Goal: Task Accomplishment & Management: Use online tool/utility

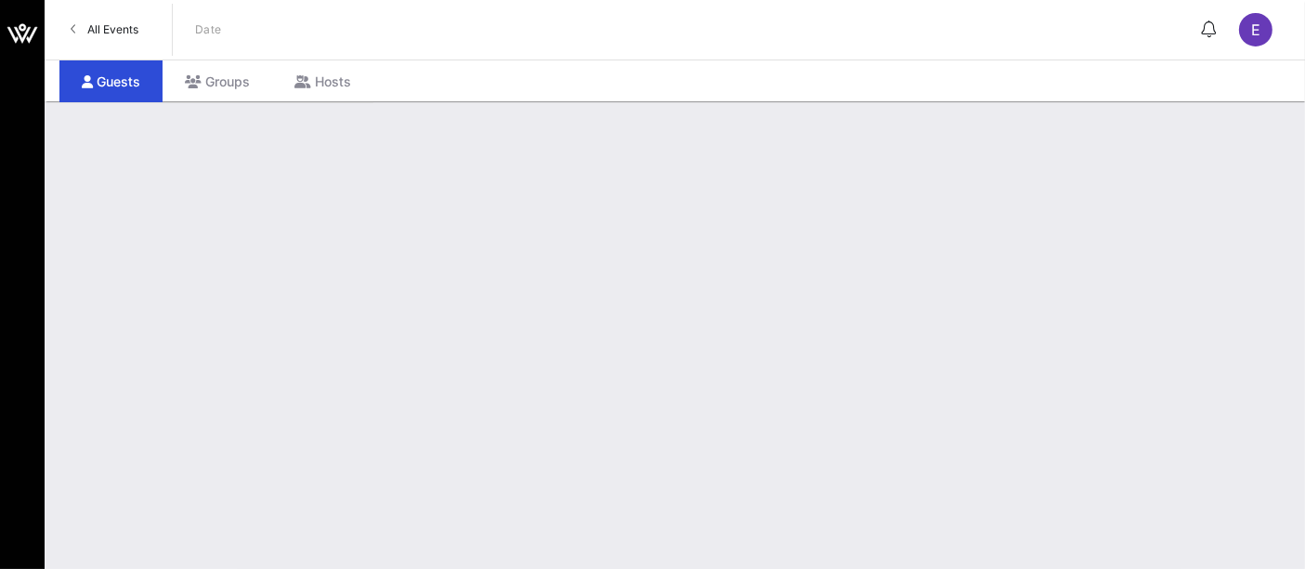
click at [129, 26] on span "All Events" at bounding box center [112, 29] width 51 height 14
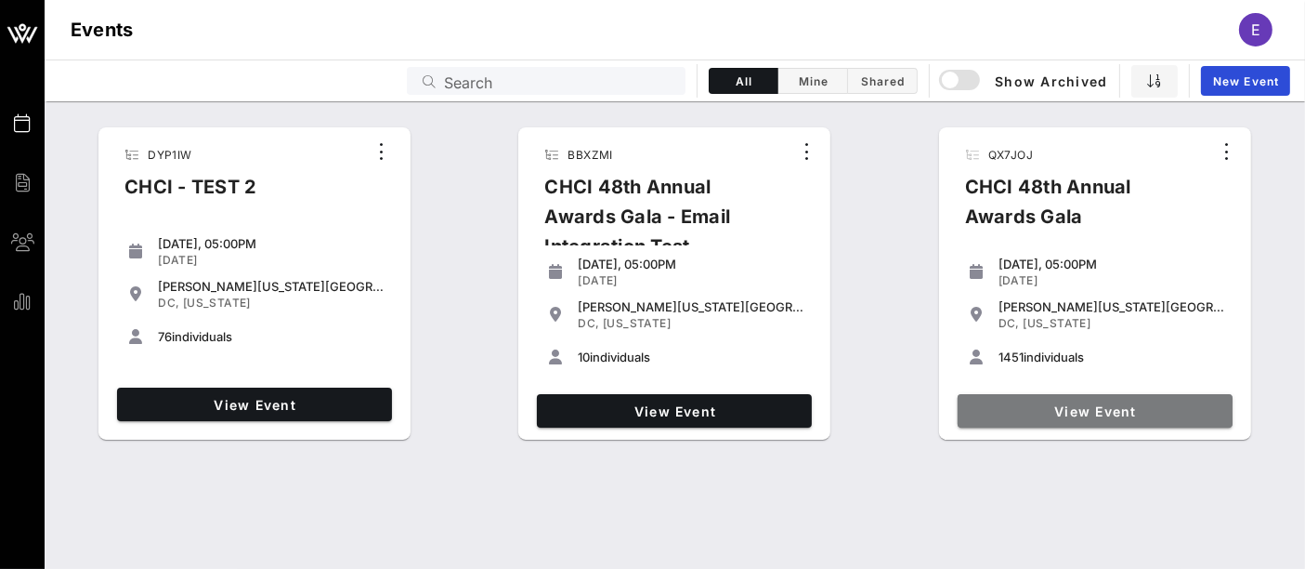
click at [1112, 409] on span "View Event" at bounding box center [1095, 411] width 260 height 16
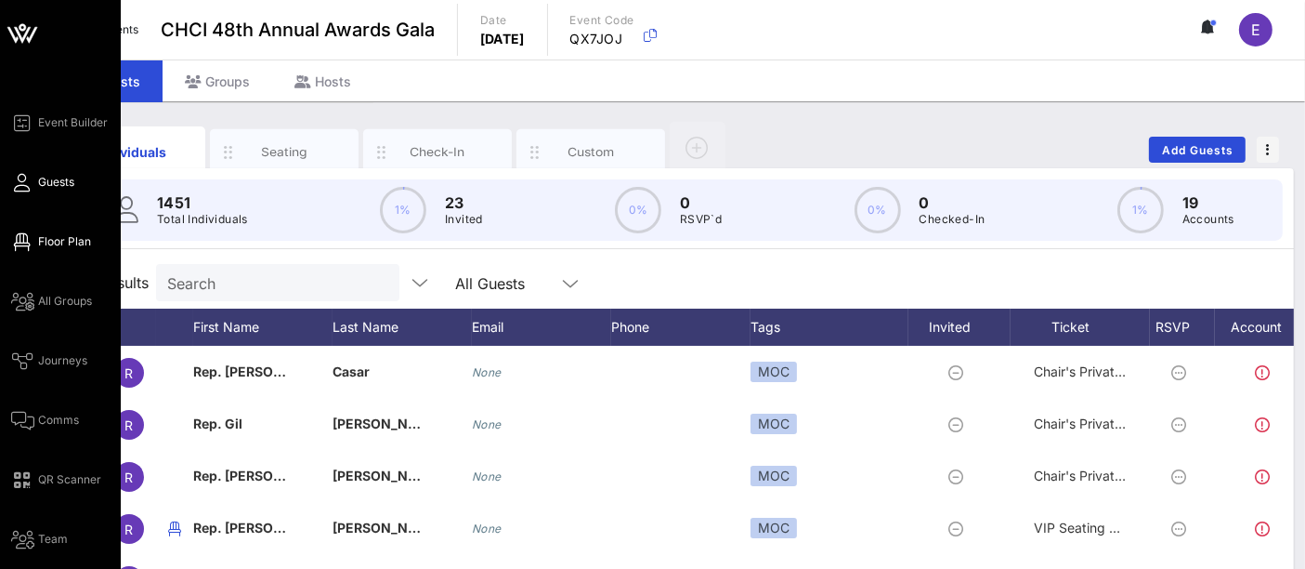
click at [31, 245] on link "Floor Plan" at bounding box center [51, 241] width 80 height 22
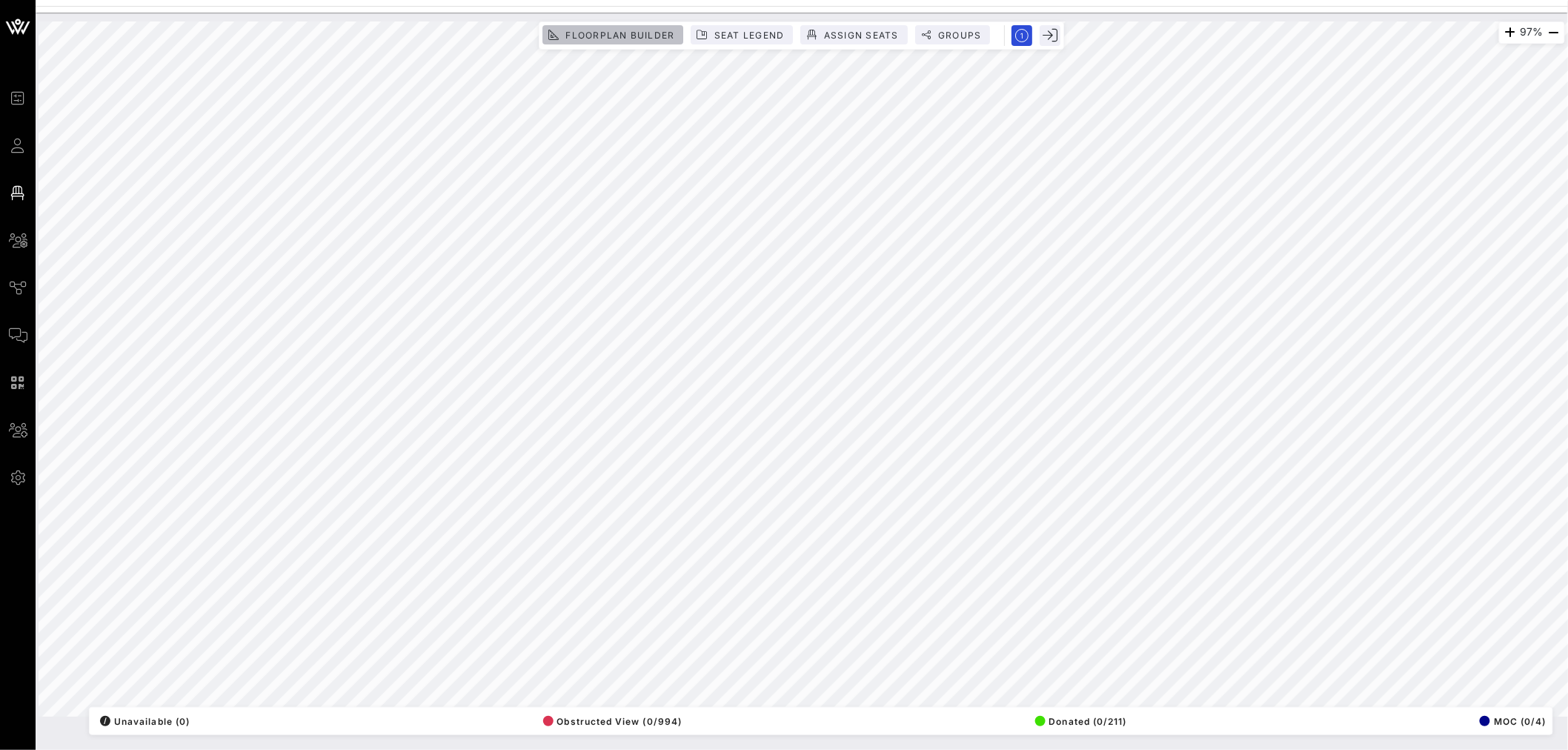
click at [600, 35] on span "Floorplan Builder" at bounding box center [619, 35] width 109 height 11
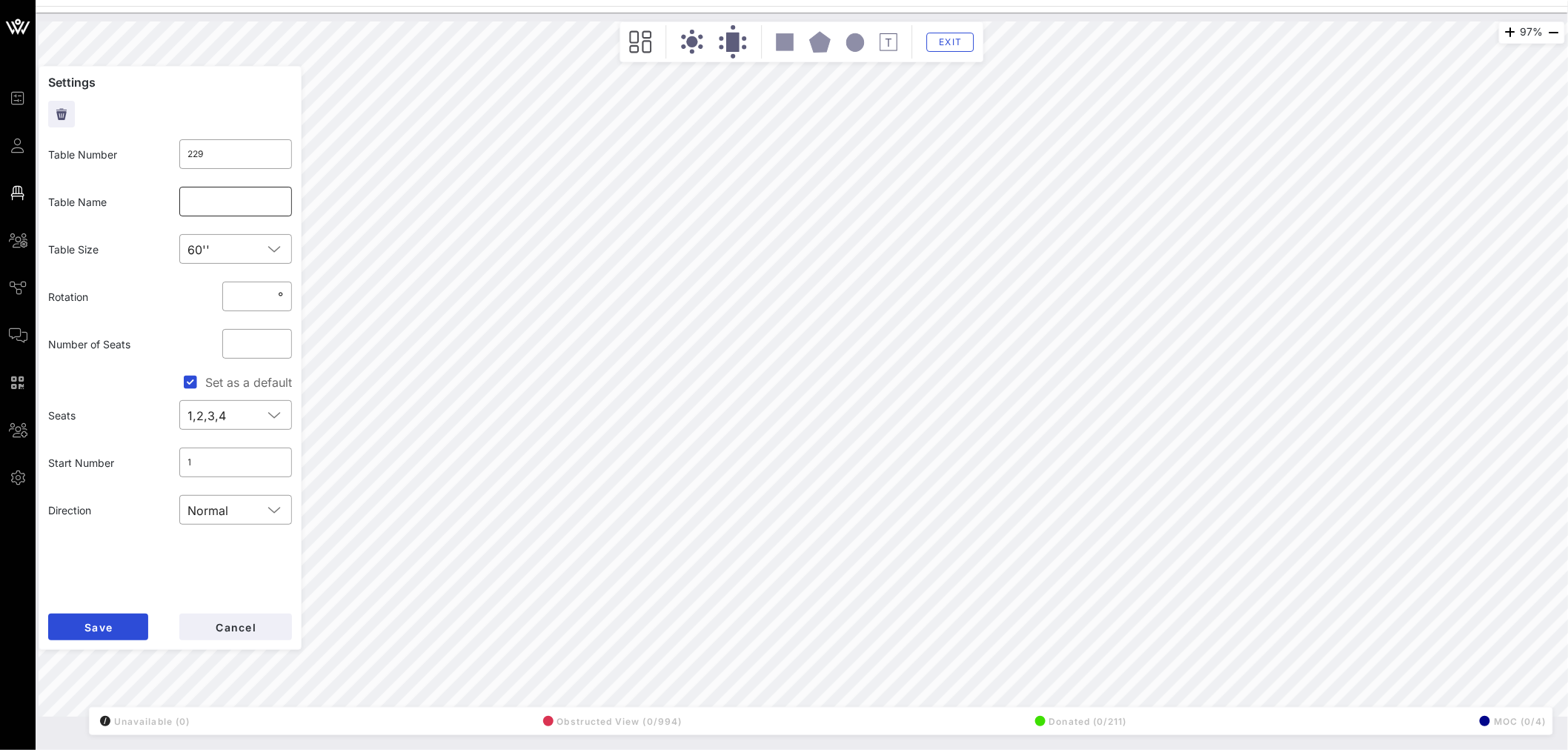
click at [235, 196] on input "text" at bounding box center [236, 202] width 96 height 24
type input "[PERSON_NAME]"
click at [122, 453] on button "Save" at bounding box center [97, 626] width 100 height 26
click at [220, 203] on input "text" at bounding box center [236, 202] width 96 height 24
type input "Constellation Brands"
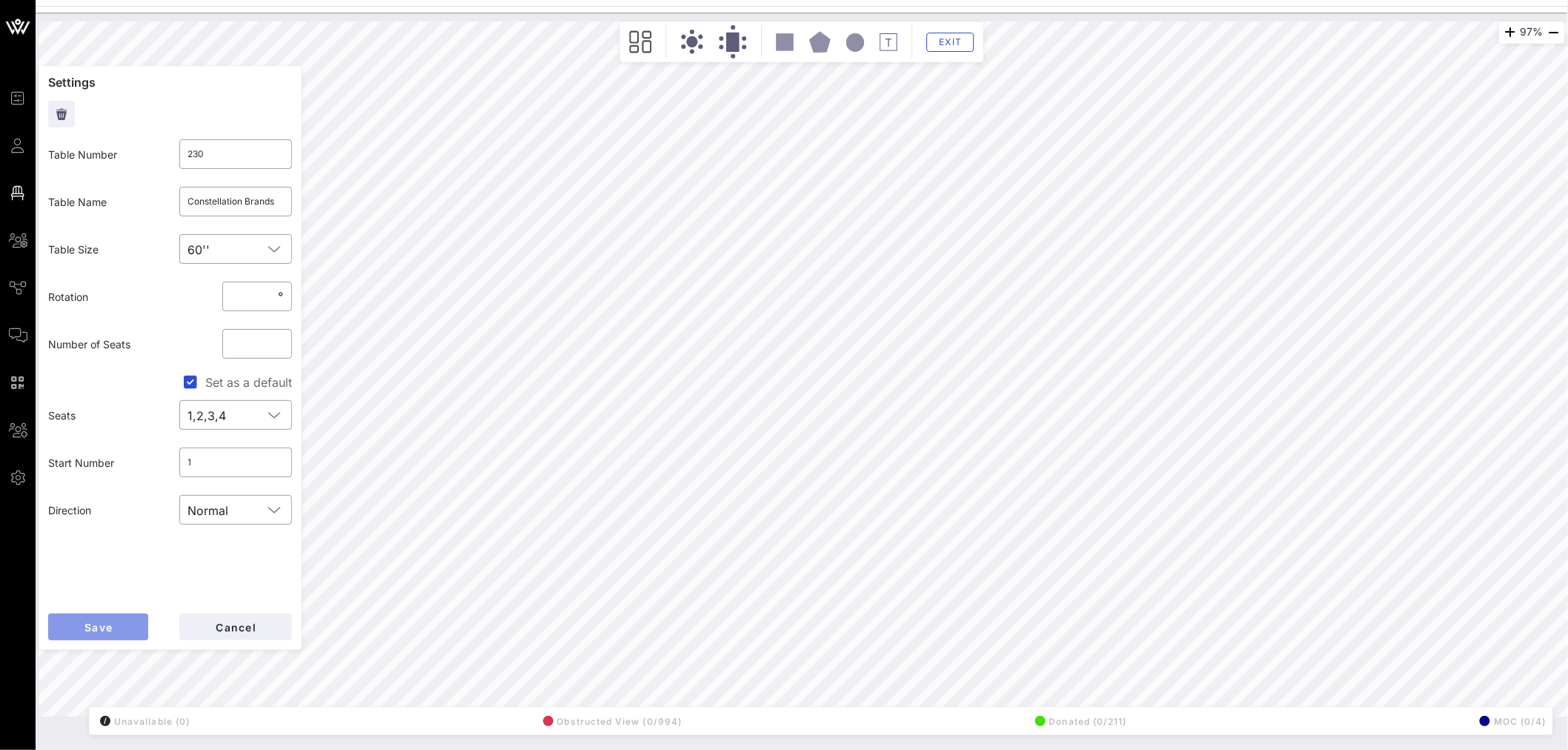
click at [108, 453] on span "Save" at bounding box center [98, 627] width 29 height 13
click at [216, 191] on input "text" at bounding box center [236, 202] width 96 height 24
type input "Act Blue"
click at [119, 453] on button "Save" at bounding box center [97, 626] width 100 height 26
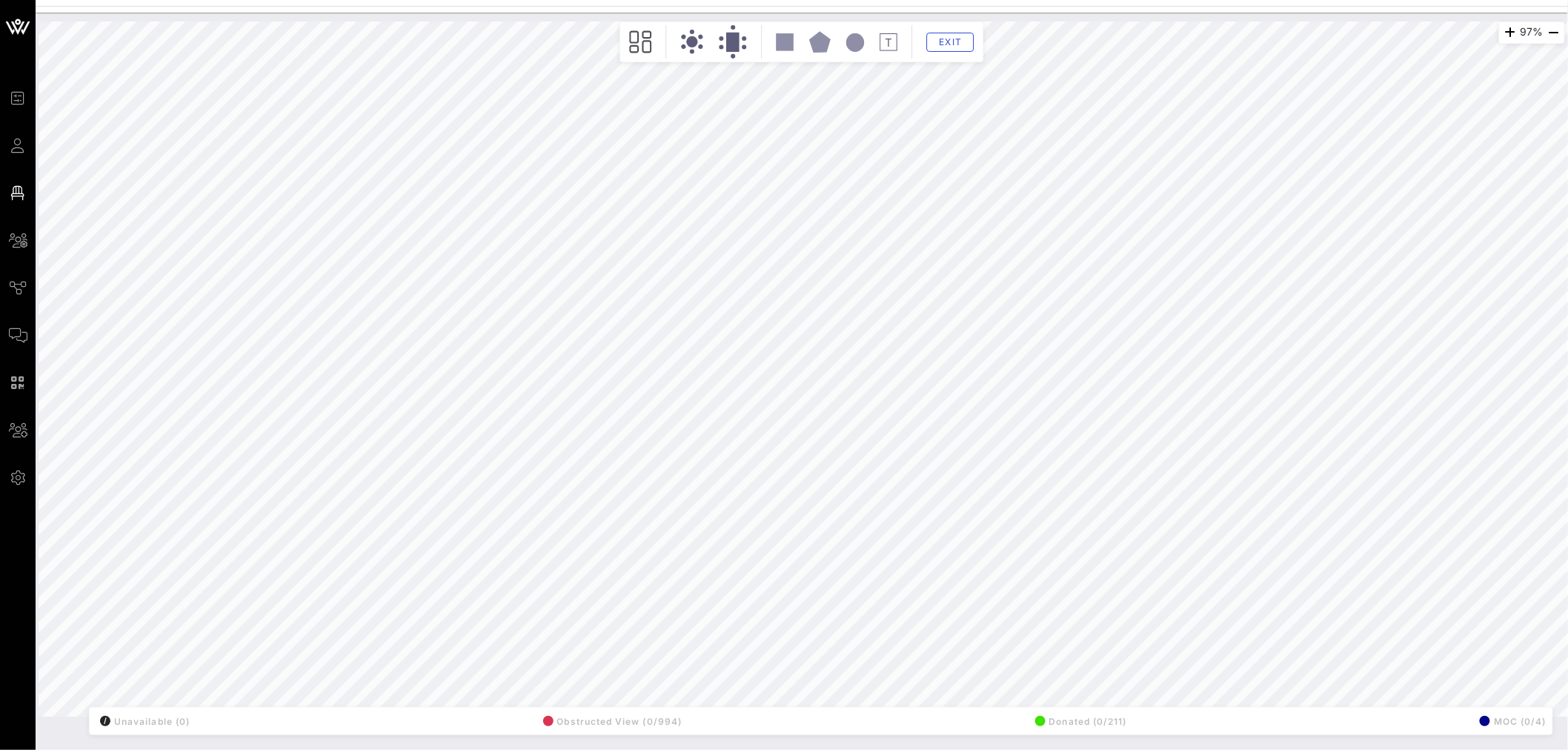
click at [242, 119] on div "97% Floorplan Builder Seat Legend Assign Seats Groups Exit All Reserved Shared …" at bounding box center [802, 369] width 1527 height 695
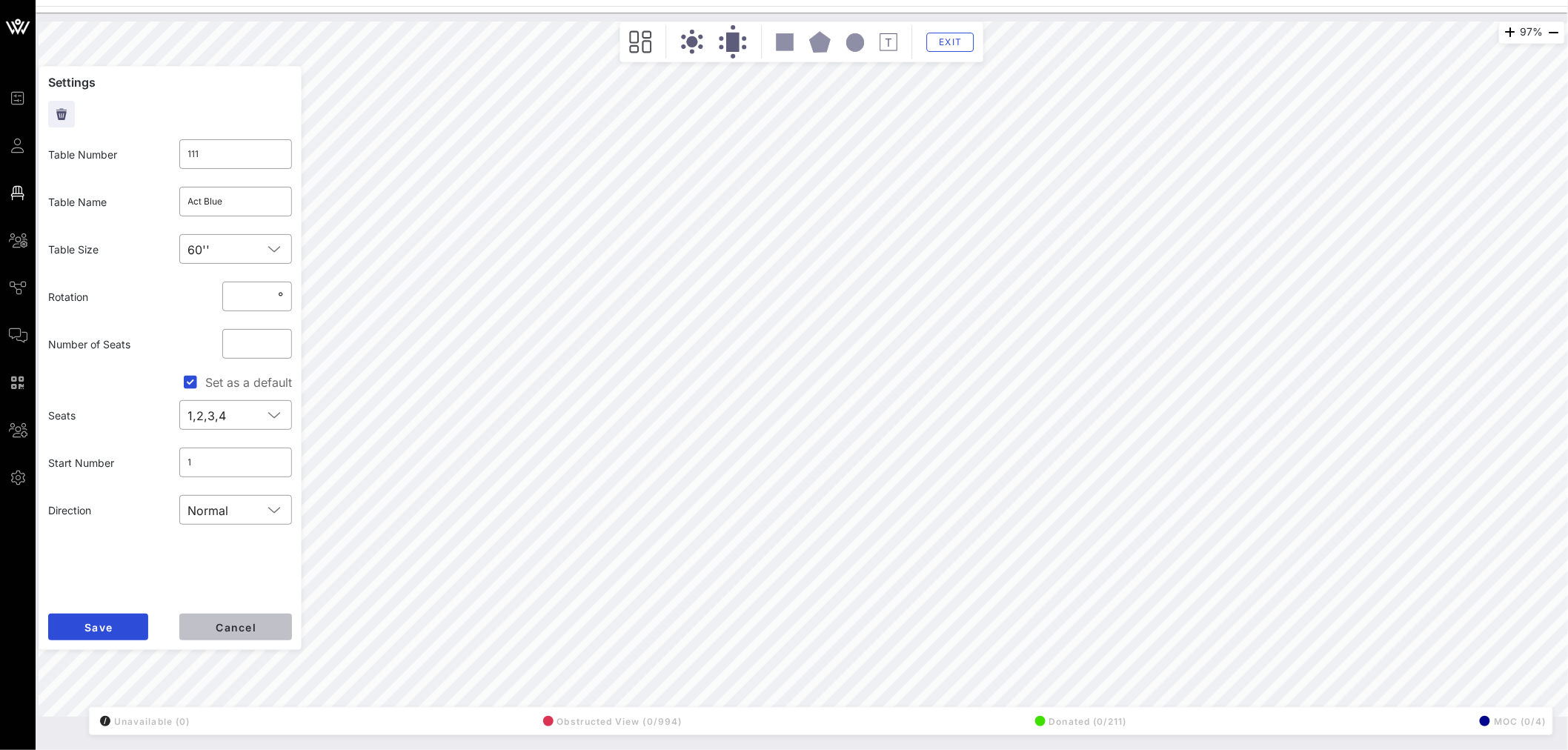
click at [262, 453] on button "Cancel" at bounding box center [235, 626] width 112 height 26
click at [232, 453] on span "Cancel" at bounding box center [235, 627] width 41 height 13
type input "124"
type input "Act Blue"
click at [224, 202] on input "Act Blue" at bounding box center [236, 202] width 96 height 24
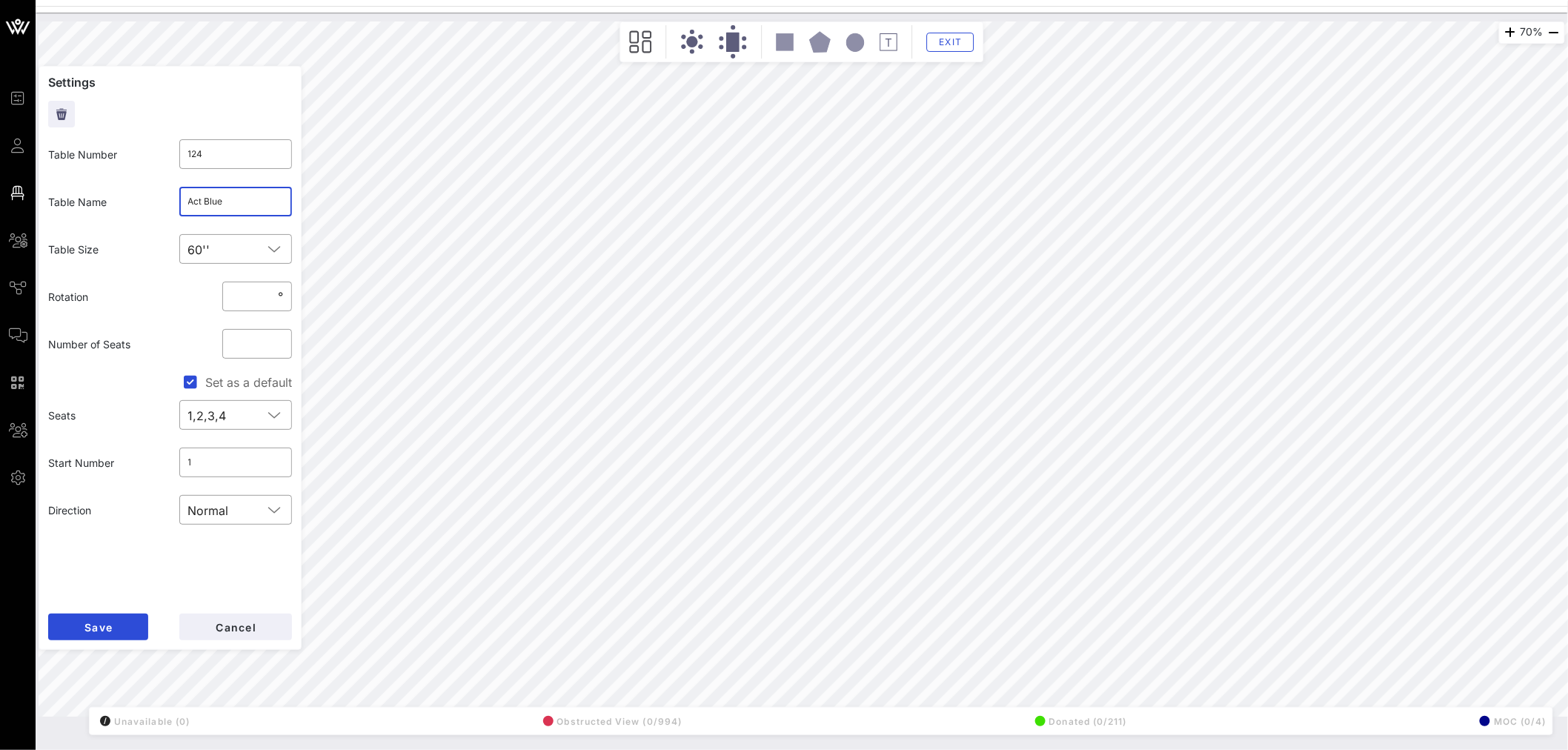
click at [224, 202] on input "Act Blue" at bounding box center [236, 202] width 96 height 24
click at [93, 453] on button "Save" at bounding box center [97, 626] width 100 height 26
click at [214, 201] on input "text" at bounding box center [236, 202] width 96 height 24
type input "Act Blue 1"
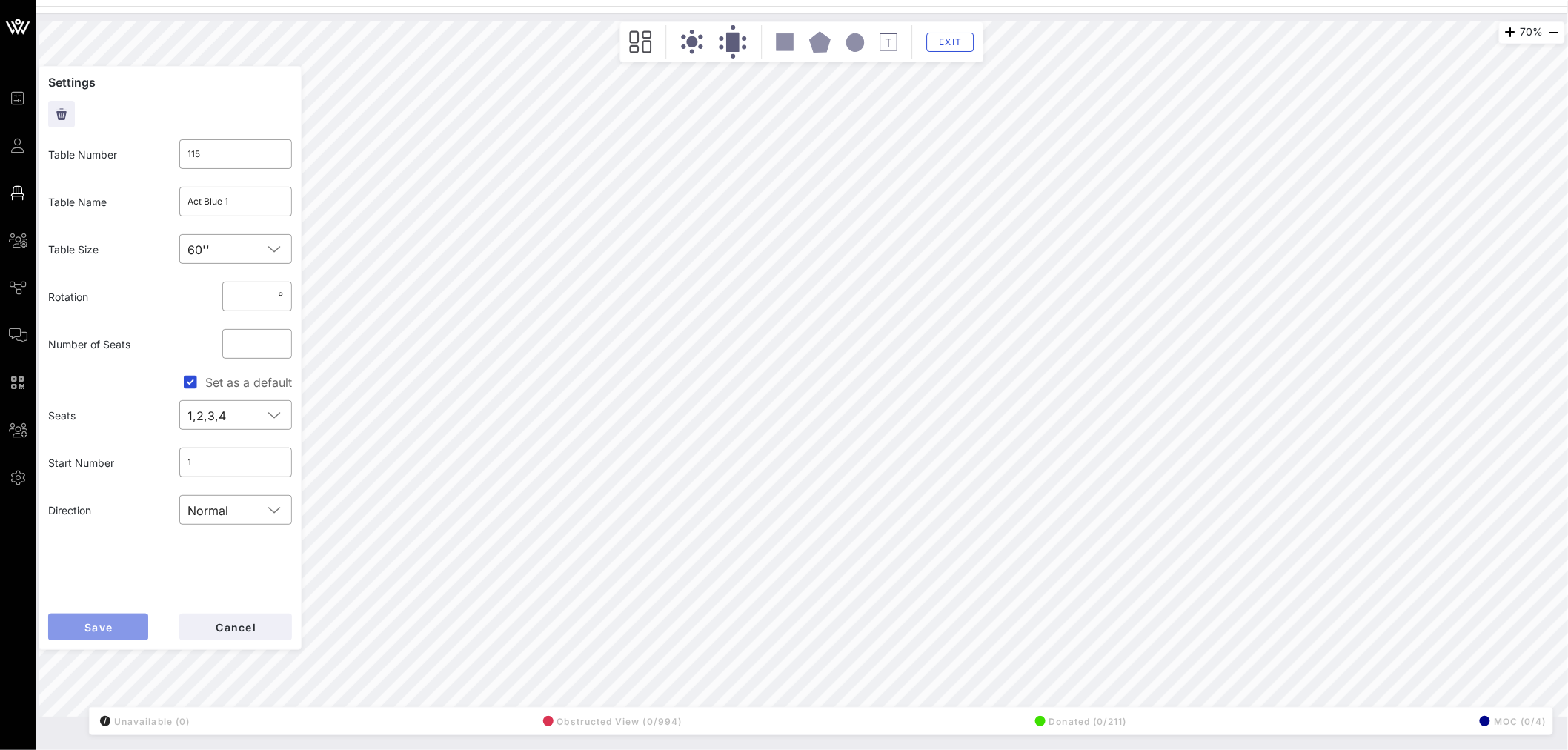
click at [135, 453] on button "Save" at bounding box center [97, 626] width 100 height 26
click at [248, 195] on input "Act Blue" at bounding box center [236, 202] width 96 height 24
type input "Act Blue 2"
click at [93, 453] on span "Save" at bounding box center [98, 627] width 29 height 13
type input "106"
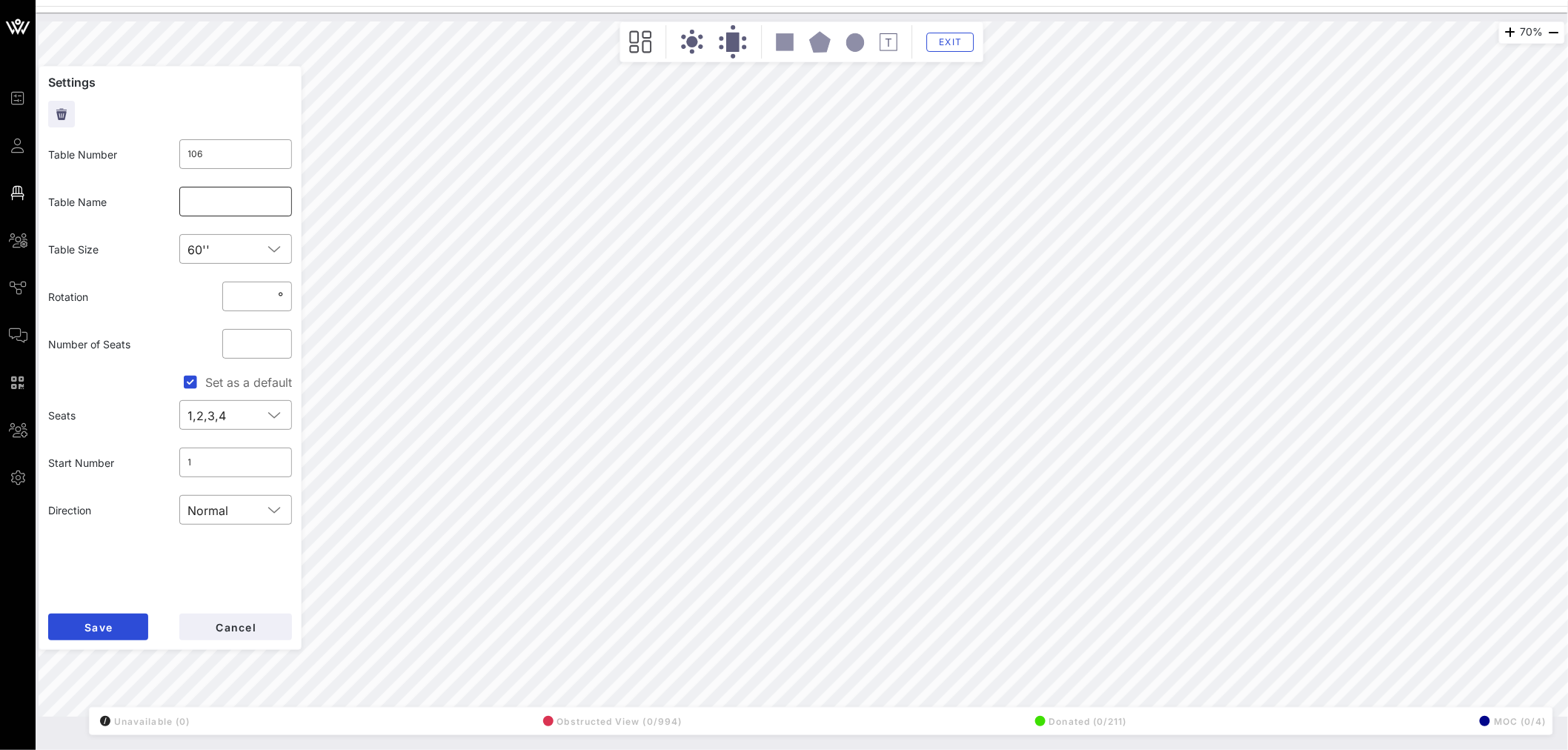
click at [206, 203] on input "text" at bounding box center [236, 202] width 96 height 24
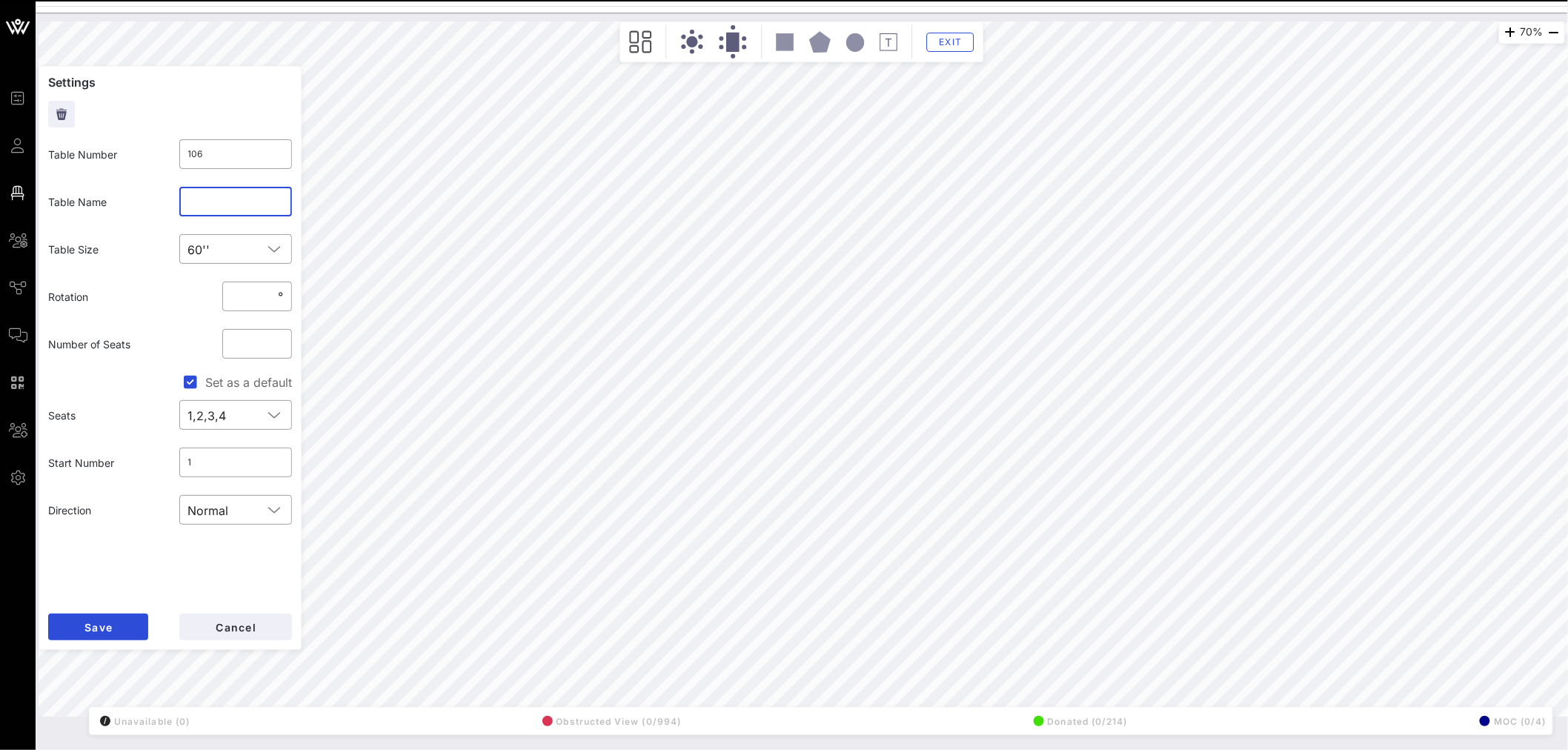
click at [203, 201] on input "text" at bounding box center [236, 202] width 96 height 24
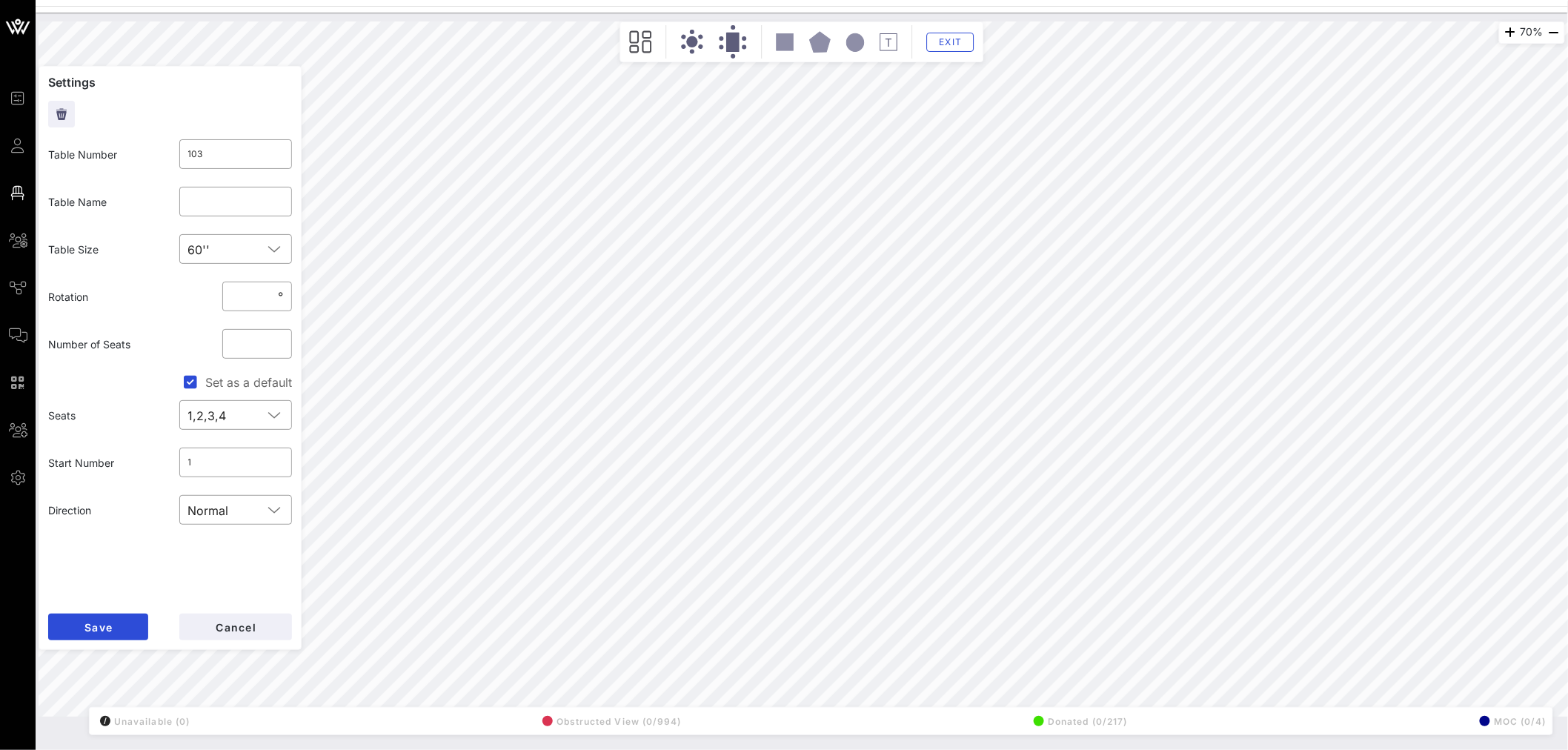
type input "104"
click at [238, 212] on input "text" at bounding box center [236, 202] width 96 height 24
type input "Rep. Adriano Espaillat for Congress"
click at [124, 453] on button "Save" at bounding box center [97, 626] width 100 height 26
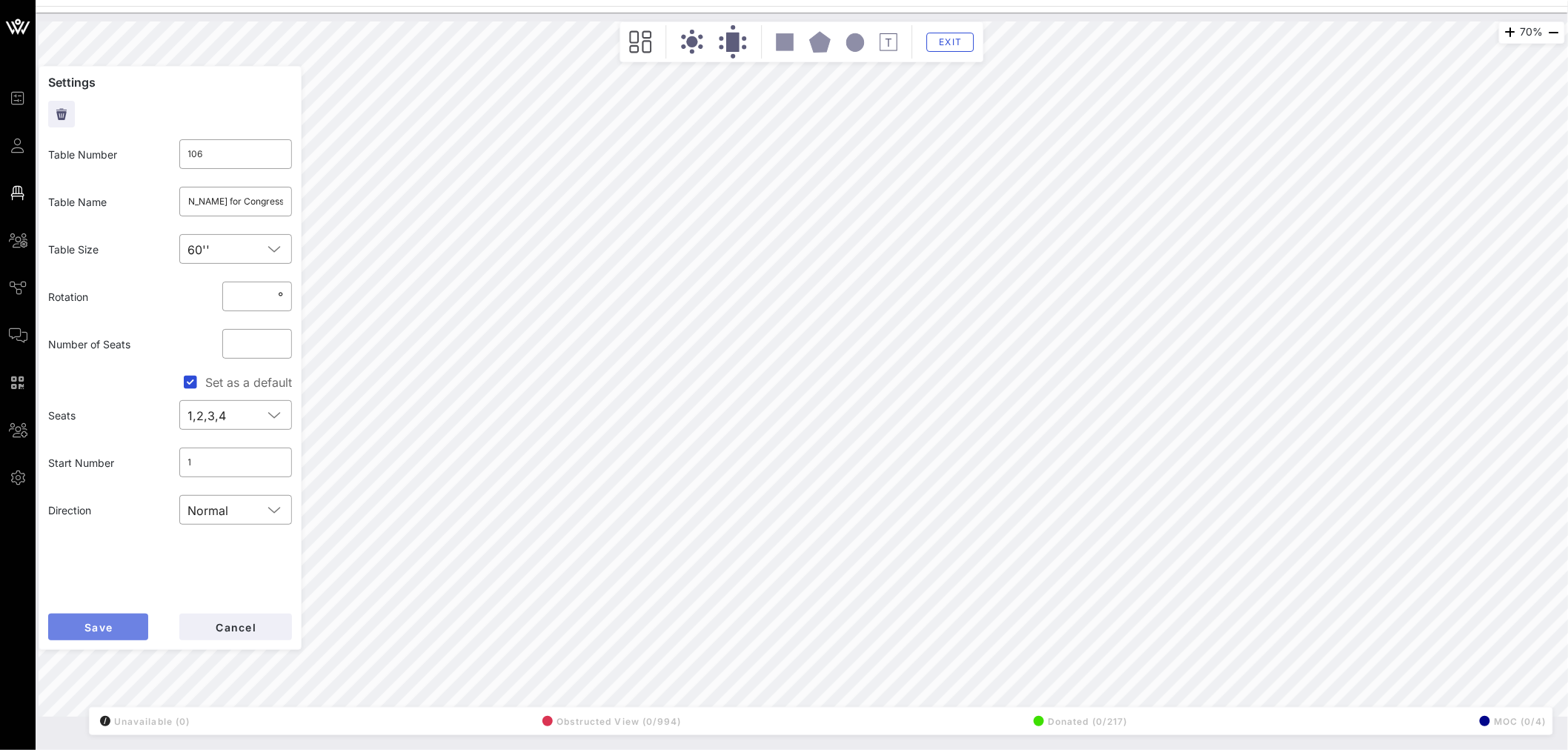
scroll to position [0, 0]
click at [212, 196] on input "text" at bounding box center [236, 202] width 96 height 24
type input "AOC for Congress (5) / AOC Hill Staff (5)"
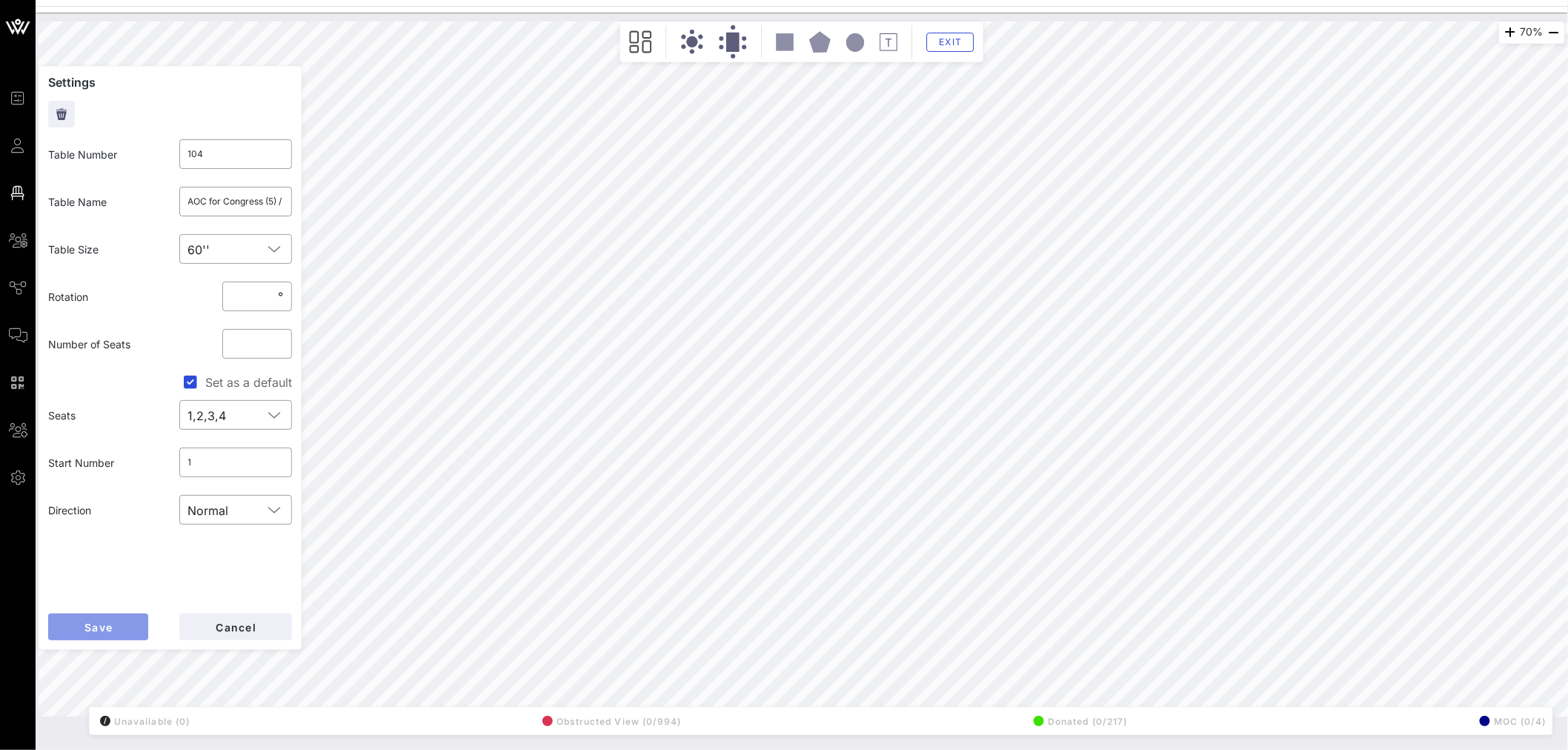
click at [111, 453] on span "Save" at bounding box center [98, 627] width 29 height 13
click at [203, 194] on input "text" at bounding box center [236, 202] width 96 height 24
type input "A"
click at [205, 204] on input "text" at bounding box center [236, 202] width 96 height 24
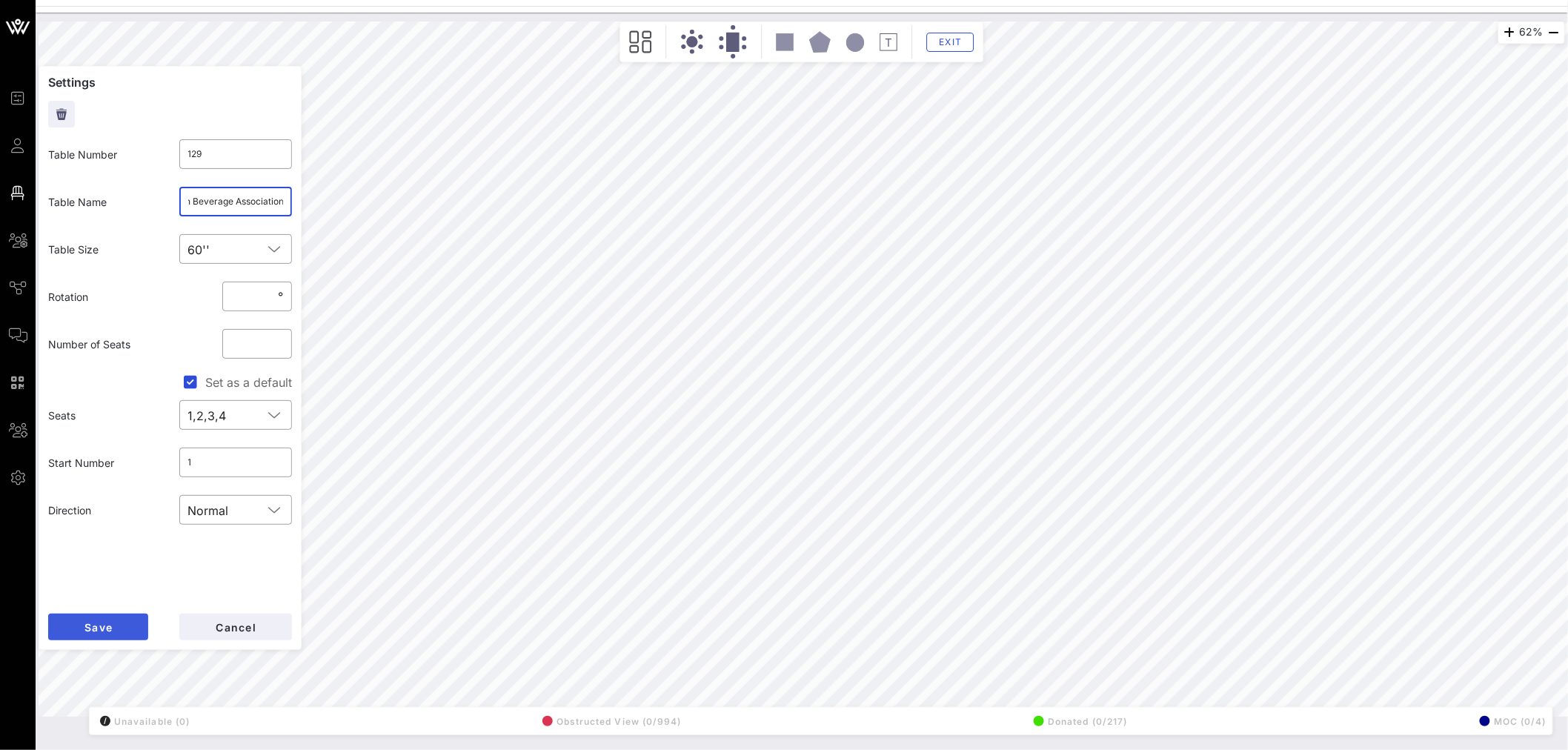
type input "American Beverage Association"
click at [108, 453] on span "Save" at bounding box center [98, 627] width 29 height 13
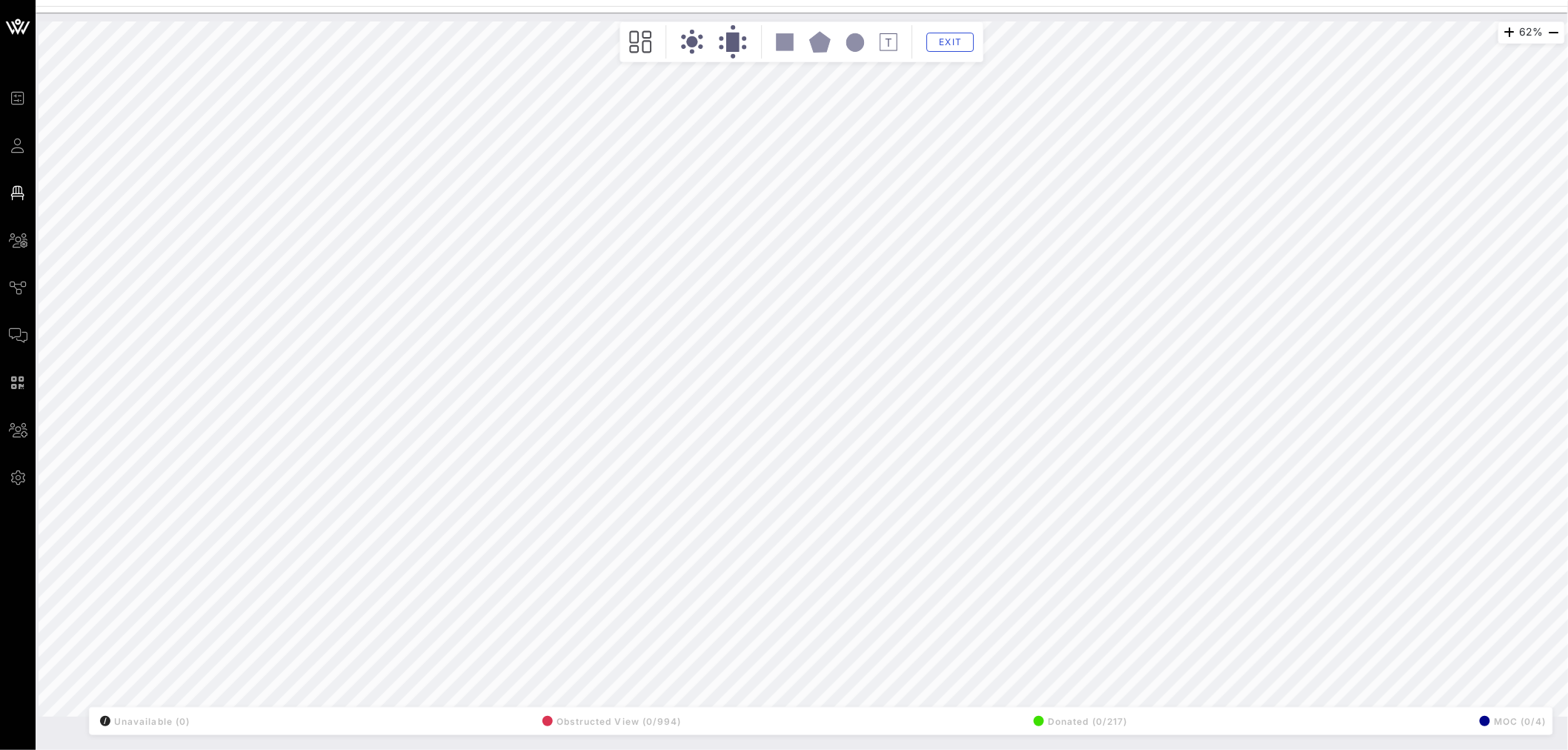
click at [836, 453] on div "62% Floorplan Builder Seat Legend Assign Seats Groups Exit All Reserved Shared …" at bounding box center [802, 369] width 1527 height 695
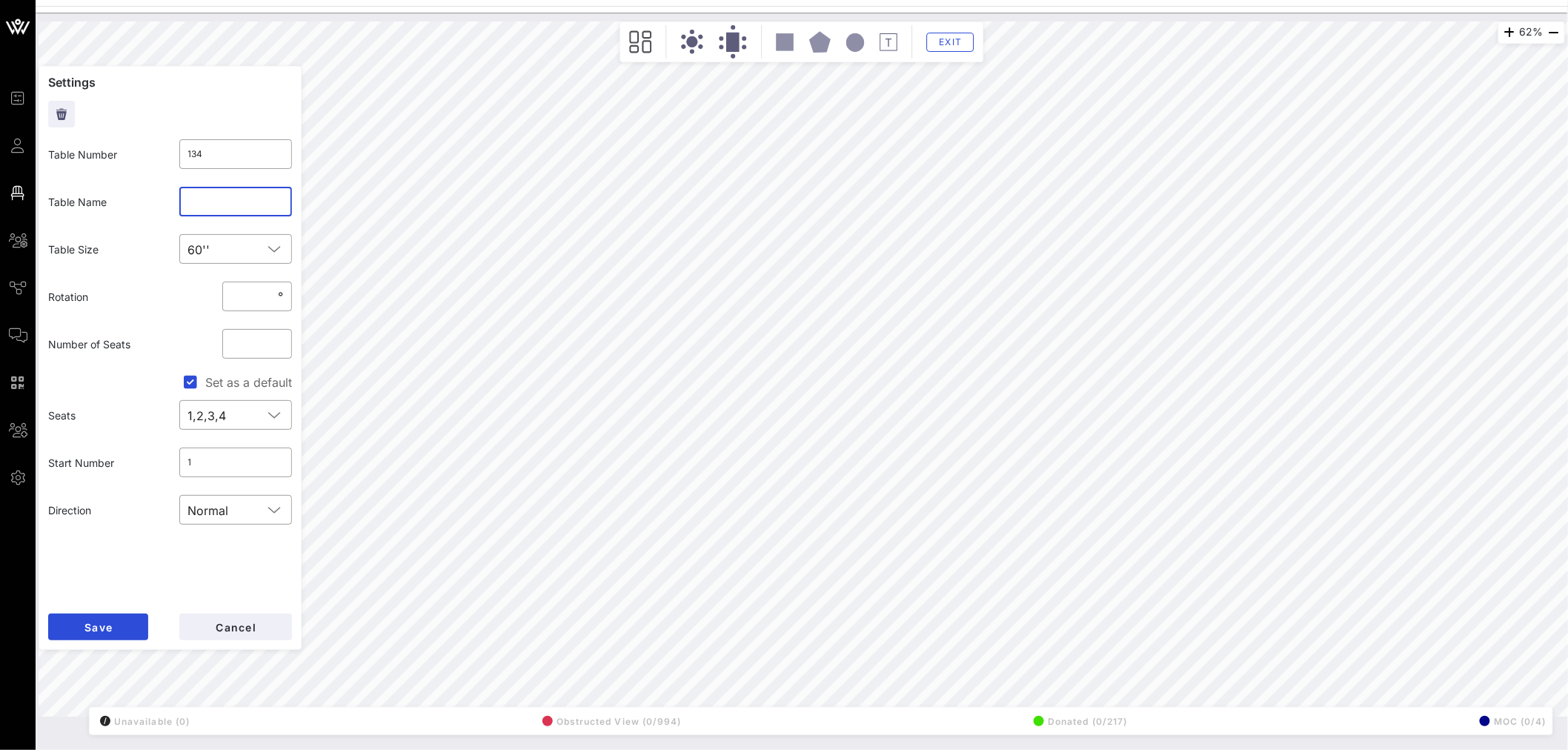
click at [223, 206] on input "text" at bounding box center [236, 202] width 96 height 24
type input "Pfizer"
click at [122, 453] on button "Save" at bounding box center [97, 626] width 100 height 26
click at [237, 208] on input "text" at bounding box center [236, 202] width 96 height 24
type input "Ceasars Entertaiment"
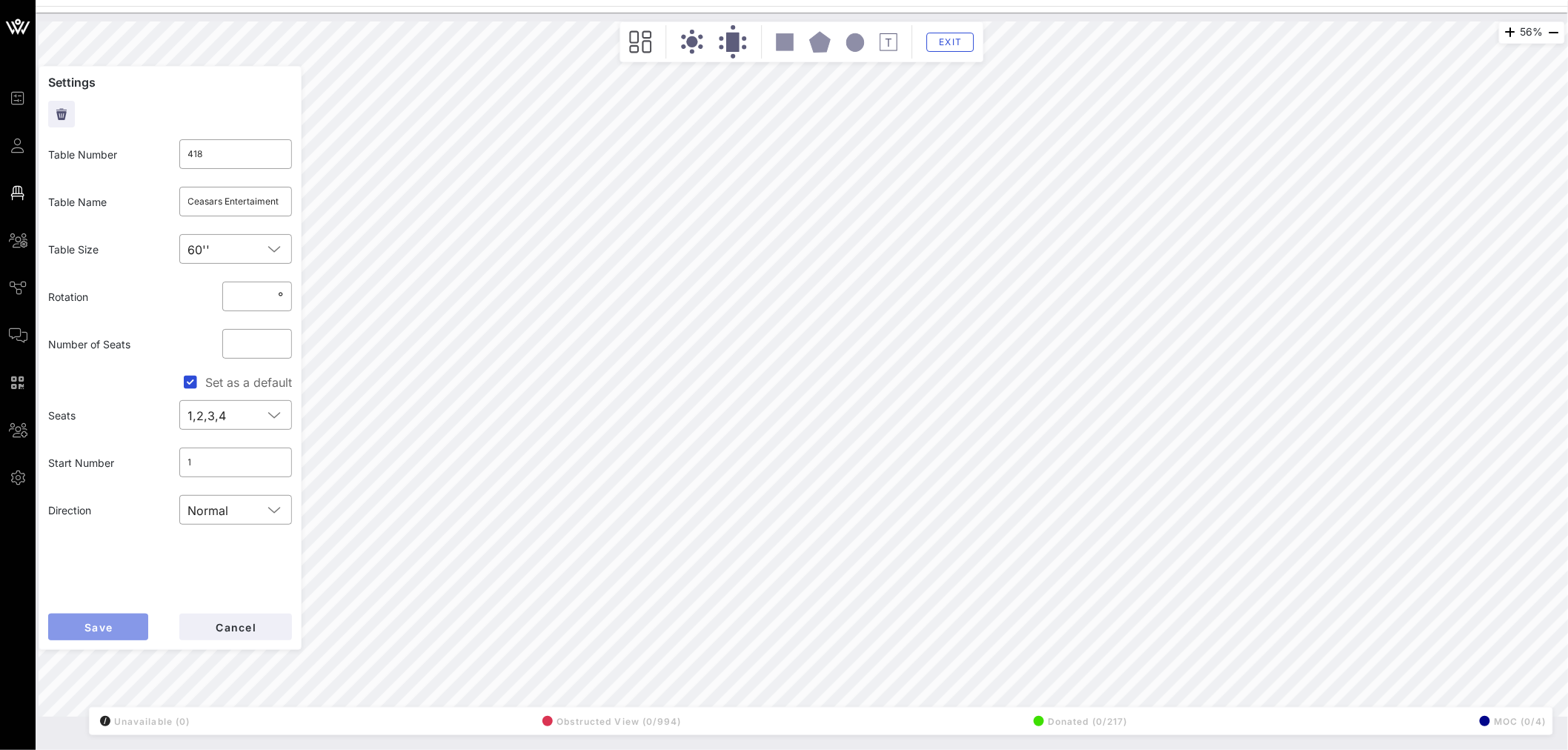
click at [101, 453] on span "Save" at bounding box center [98, 627] width 29 height 13
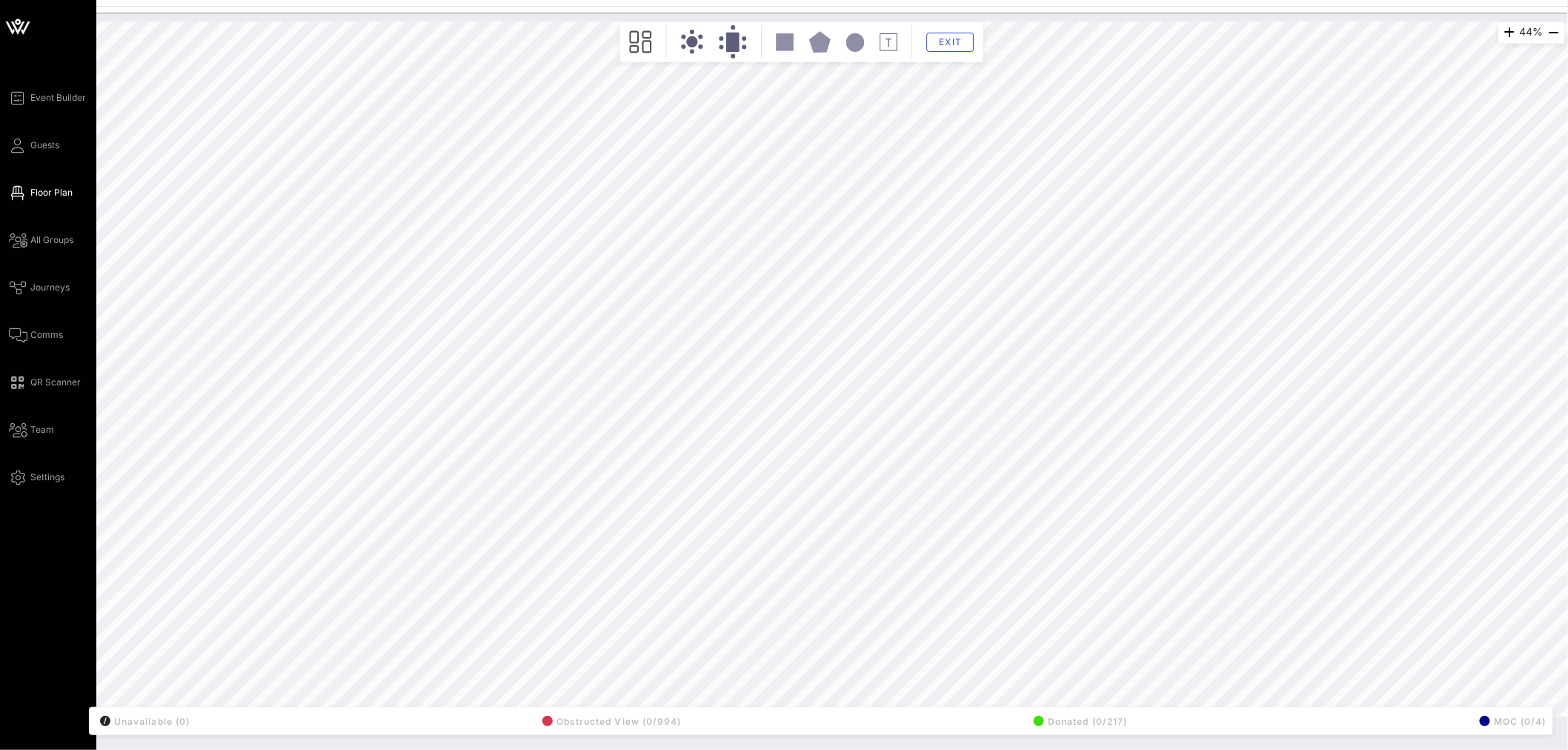
click at [152, 290] on div "44% Floorplan Builder Seat Legend Assign Seats Groups Exit All Reserved Shared …" at bounding box center [802, 369] width 1527 height 695
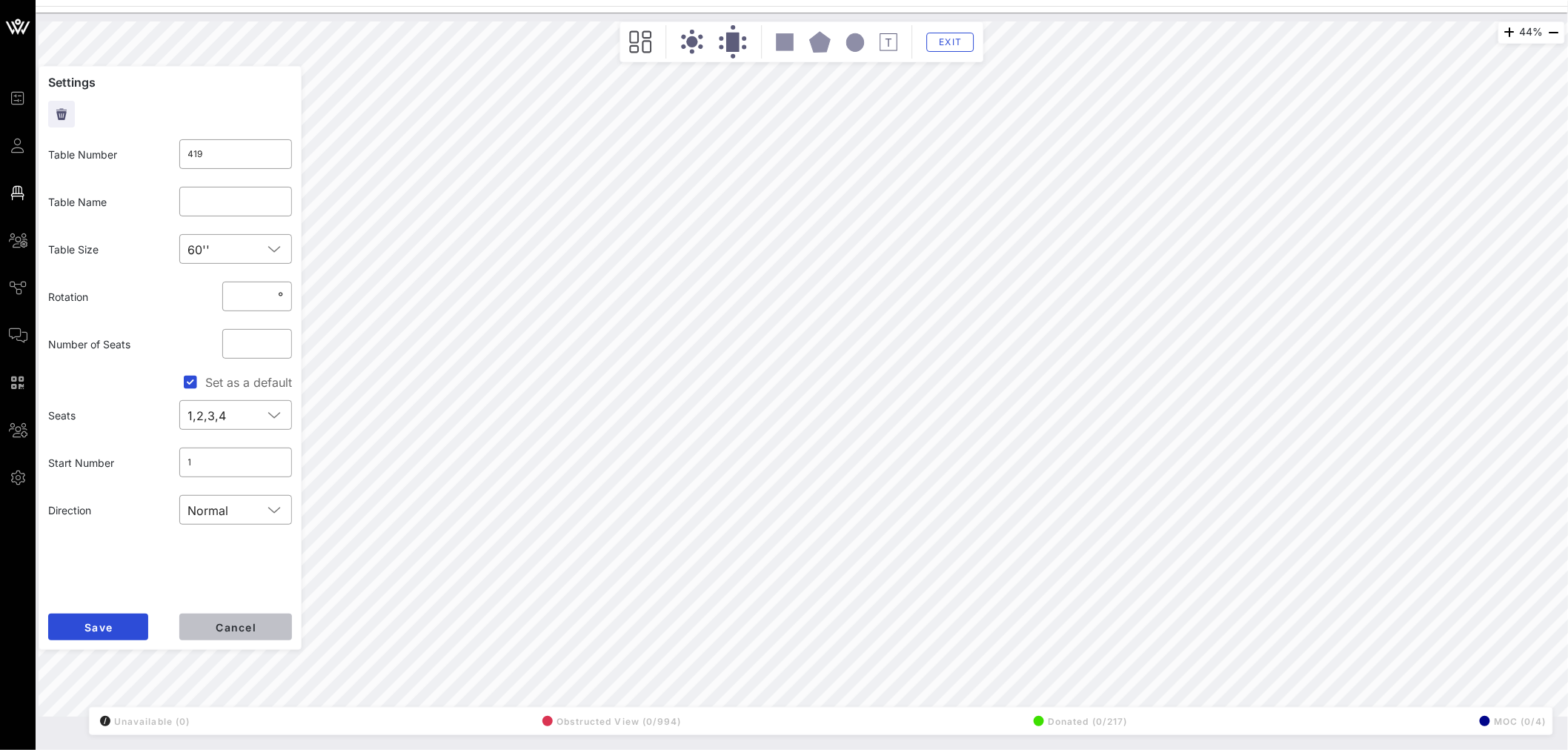
click at [230, 453] on span "Cancel" at bounding box center [235, 627] width 41 height 13
click at [223, 206] on input "text" at bounding box center [236, 202] width 96 height 24
type input "Paramount"
click at [114, 453] on button "Save" at bounding box center [97, 626] width 100 height 26
drag, startPoint x: 255, startPoint y: 200, endPoint x: 240, endPoint y: 199, distance: 15.0
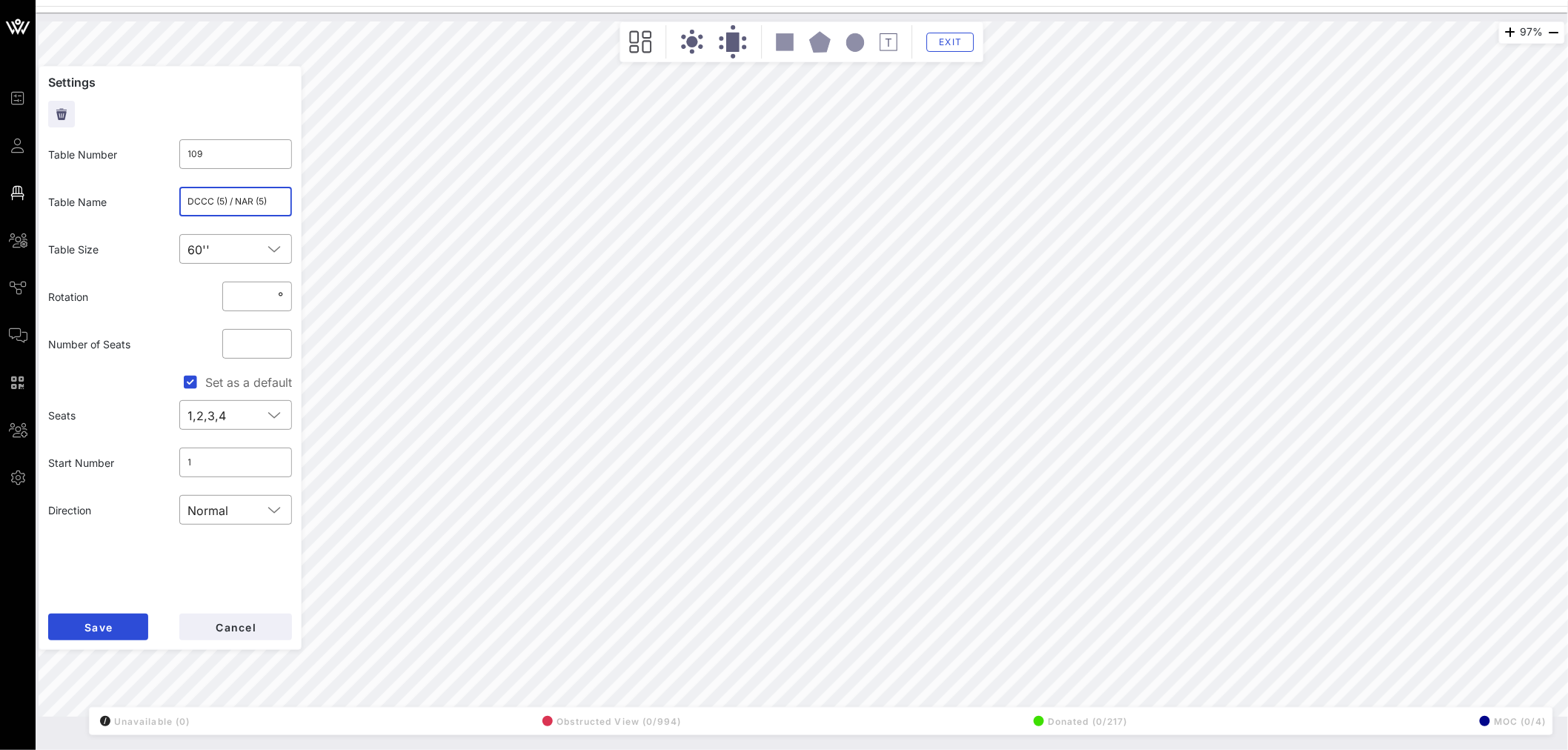
click at [240, 199] on input "DCCC (5) / NAR (5)" at bounding box center [236, 202] width 96 height 24
type input "DCCC (5) / DSCC (5)"
click at [94, 453] on span "Save" at bounding box center [98, 627] width 29 height 13
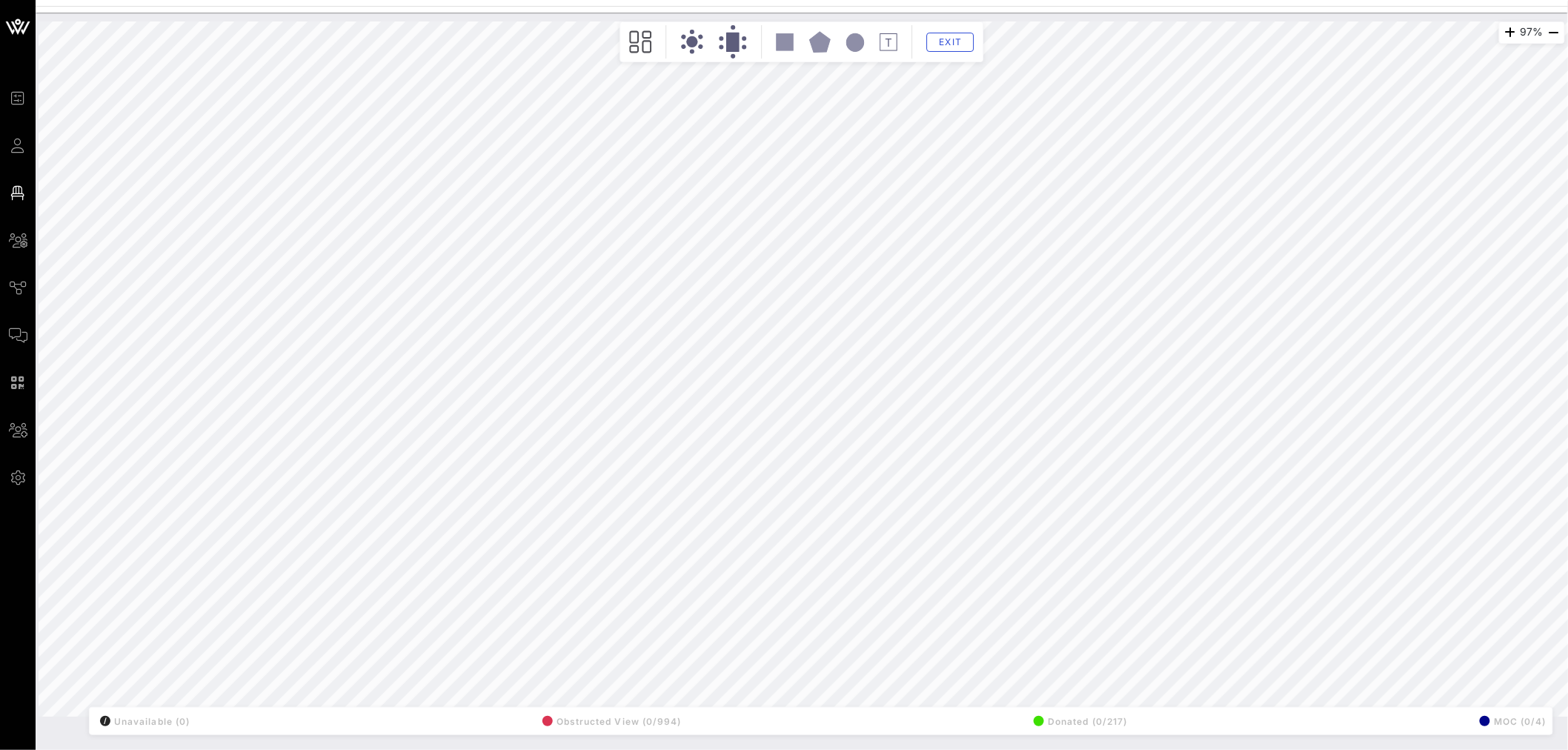
click at [213, 172] on div "97% Floorplan Builder Seat Legend Assign Seats Groups Exit All Reserved Shared …" at bounding box center [802, 369] width 1527 height 695
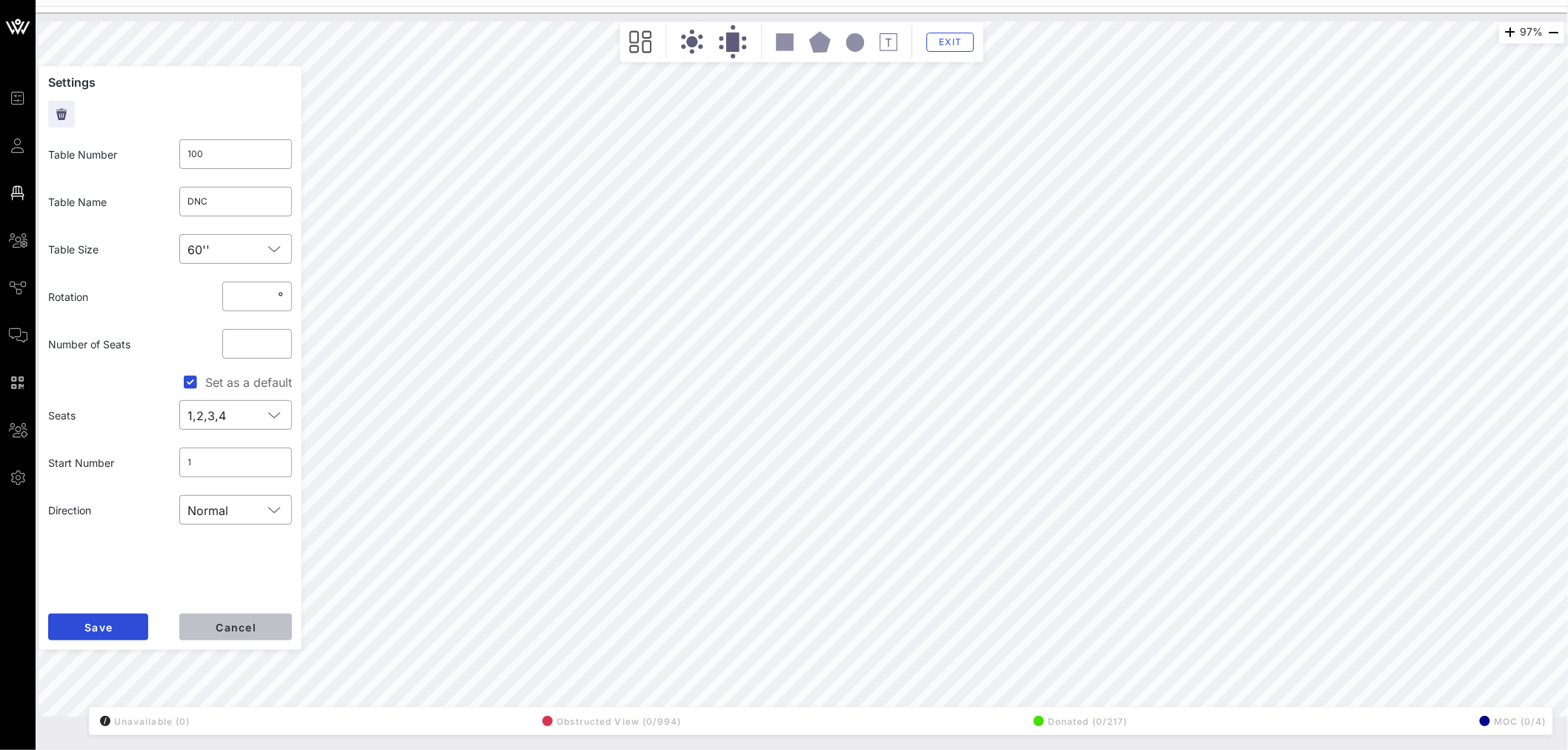
click at [234, 453] on button "Cancel" at bounding box center [235, 626] width 112 height 26
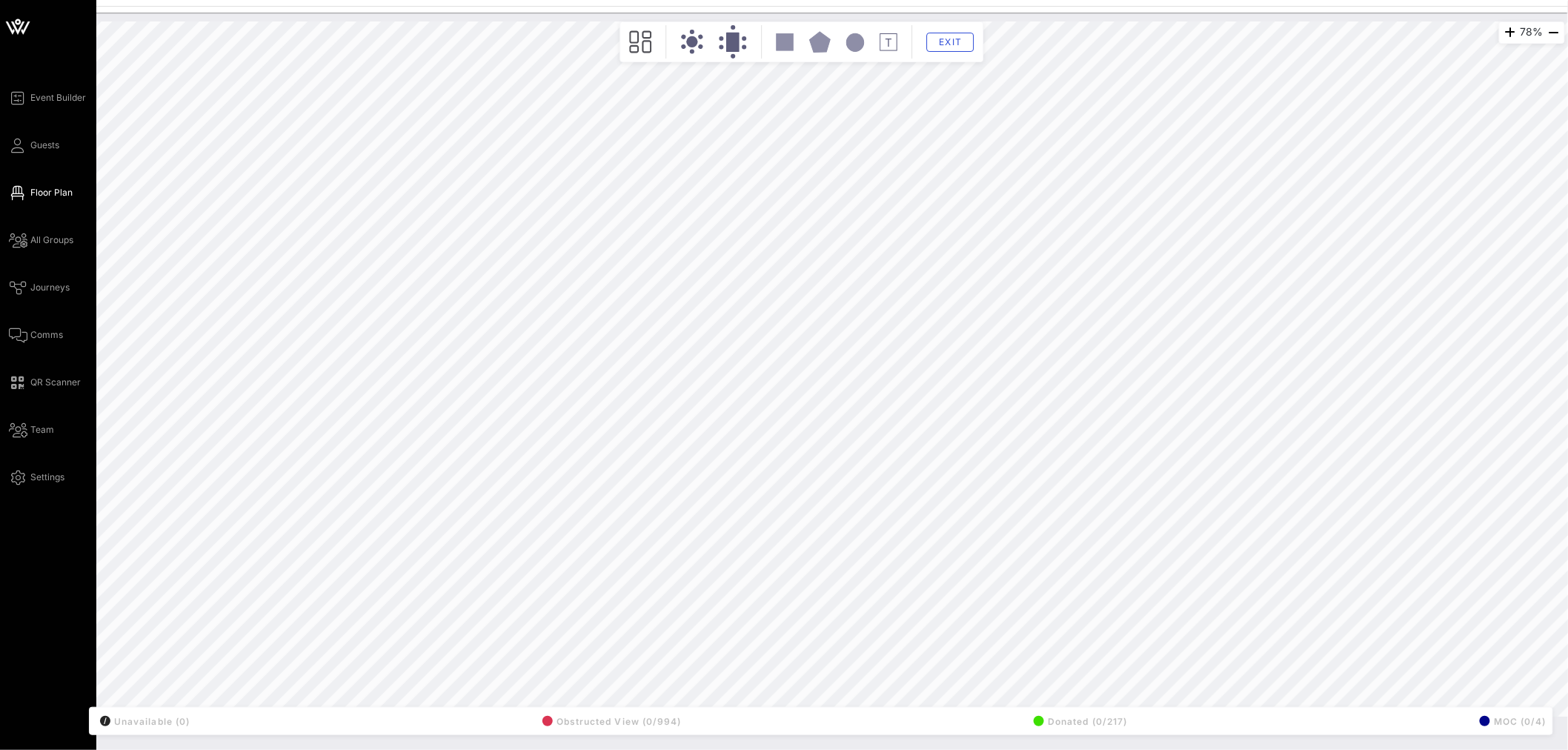
click at [144, 453] on div "78% Floorplan Builder Seat Legend Assign Seats Groups Exit All Reserved Shared …" at bounding box center [802, 369] width 1527 height 695
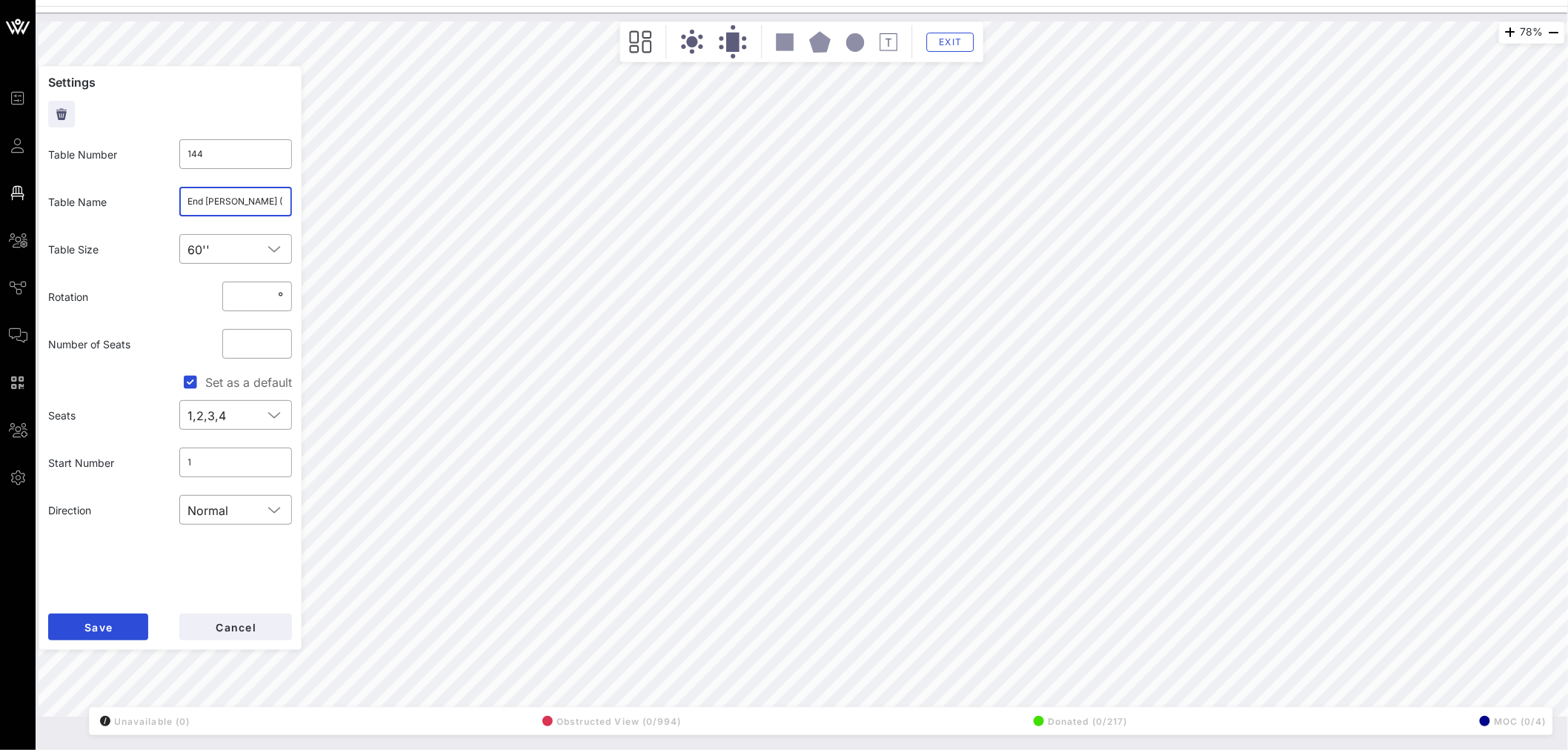
click at [237, 204] on input "End Citizens United (5) / HOLD - CWA (5)" at bounding box center [236, 202] width 96 height 24
drag, startPoint x: 268, startPoint y: 202, endPoint x: 238, endPoint y: 202, distance: 30.0
click at [238, 202] on input "End Citizens United (5) / HOLD - CWA (5)" at bounding box center [236, 202] width 96 height 24
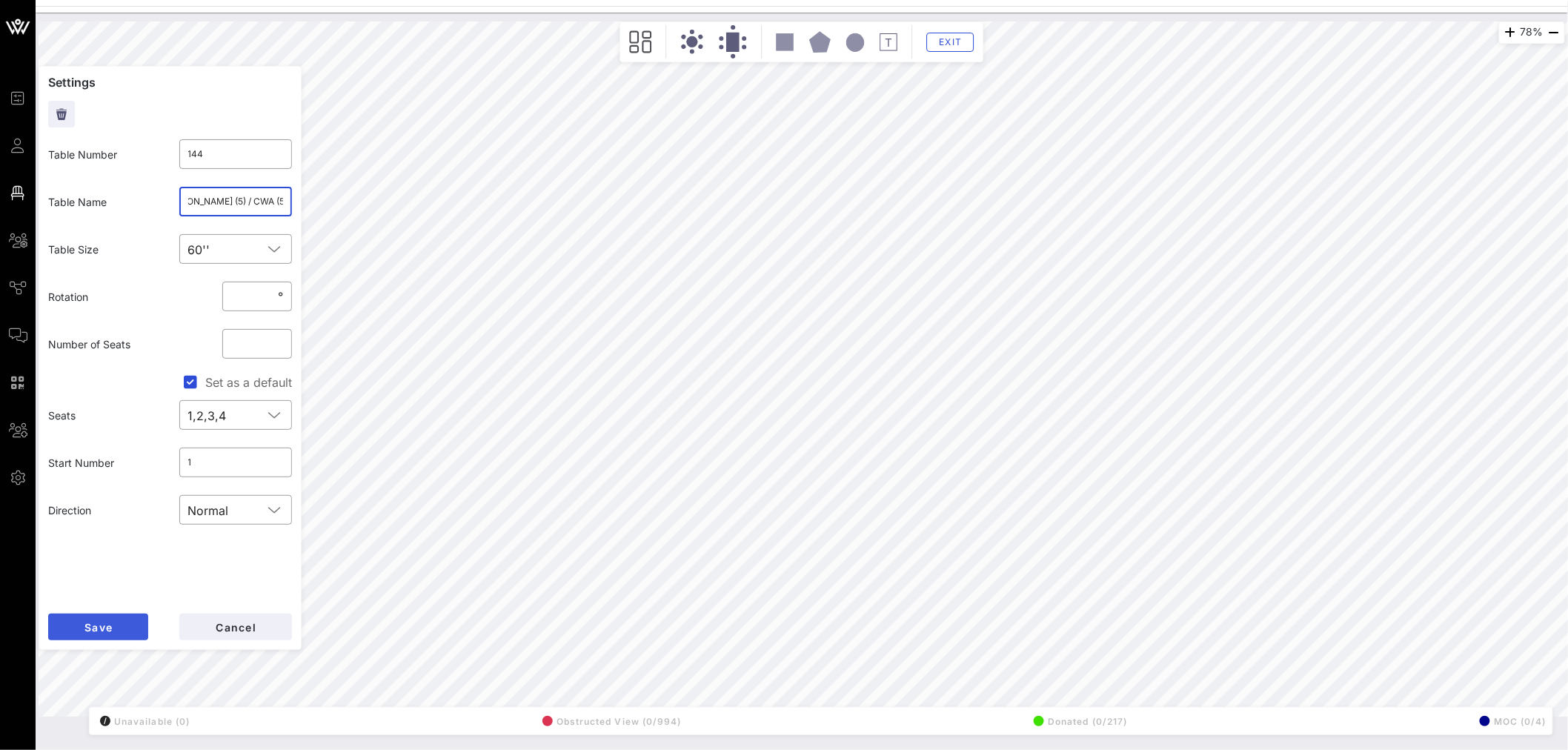
type input "End Citizens United (5) / CWA (5)"
click at [120, 453] on button "Save" at bounding box center [97, 626] width 100 height 26
type input "137"
click at [243, 194] on input "text" at bounding box center [236, 202] width 96 height 24
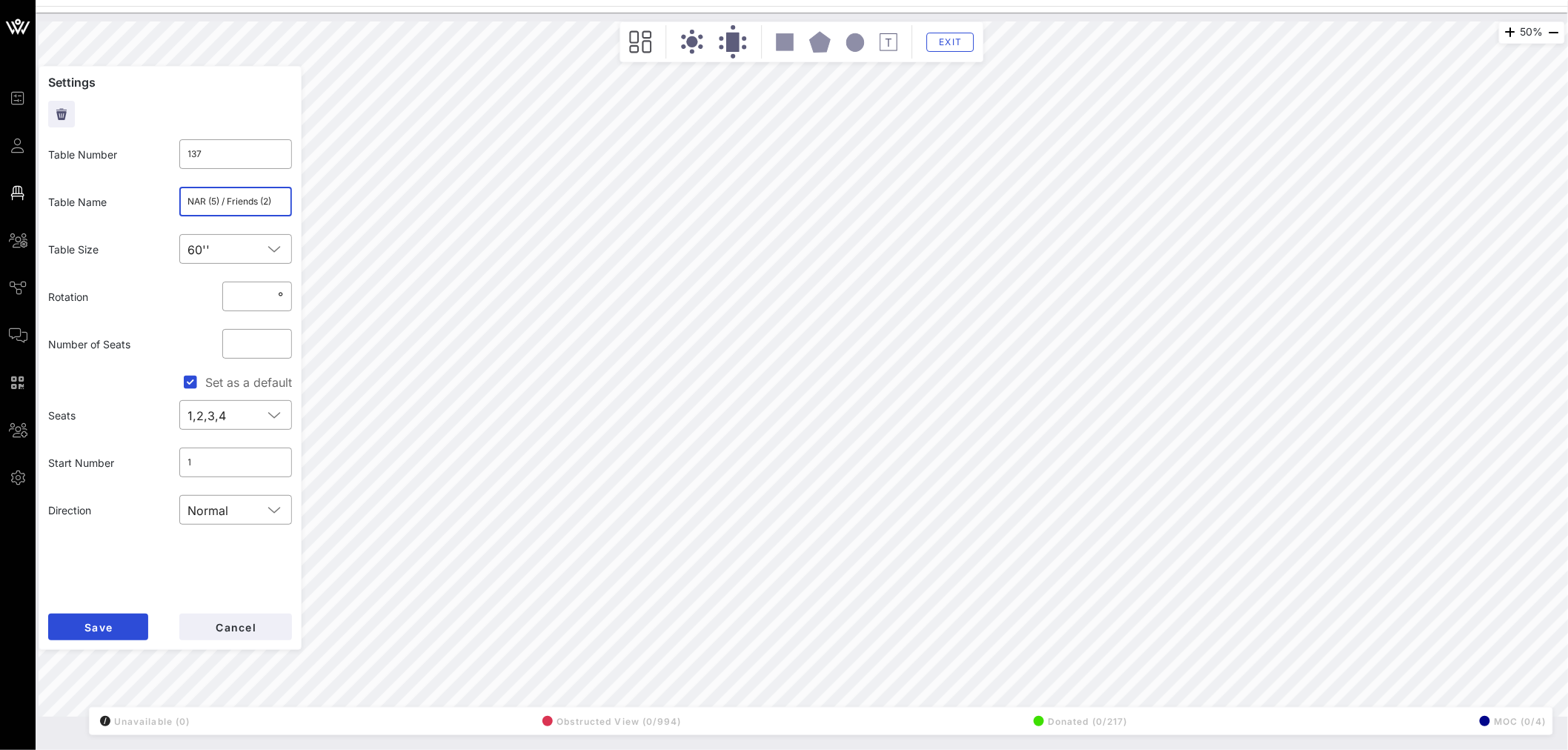
click at [255, 203] on input "NAR (5) / Friends (2)" at bounding box center [236, 202] width 96 height 24
click at [260, 203] on input "NAR (5) / Friends (2)" at bounding box center [236, 202] width 96 height 24
type input "NAR (5) / Friends of the American Latino (2) /"
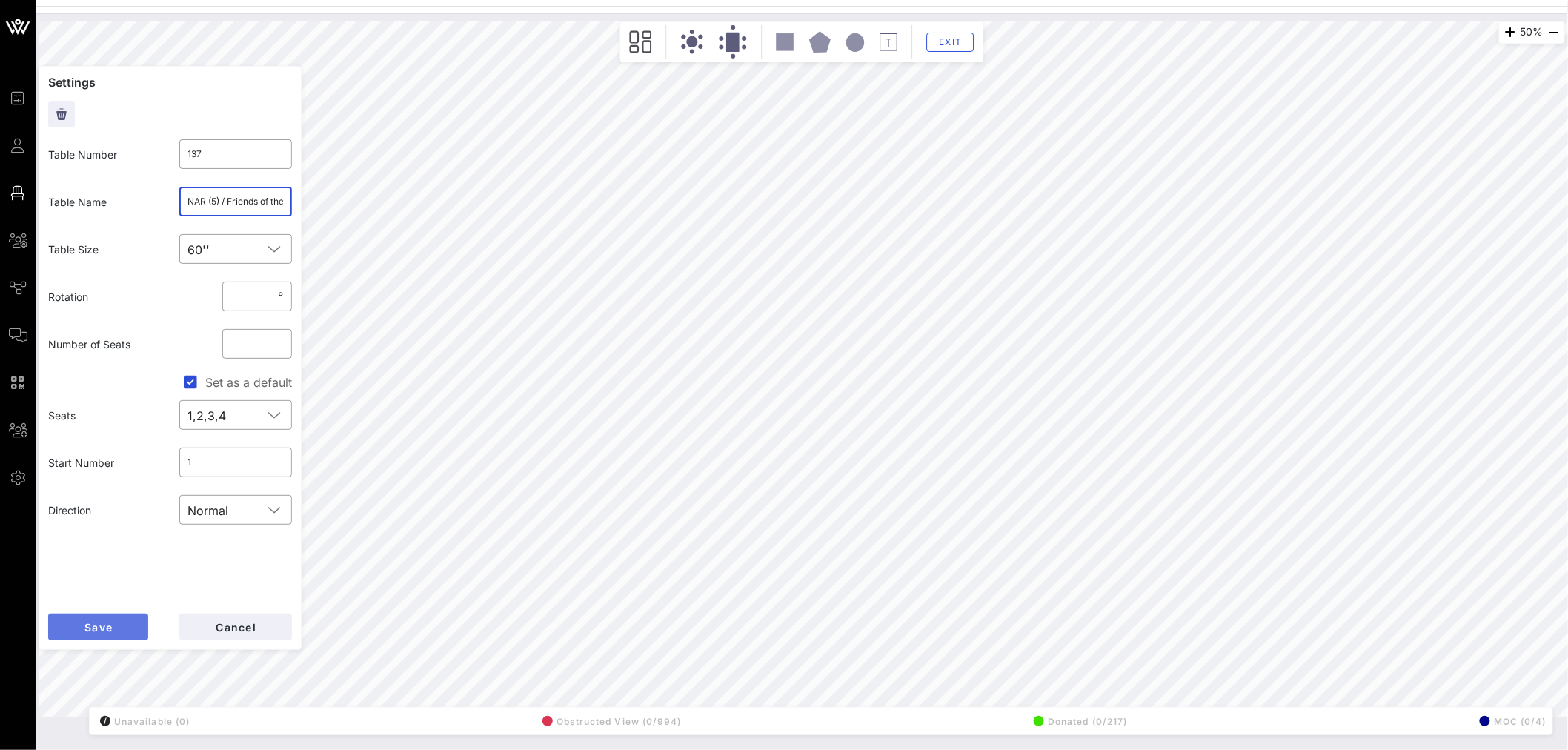
click at [121, 453] on button "Save" at bounding box center [97, 626] width 100 height 26
click at [227, 203] on input "NAR (5) / Friends of the American Latino (2) /" at bounding box center [236, 202] width 96 height 24
click at [120, 453] on button "Save" at bounding box center [97, 626] width 100 height 26
click at [227, 207] on input "End Citizens United (5) / CWA (5)" at bounding box center [236, 202] width 96 height 24
click at [262, 200] on input "End Citizens United (5) / CWA (5)" at bounding box center [236, 202] width 96 height 24
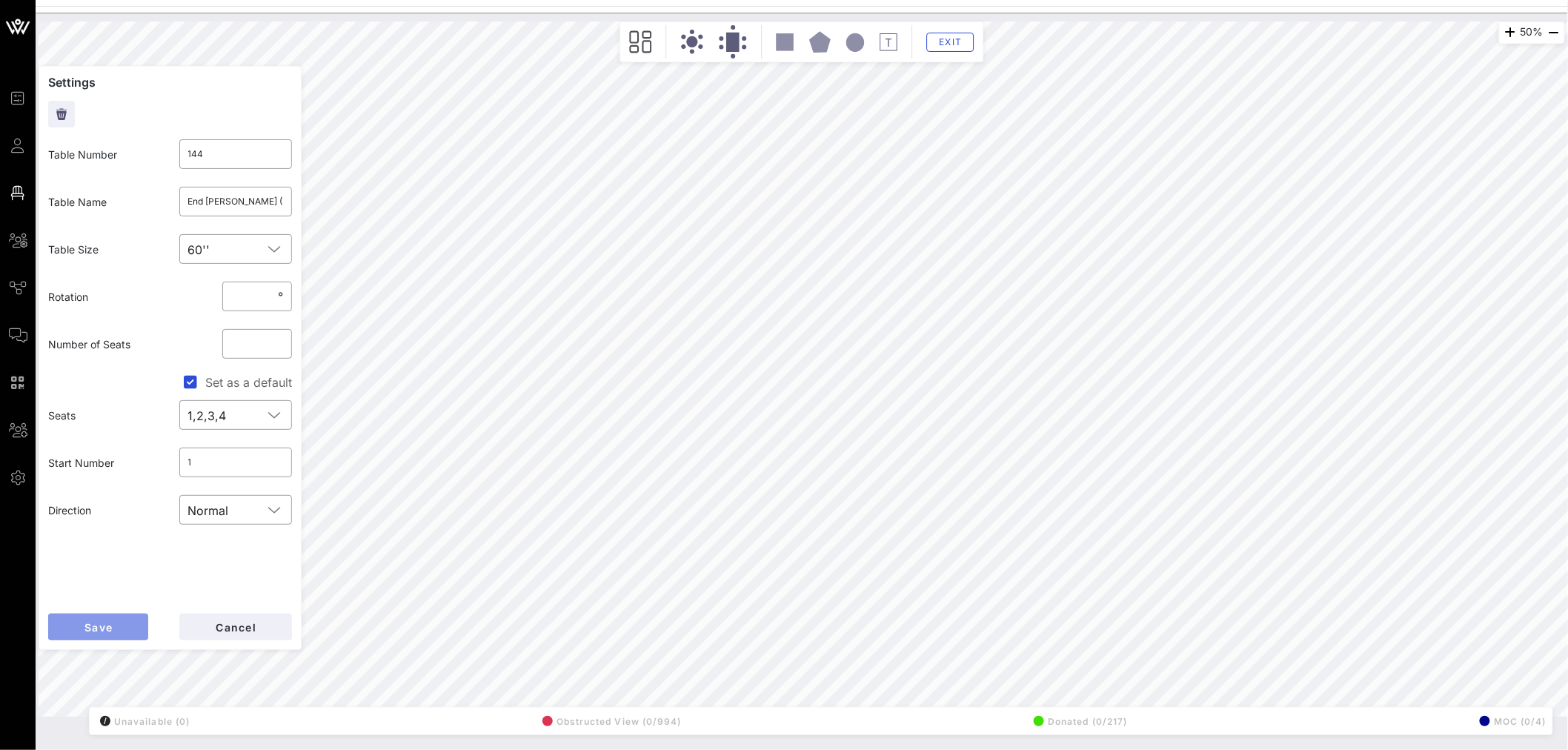
click at [109, 453] on span "Save" at bounding box center [98, 627] width 29 height 13
click at [250, 203] on input "NAR (5) / Friends of the American Latino (2) /" at bounding box center [236, 202] width 96 height 24
click at [186, 202] on div "​ NAR (5) / Friends of the American Latino (2) /" at bounding box center [236, 201] width 113 height 30
click at [188, 204] on input "NAR (5) / Friends of the American Latino (2) /" at bounding box center [236, 202] width 96 height 24
click at [198, 207] on input "NAR (5) / Friends of the American Latino (2) /" at bounding box center [236, 202] width 96 height 24
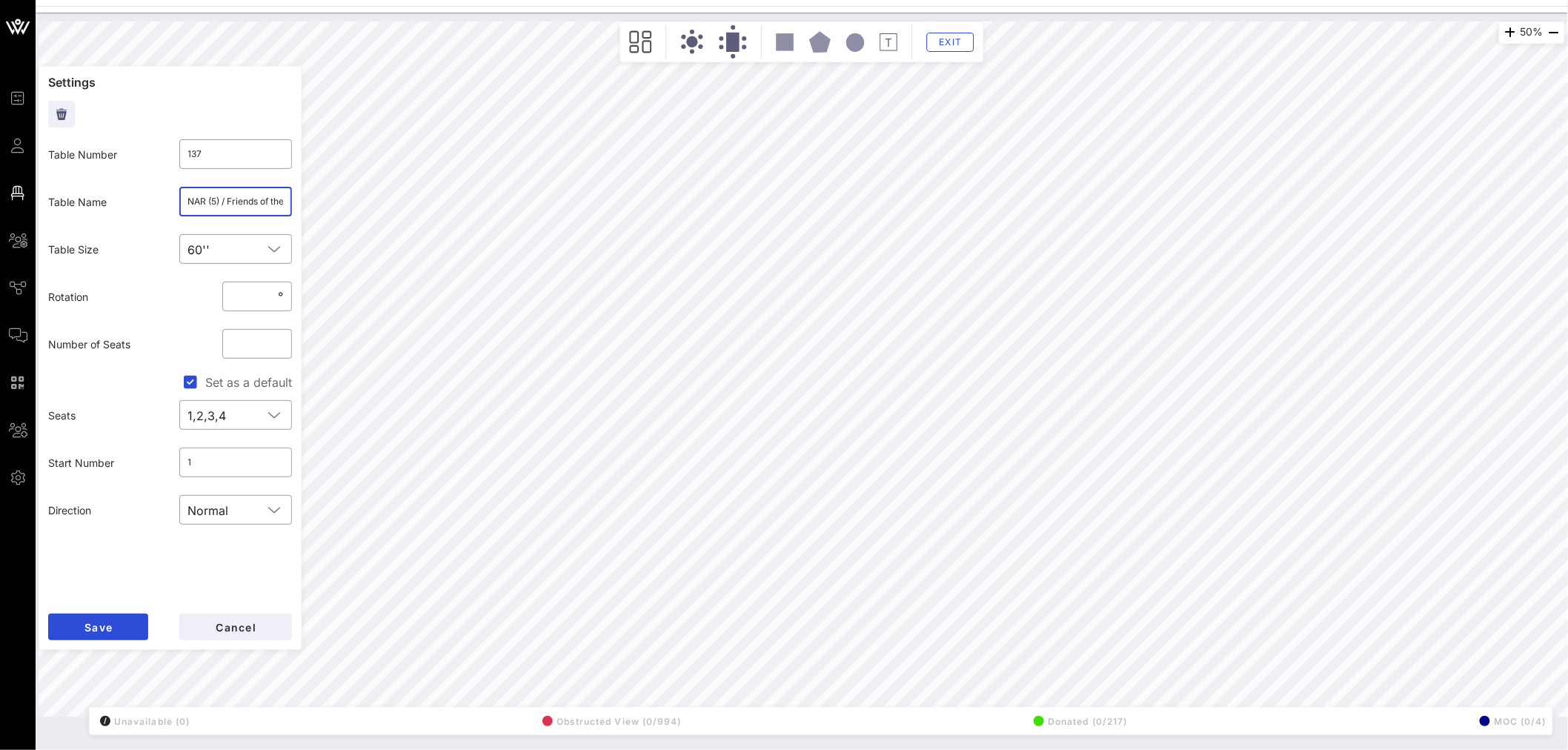
click at [195, 203] on input "NAR (5) / Friends of the American Latino (2) /" at bounding box center [236, 202] width 96 height 24
click at [231, 453] on span "Cancel" at bounding box center [235, 627] width 41 height 13
click at [242, 200] on input "End Citizens United (5) / CWA (5)" at bounding box center [236, 202] width 96 height 24
click at [124, 453] on button "Save" at bounding box center [97, 626] width 100 height 26
click at [189, 194] on input "NAR (5) / Friends of the American Latino (2) /" at bounding box center [236, 202] width 96 height 24
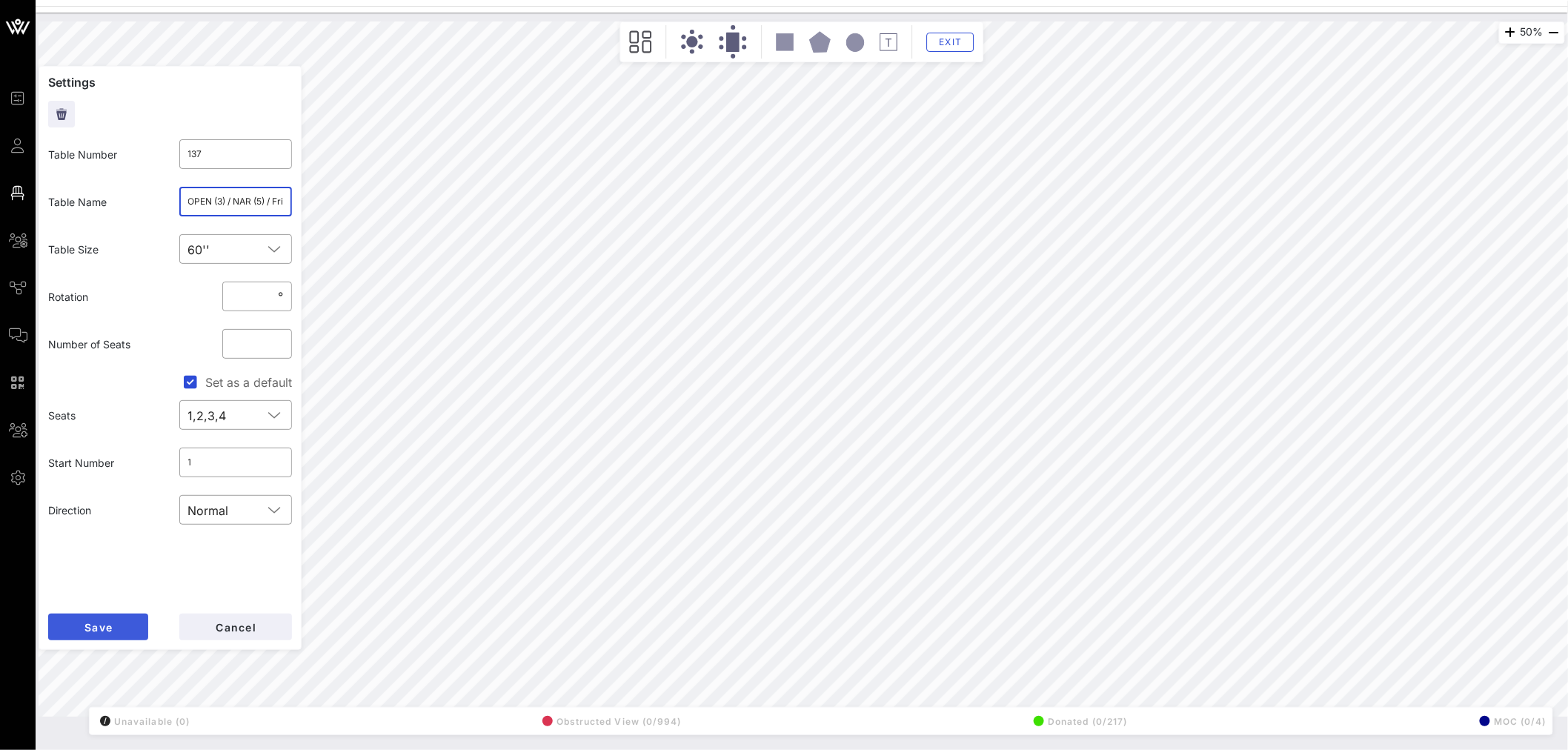
type input "OPEN (3) / NAR (5) / Friends of the American Latino (2) /"
click at [112, 453] on span "Save" at bounding box center [98, 627] width 29 height 13
type input "144"
type input "End Citizens United (5) / CWA (5)"
type input "137"
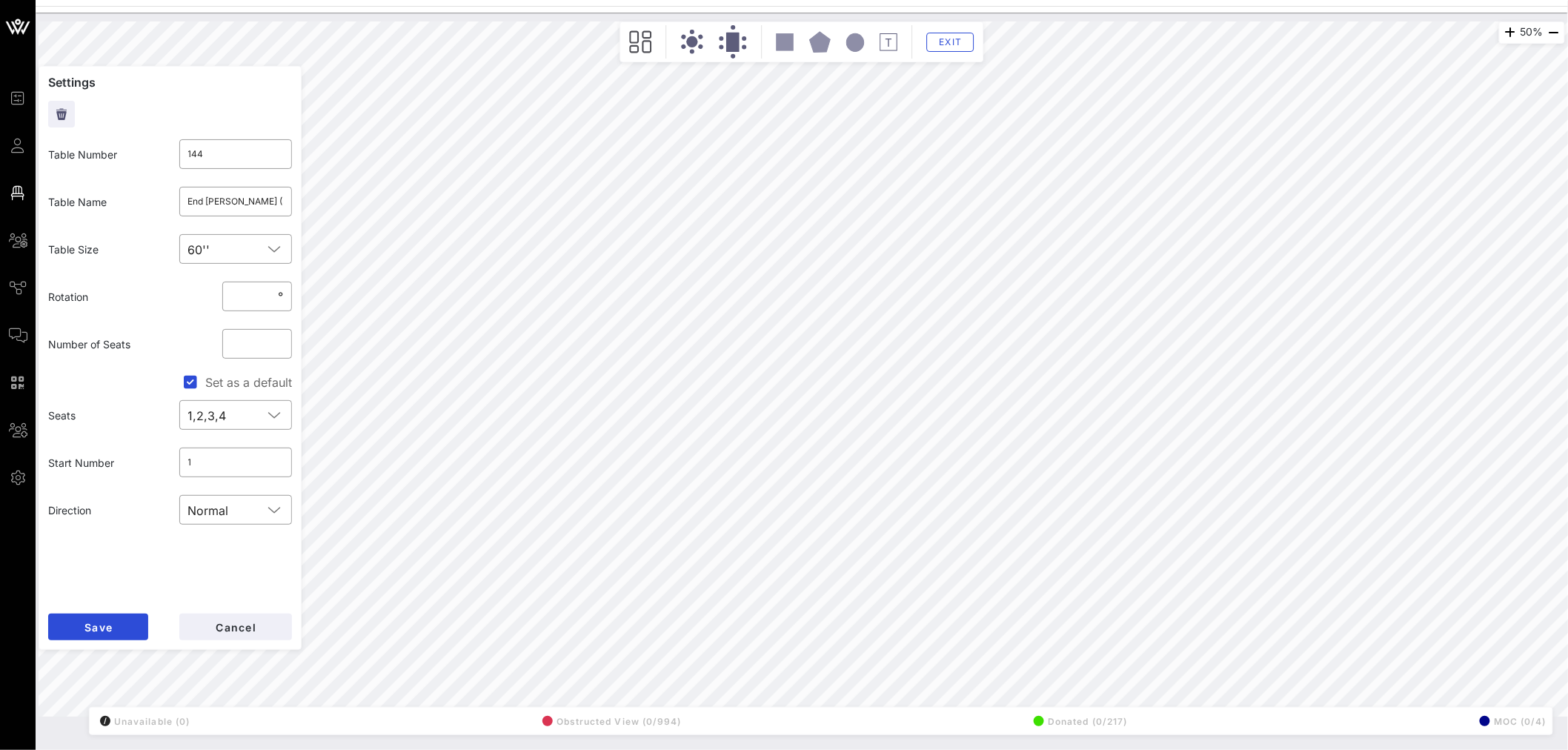
type input "OPEN (3) / NAR (5) / Friends of the American Latino (2) /"
click at [124, 453] on button "Save" at bounding box center [97, 626] width 100 height 26
click at [253, 198] on input "Fanatics (HOLD)" at bounding box center [236, 202] width 96 height 24
click at [253, 197] on input "Fanatics (HOLD)" at bounding box center [236, 202] width 96 height 24
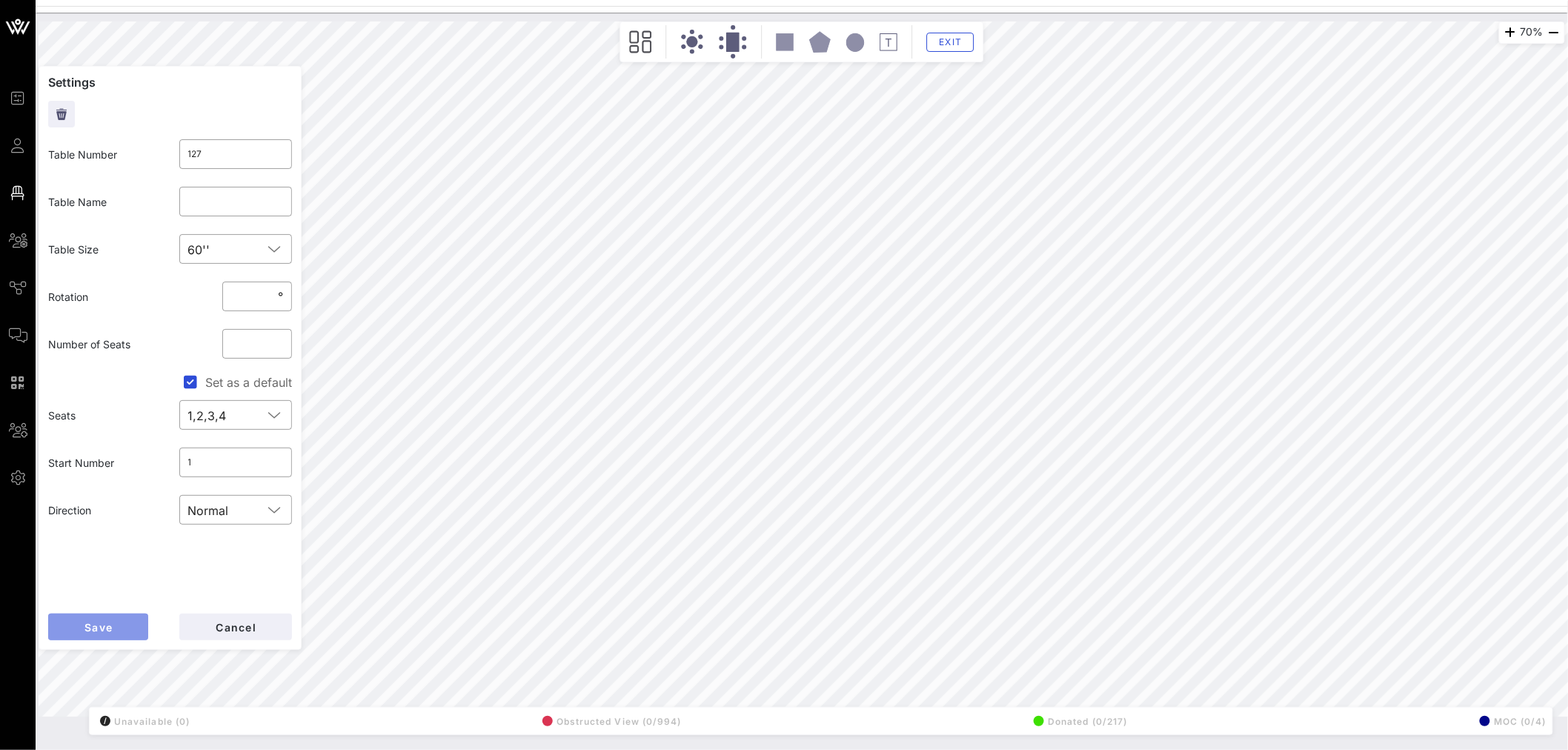
click at [102, 453] on span "Save" at bounding box center [98, 627] width 29 height 13
click at [225, 211] on input "text" at bounding box center [236, 202] width 96 height 24
type input "Fanatics"
click at [101, 453] on button "Save" at bounding box center [97, 626] width 100 height 26
click at [957, 47] on button "Exit" at bounding box center [950, 42] width 47 height 19
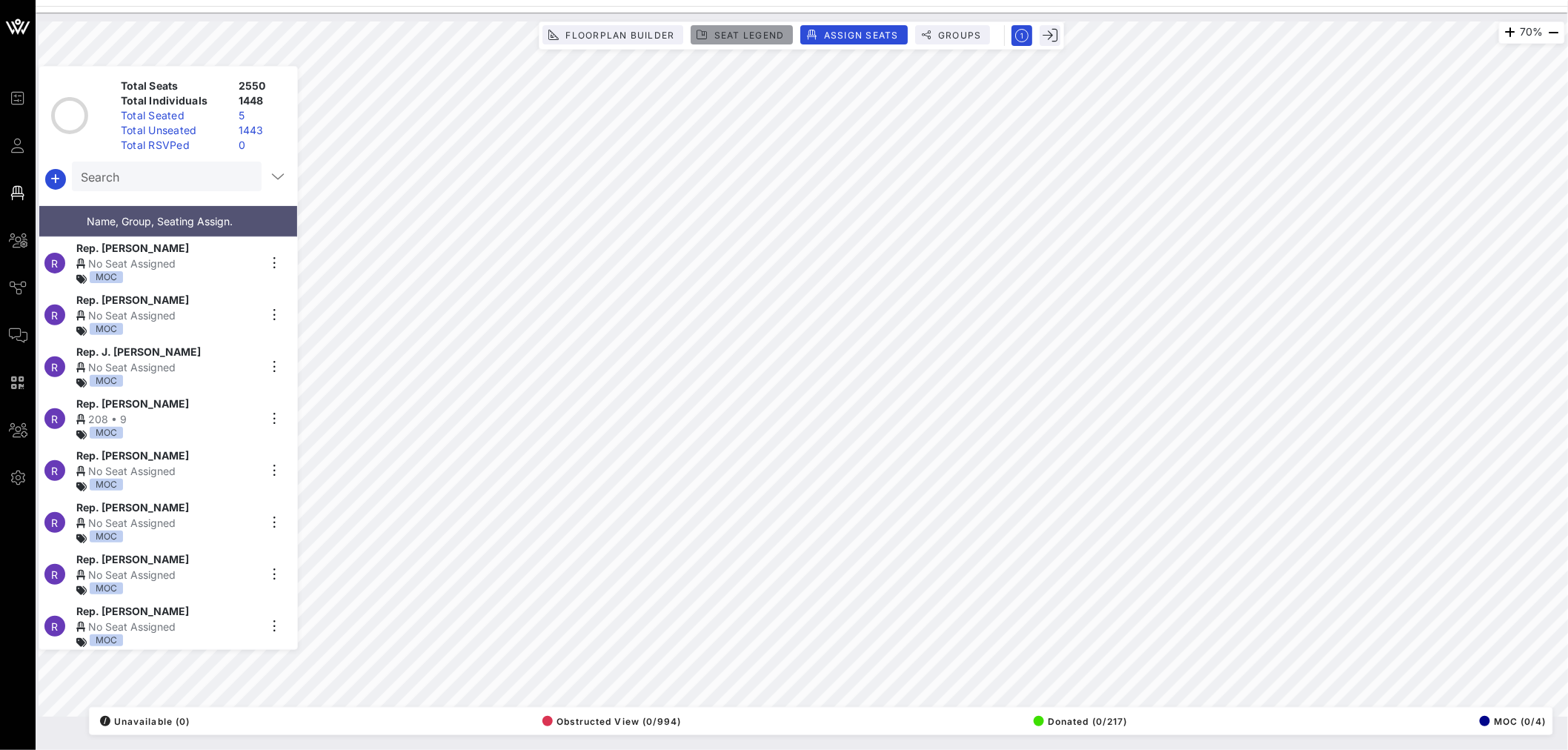
click at [756, 32] on span "Seat Legend" at bounding box center [749, 35] width 71 height 11
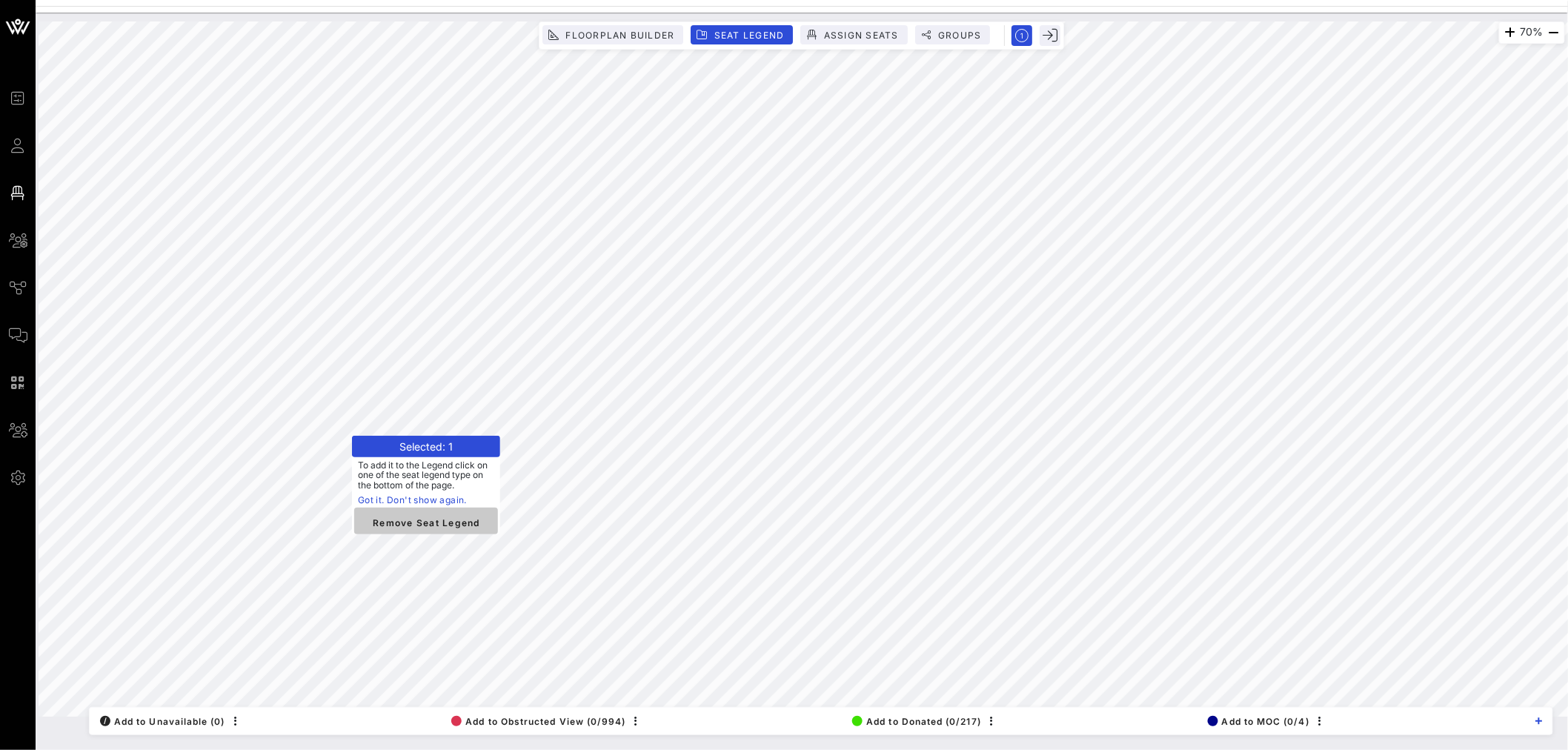
click at [401, 453] on span "Remove Seat Legend" at bounding box center [426, 522] width 120 height 14
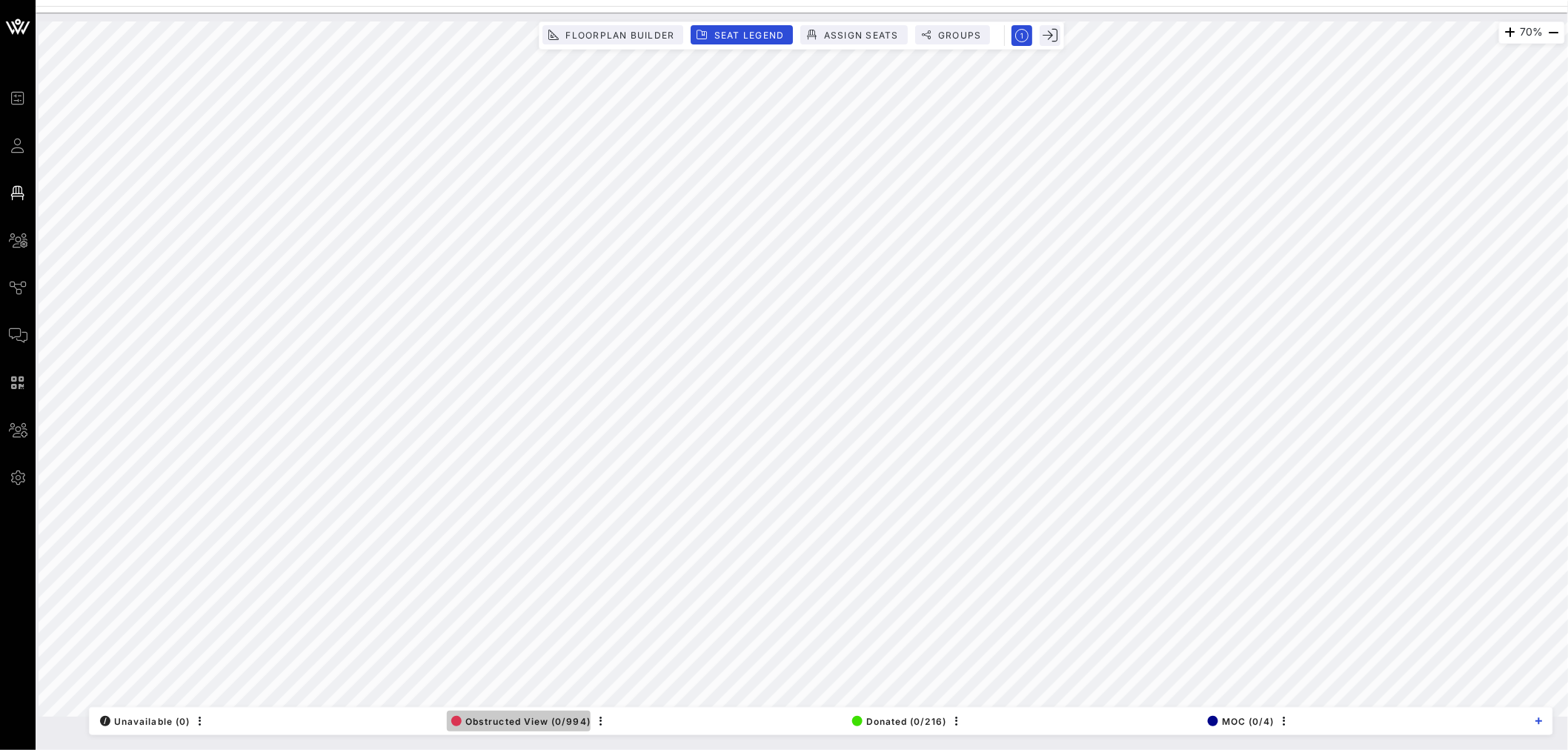
click at [519, 453] on span "Obstructed View (0/994)" at bounding box center [521, 721] width 140 height 11
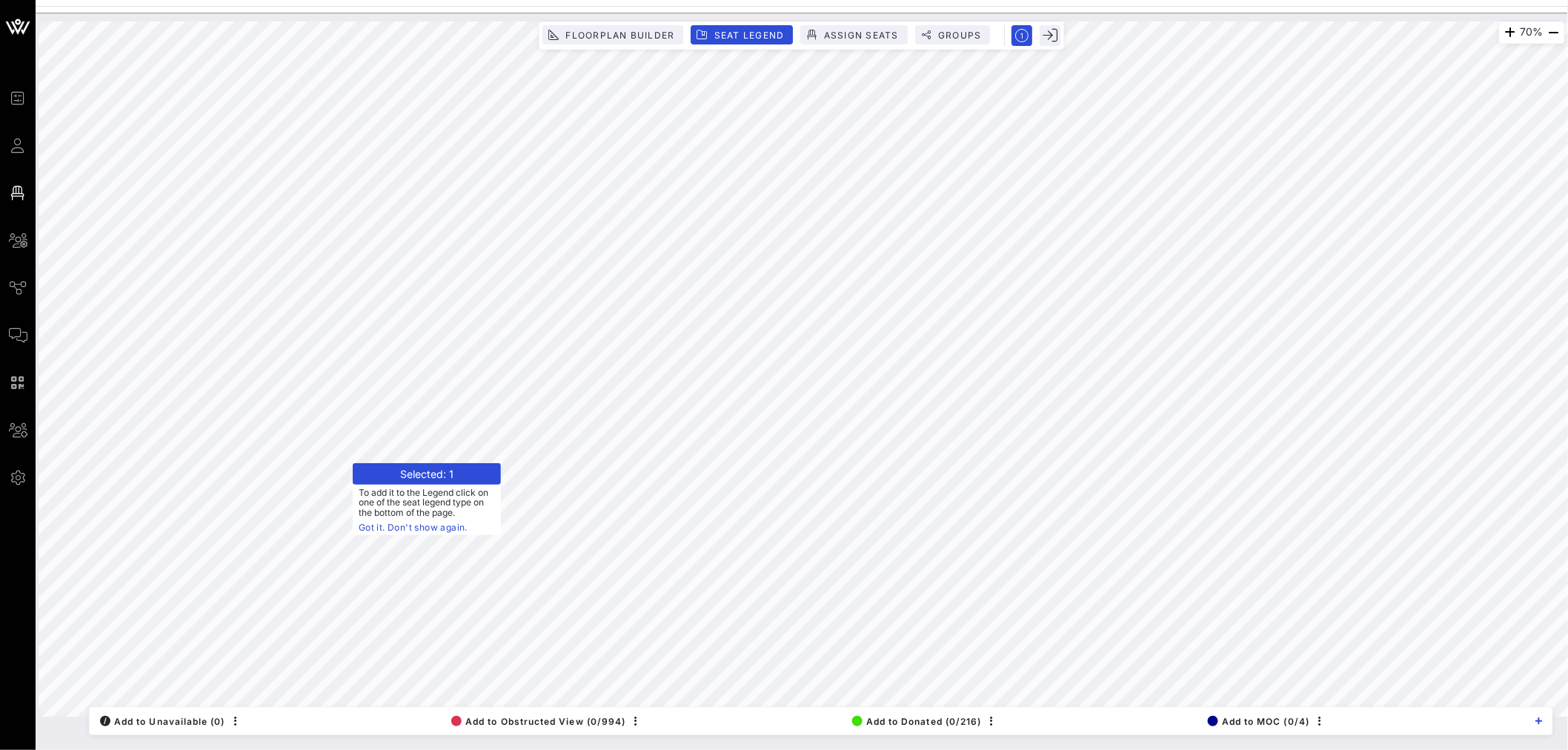
click at [370, 453] on link "Got it. Don't show again." at bounding box center [427, 527] width 136 height 15
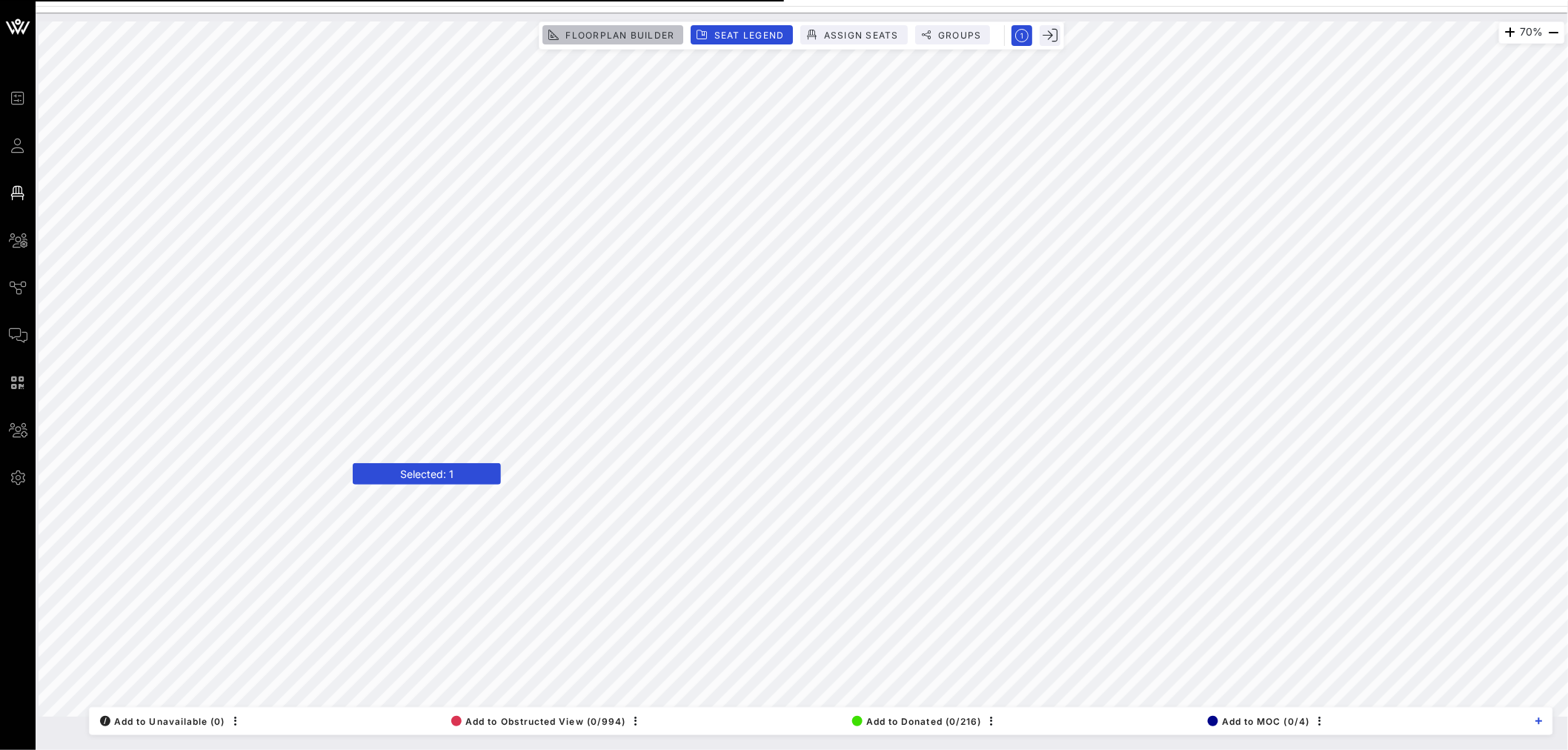
click at [609, 34] on span "Floorplan Builder" at bounding box center [619, 35] width 109 height 11
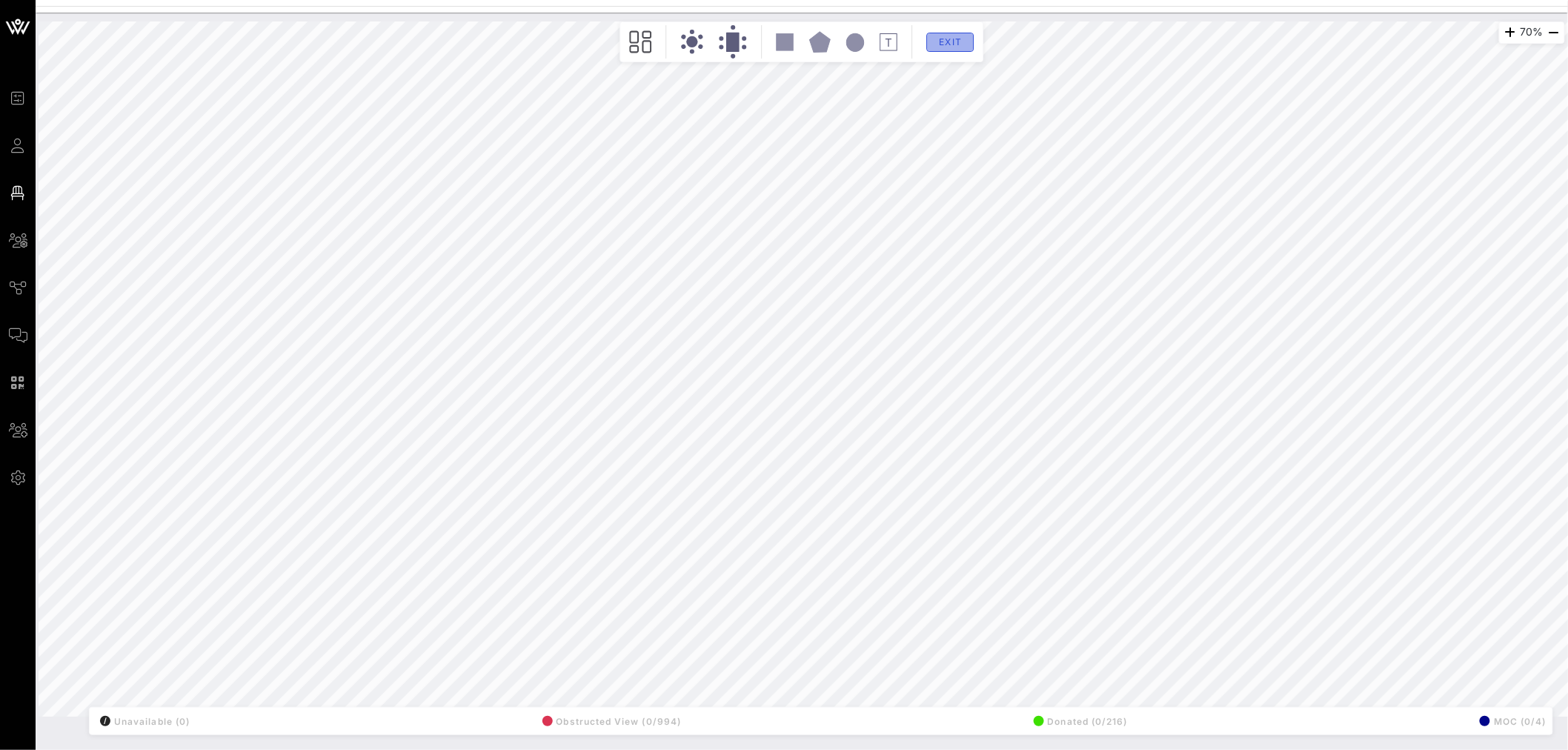
click at [953, 47] on button "Exit" at bounding box center [950, 42] width 47 height 19
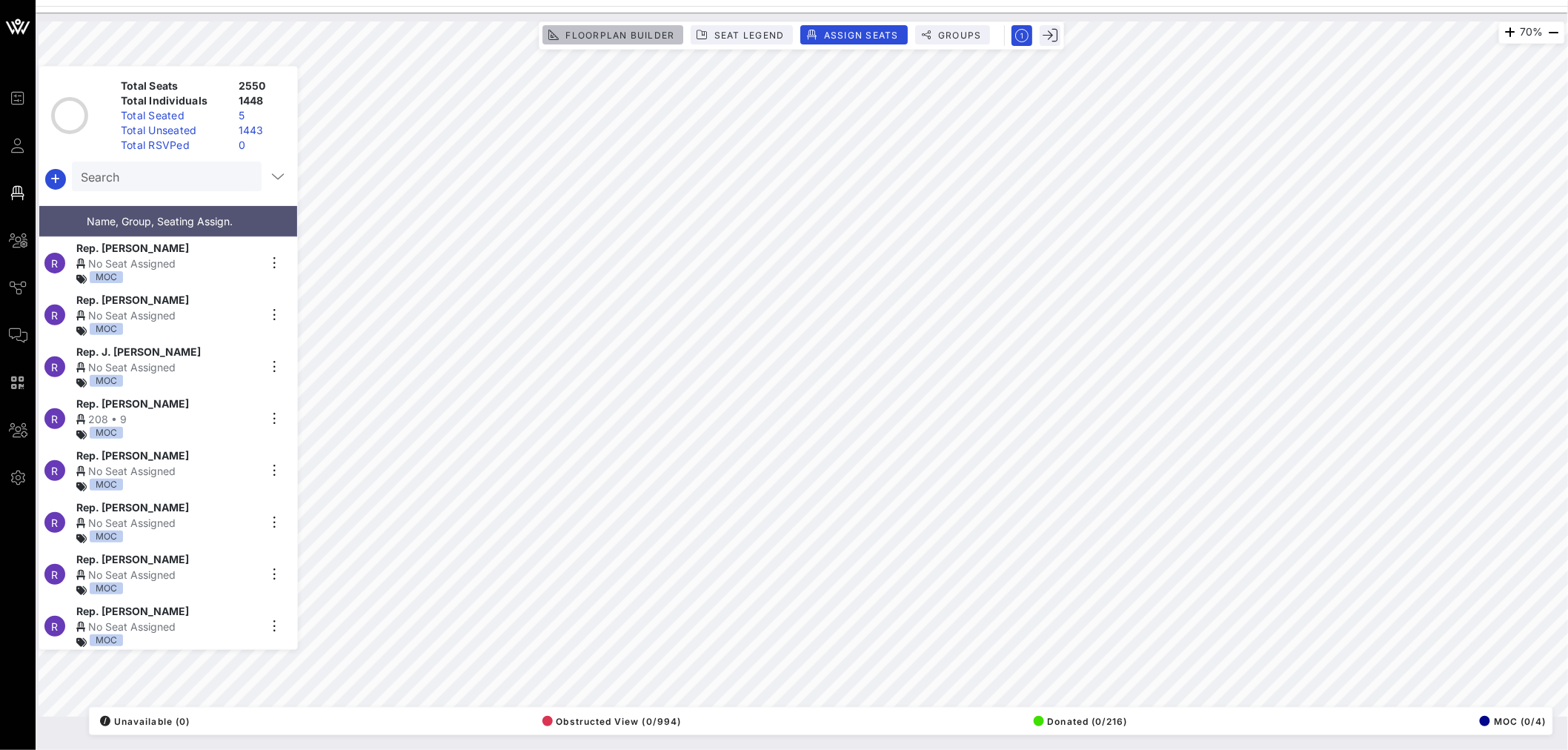
click at [638, 36] on span "Floorplan Builder" at bounding box center [619, 35] width 109 height 11
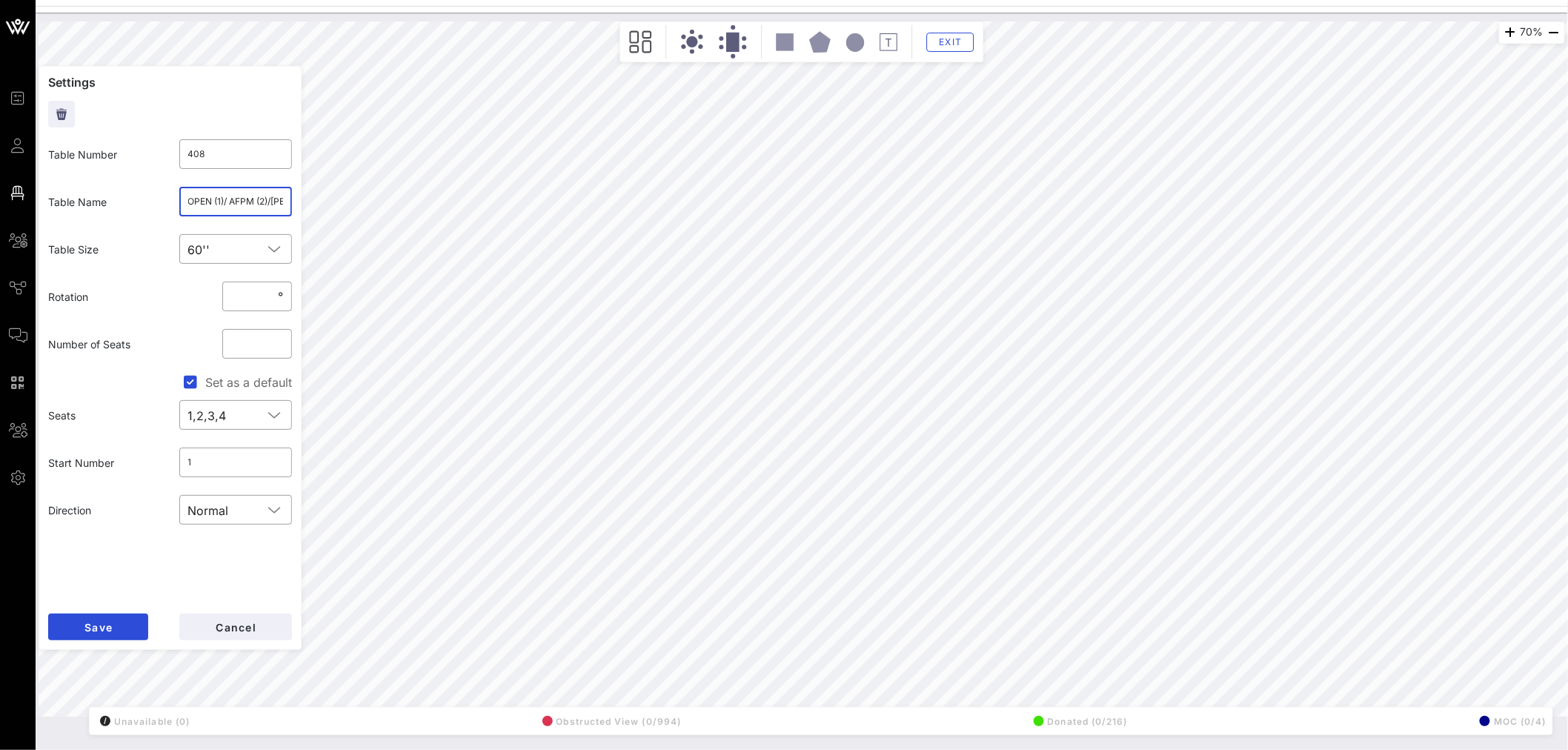
click at [238, 191] on input "OPEN (1)/ AFPM (2)/Matson (3)/ March of Dimes (2)/ National Beer Wholesales Ass…" at bounding box center [236, 202] width 96 height 24
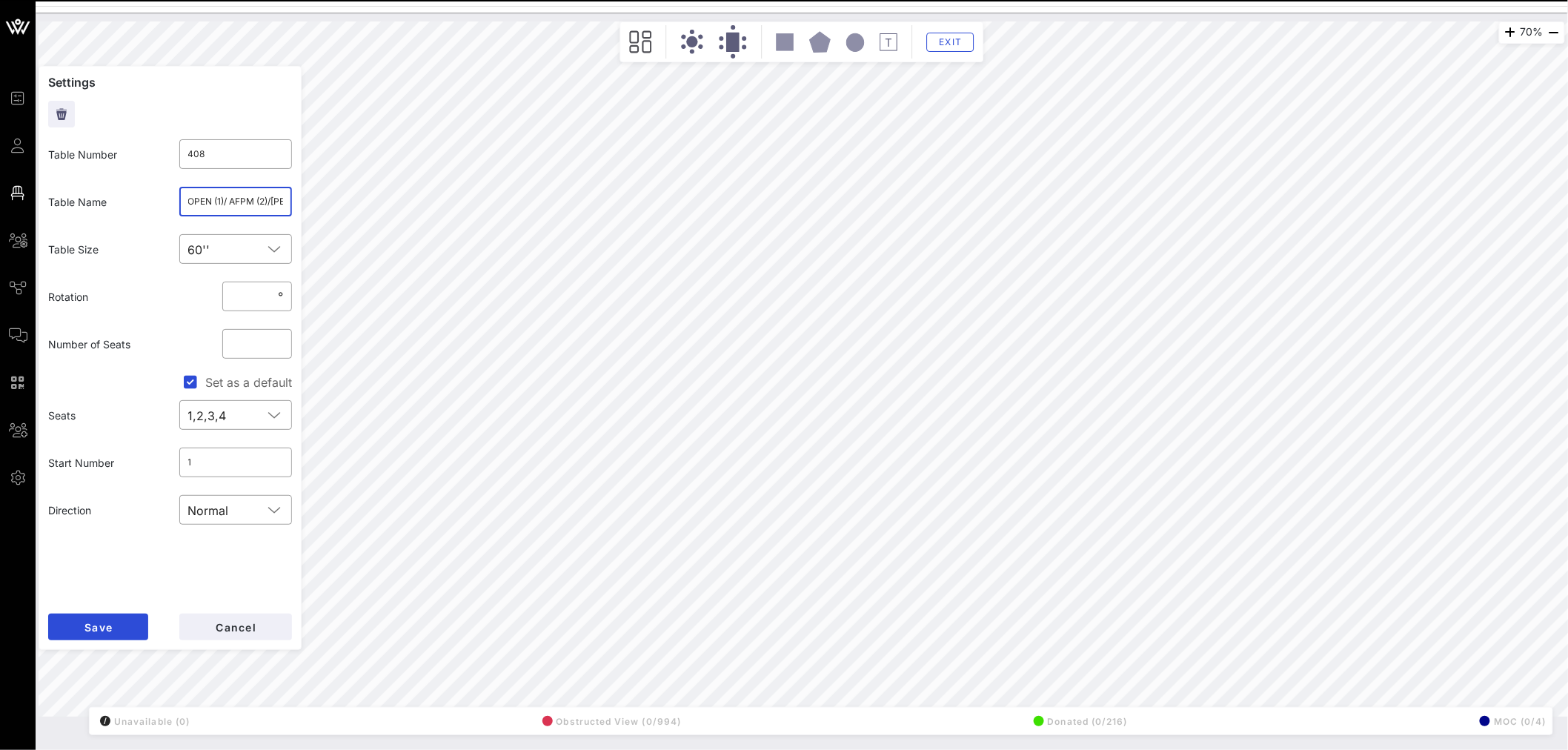
scroll to position [0, 42]
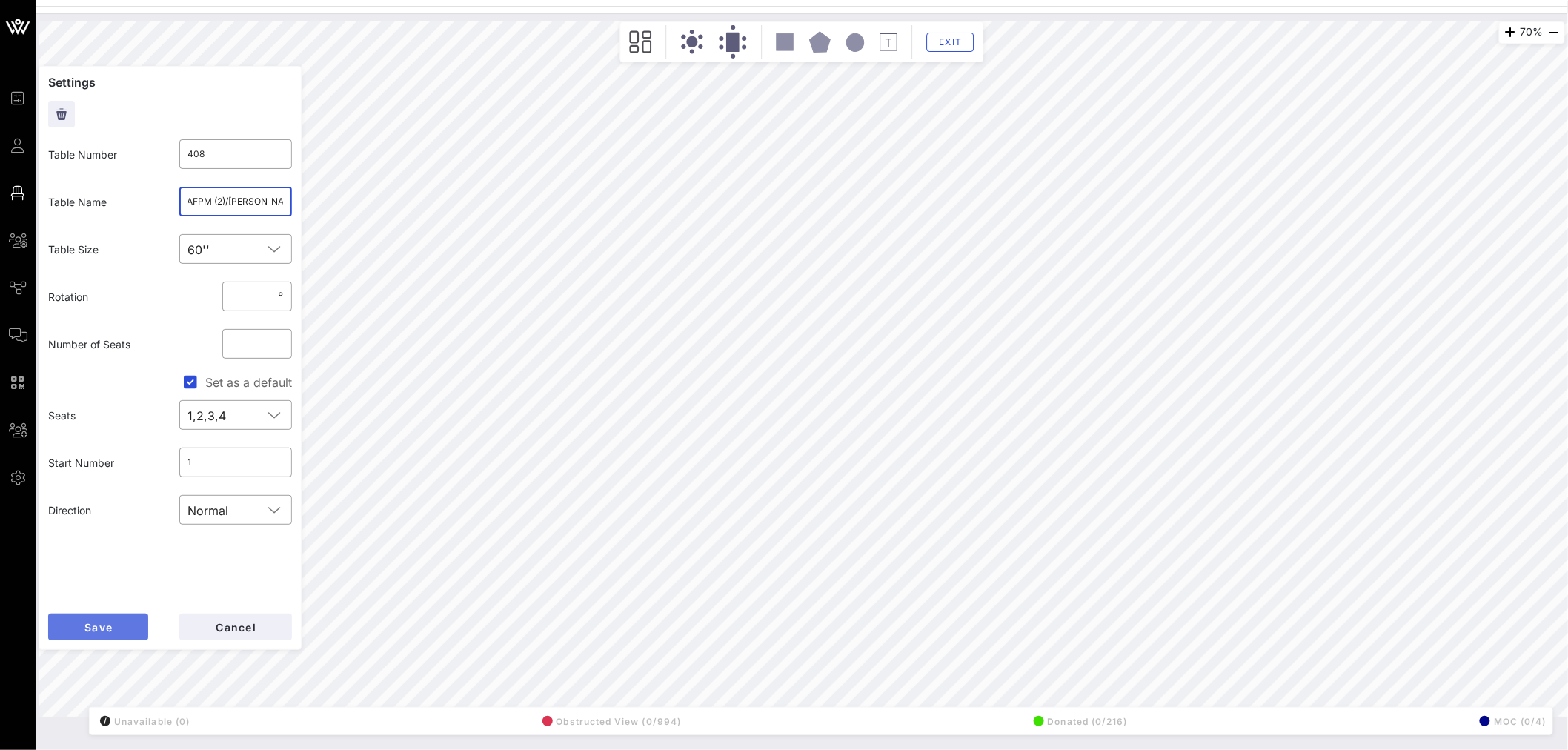
click at [109, 453] on span "Save" at bounding box center [98, 627] width 29 height 13
click at [272, 203] on input "Reynolds (5)/American Sugar Alliance (5)" at bounding box center [236, 202] width 96 height 24
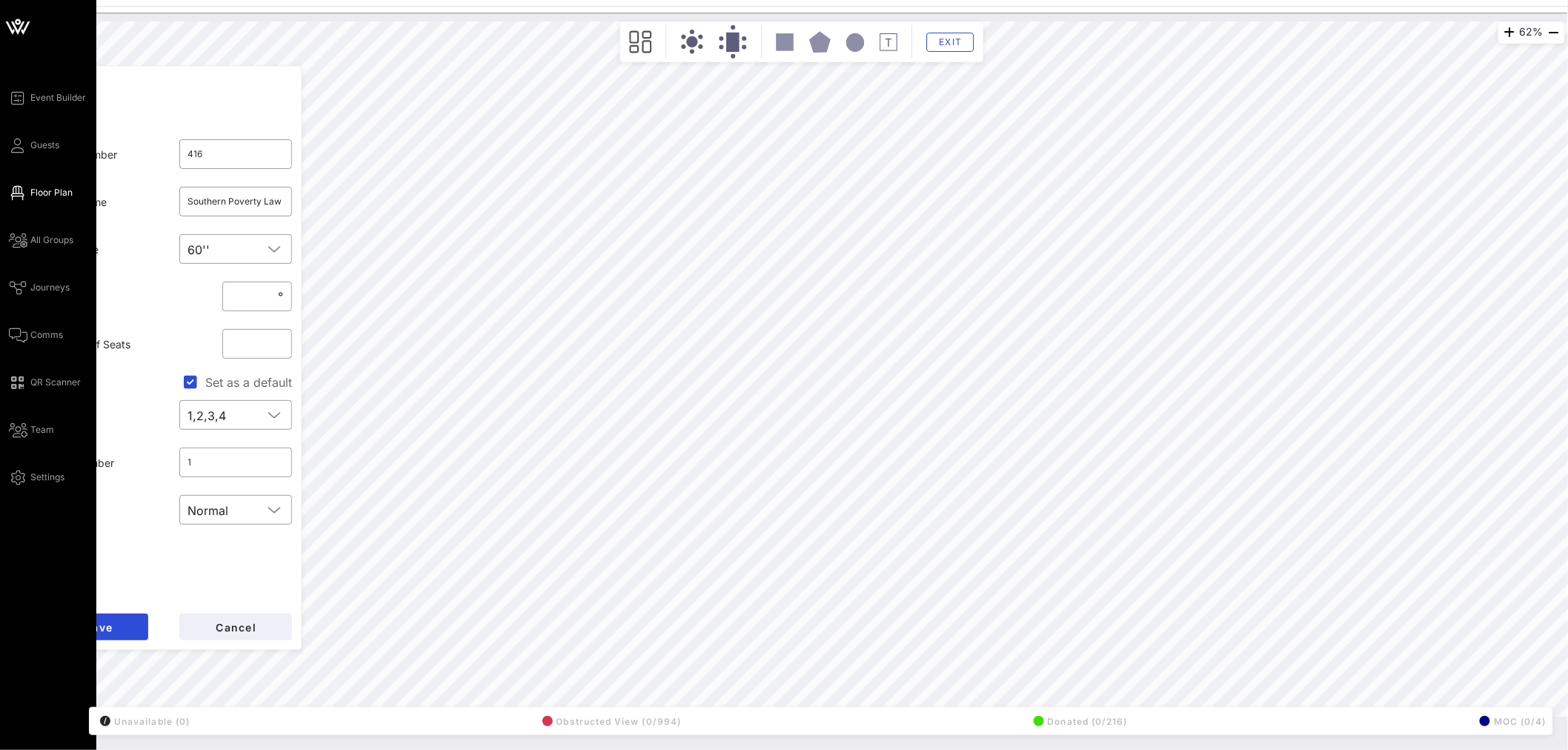
type input "417"
type input "Arizona Public Service"
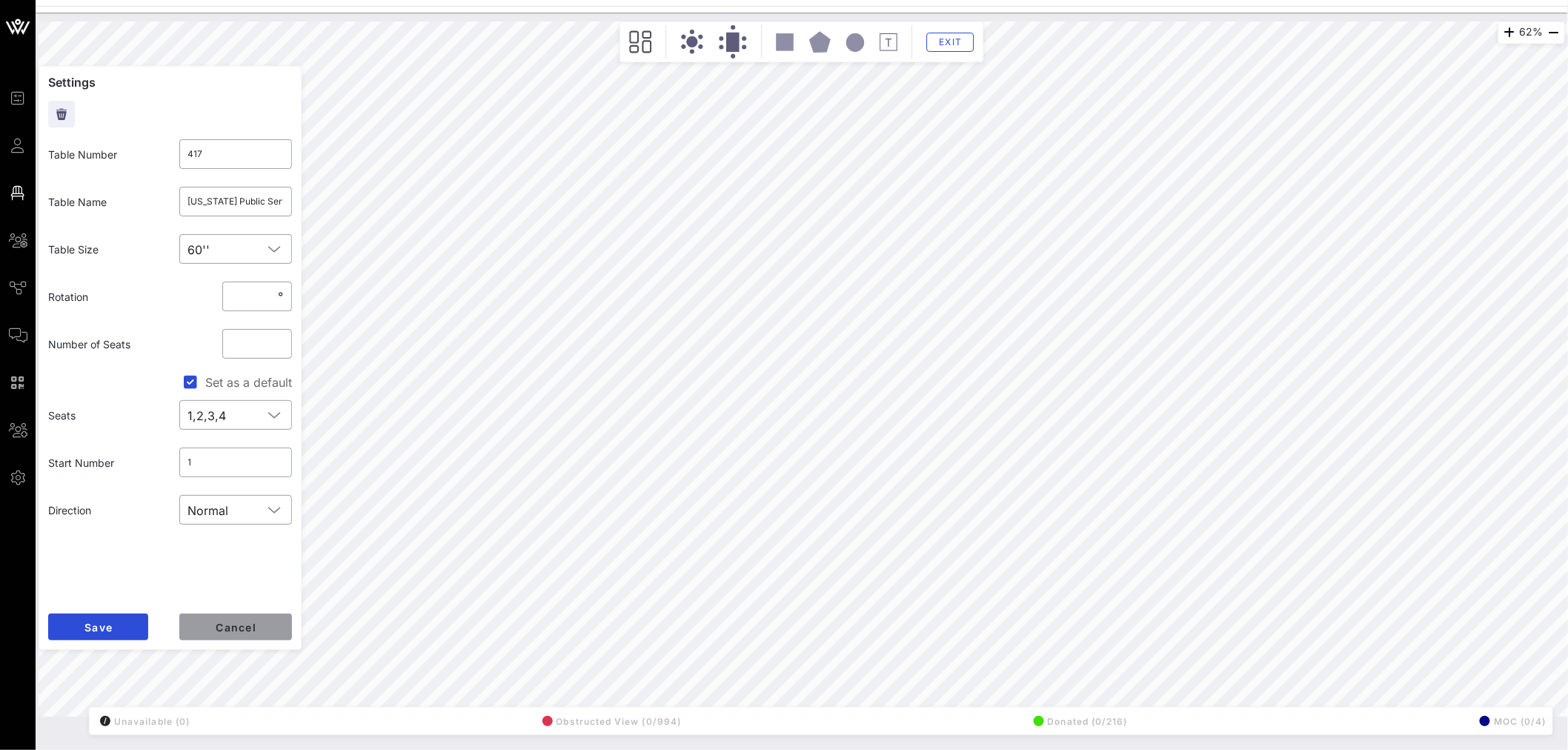
click at [250, 453] on button "Cancel" at bounding box center [235, 626] width 112 height 26
type input "413"
type input "Forbes Tate (5)/ NADA (5)"
click at [239, 453] on span "Cancel" at bounding box center [235, 627] width 41 height 13
type input "412"
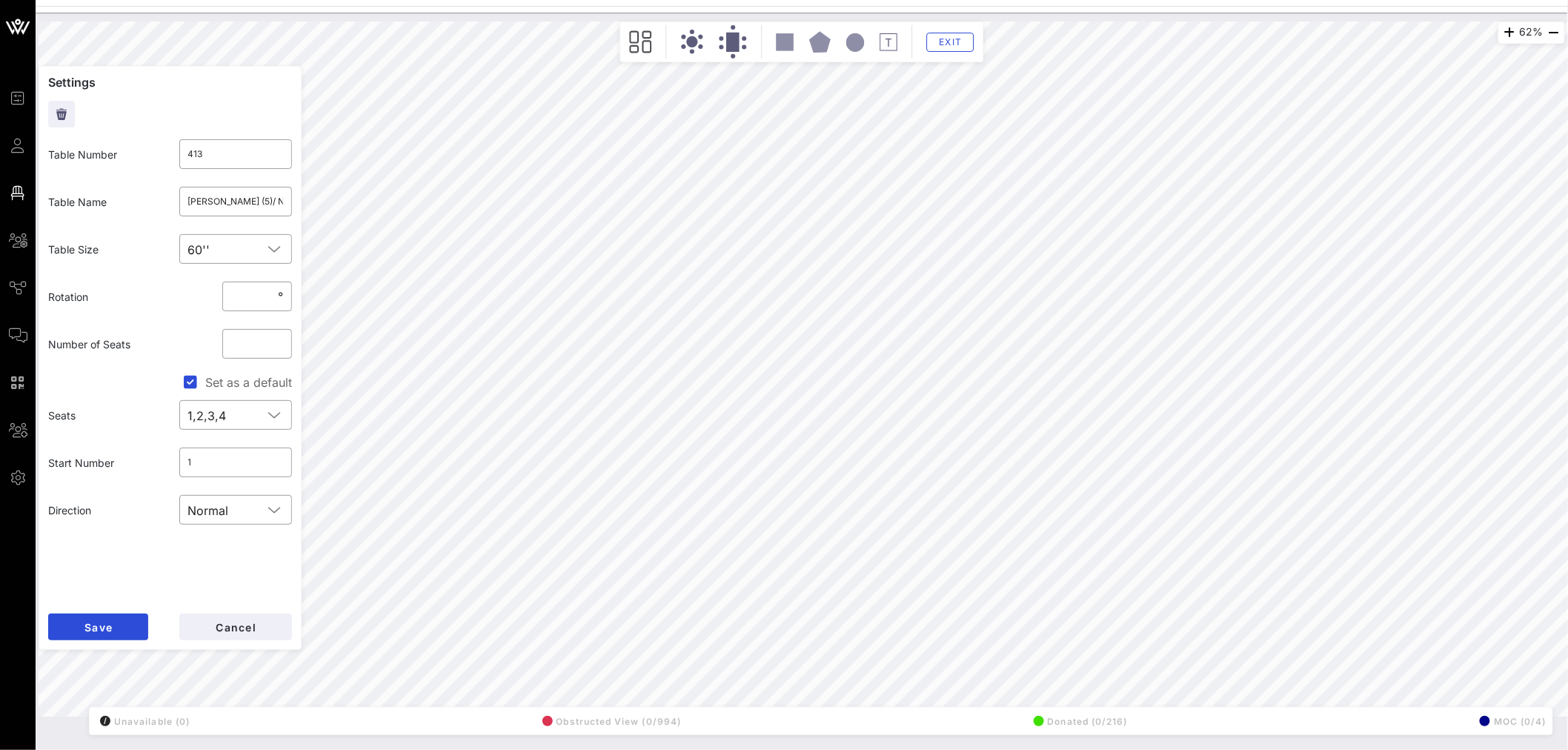
type input "Albertson Companies"
click at [247, 195] on input "End Citizens United (5) / CWA (5)" at bounding box center [236, 202] width 96 height 24
click at [240, 453] on button "Cancel" at bounding box center [235, 626] width 112 height 26
click at [246, 453] on span "Cancel" at bounding box center [235, 627] width 41 height 13
click at [219, 202] on input "OPEN (3) / NAR (5) / Friends of the American Latino (2) /" at bounding box center [236, 202] width 96 height 24
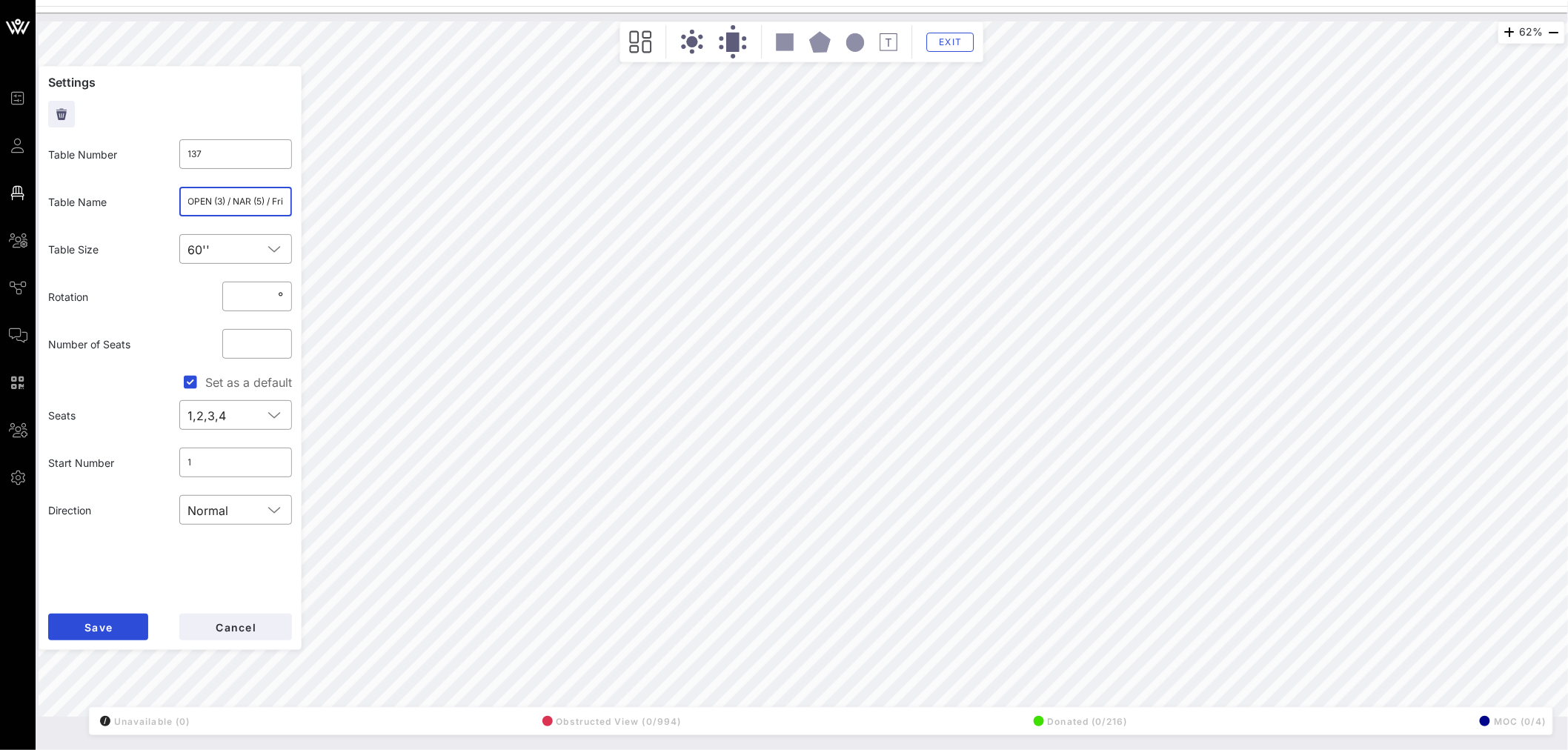
click at [249, 203] on input "OPEN (3) / NAR (5) / Friends of the American Latino (2) /" at bounding box center [236, 202] width 96 height 24
click at [230, 453] on button "Cancel" at bounding box center [235, 626] width 112 height 26
click at [241, 199] on input "OPEN (1)/ AFPM (2)/Matson (3)/ March of Dimes (2)/ National Beer Wholesales Ass…" at bounding box center [236, 202] width 96 height 24
type input "137"
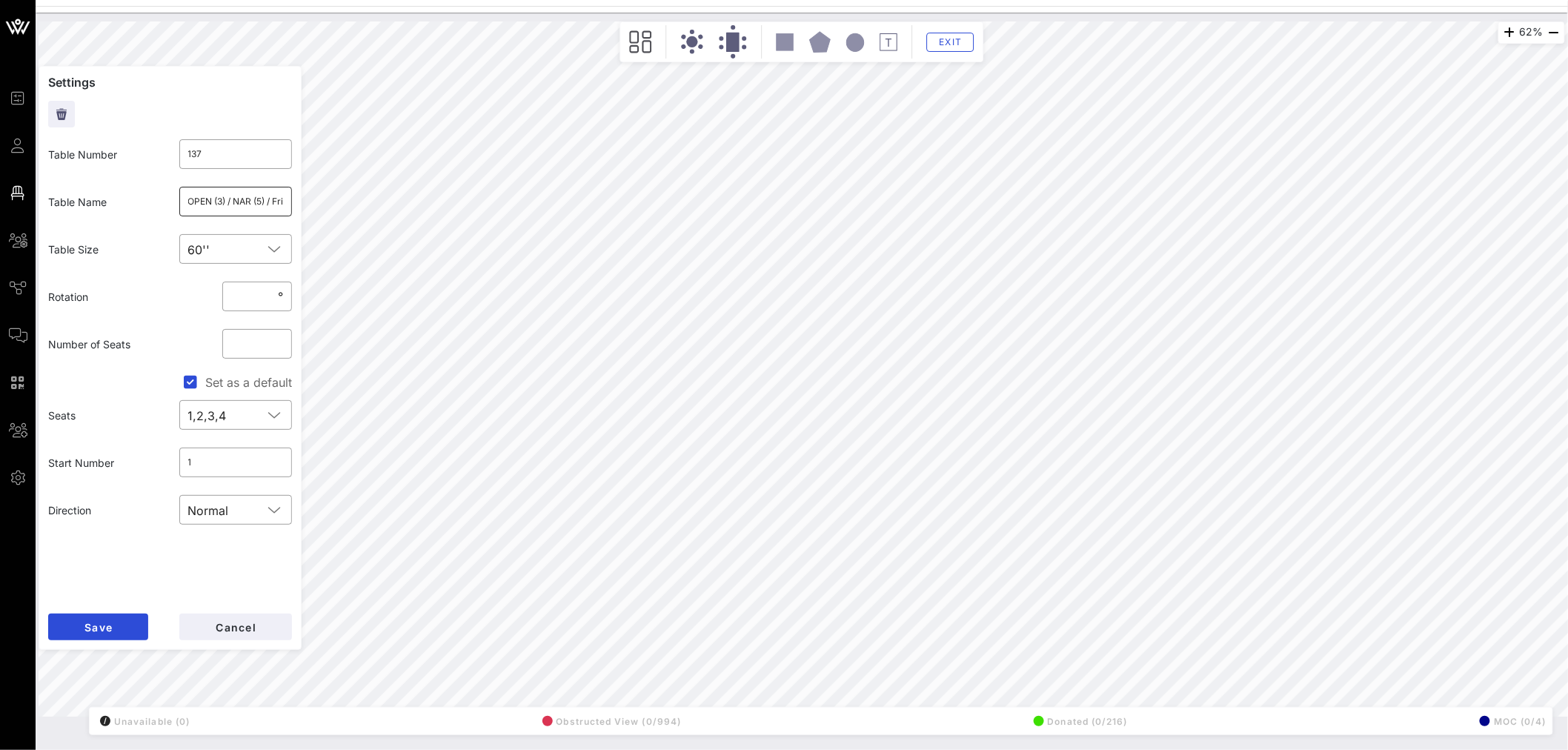
click at [223, 202] on input "OPEN (3) / NAR (5) / Friends of the American Latino (2) /" at bounding box center [236, 202] width 96 height 24
type input "OPEN (2) / State Farm (1) / NAR (5) / Friends of the American Latino (2) /"
click at [115, 453] on button "Save" at bounding box center [97, 626] width 100 height 26
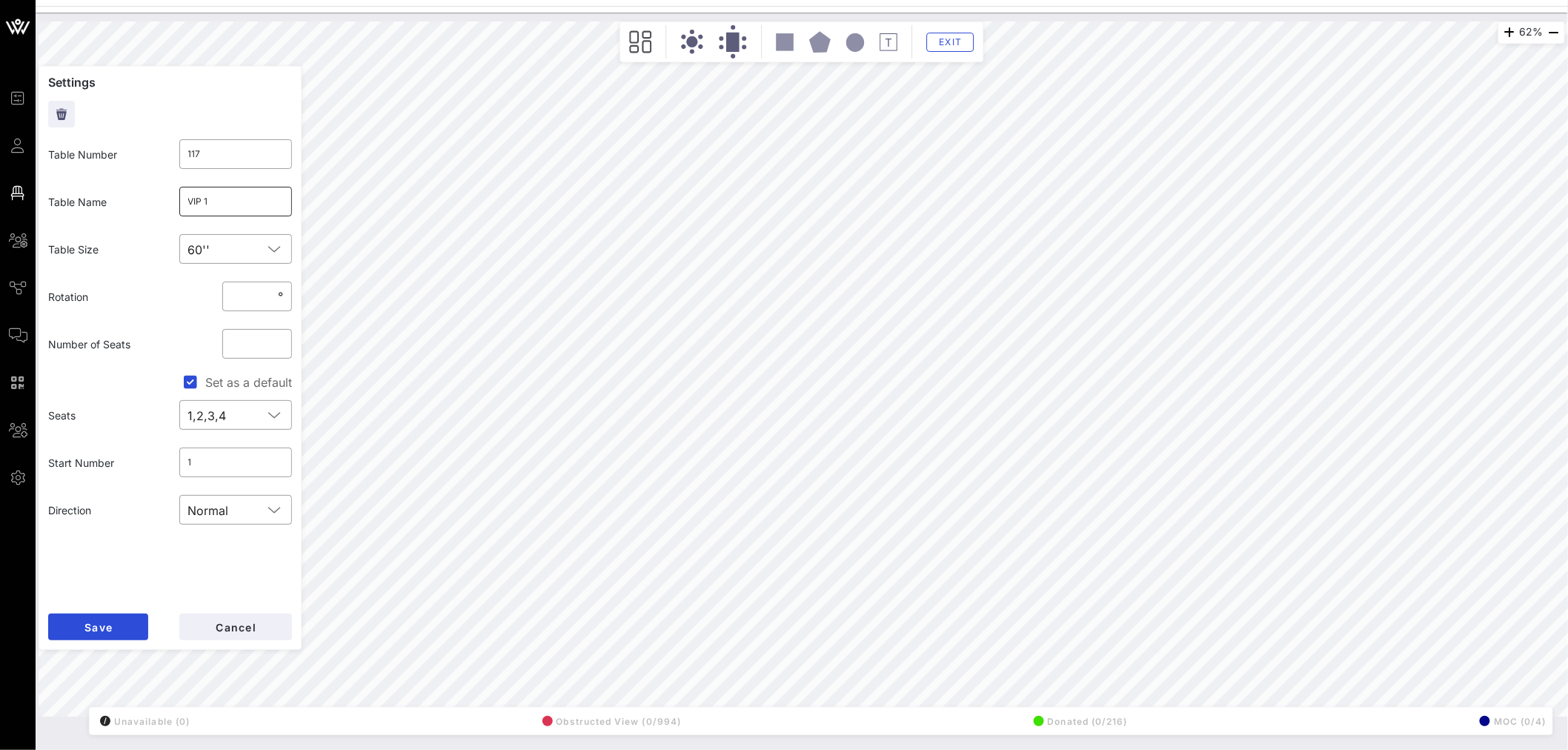
click at [263, 206] on input "VIP 1" at bounding box center [236, 202] width 96 height 24
click at [221, 203] on input "VIP 1 / /DNC (3)" at bounding box center [236, 202] width 96 height 24
click at [219, 195] on input "VIP 1 / / DNC (3)" at bounding box center [236, 202] width 96 height 24
click at [210, 197] on input "VIP 1 / DNC (3)" at bounding box center [236, 202] width 96 height 24
click at [231, 197] on input "VIP 1 (7) / DNC (3)" at bounding box center [236, 202] width 96 height 24
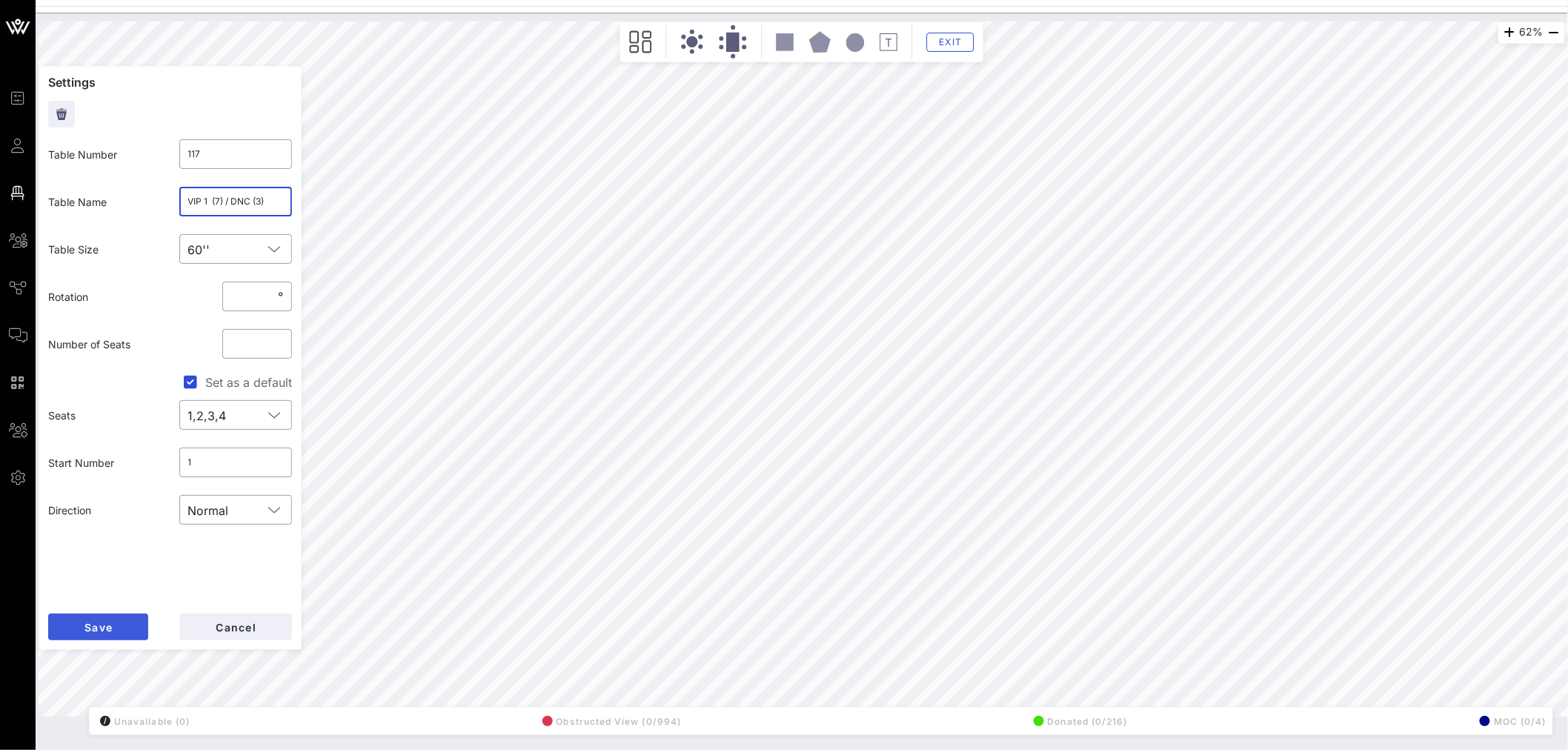
type input "VIP 1 (7) / DNC (3)"
click at [99, 453] on button "Save" at bounding box center [97, 626] width 100 height 26
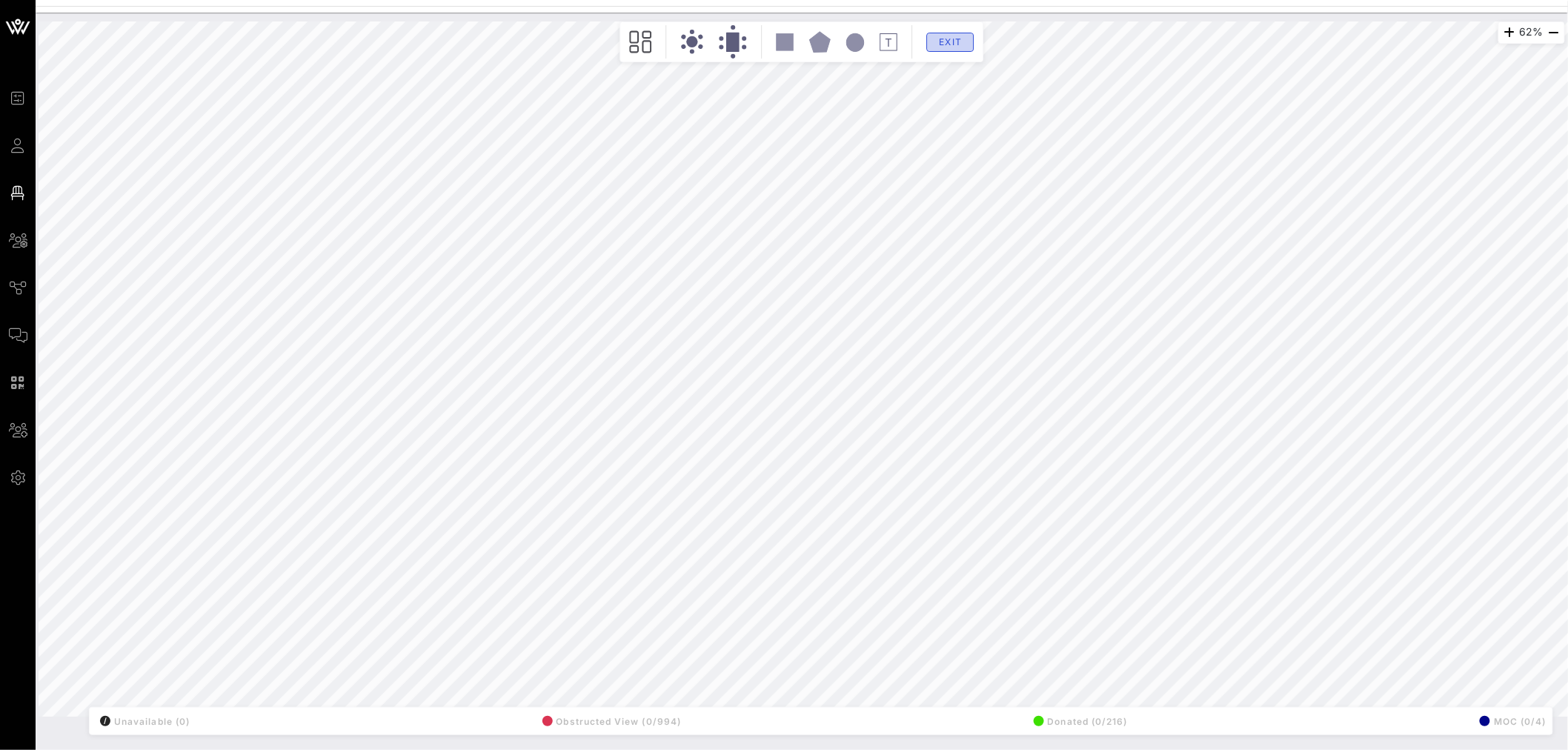
click at [958, 41] on span "Exit" at bounding box center [950, 42] width 28 height 11
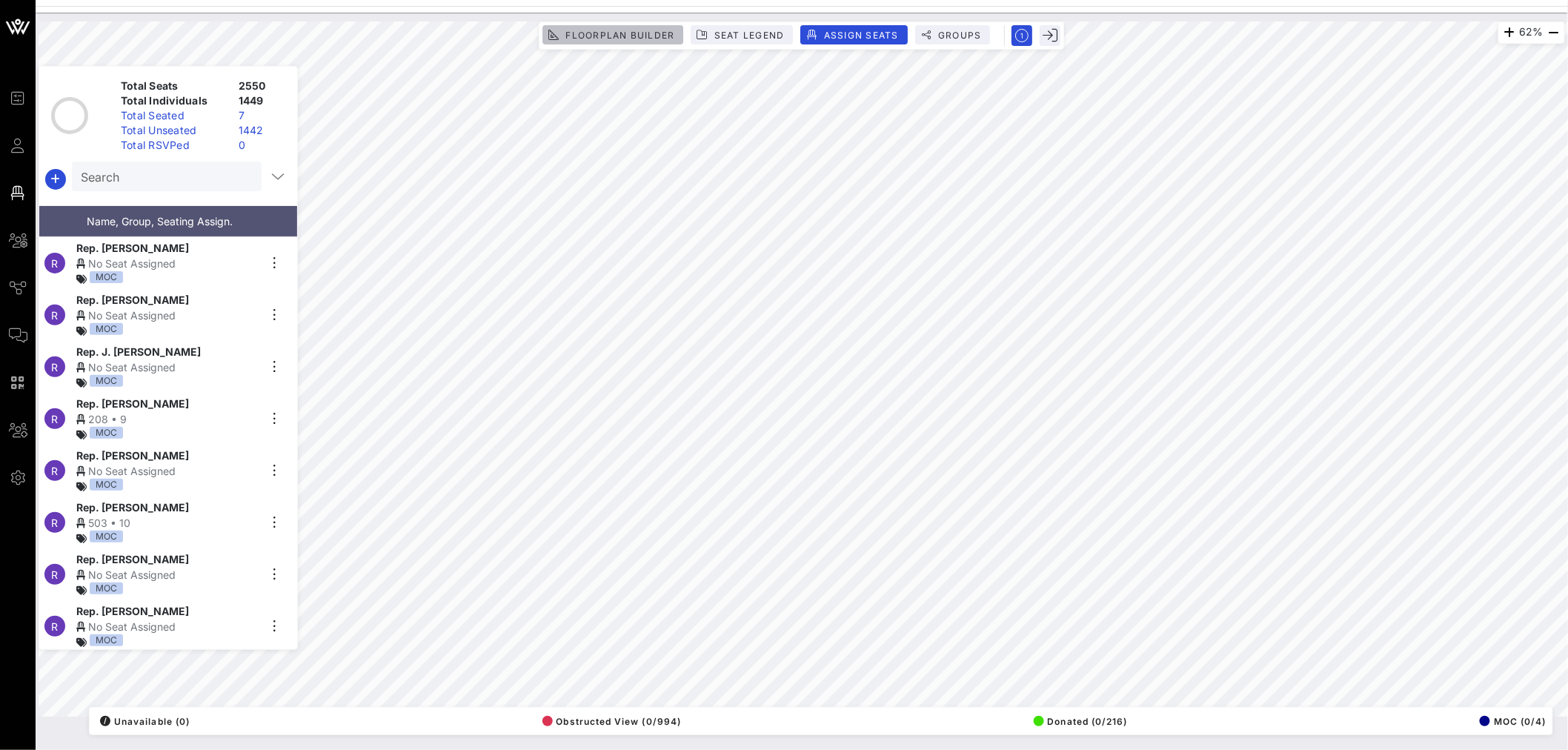
click at [633, 26] on button "Floorplan Builder" at bounding box center [613, 35] width 141 height 19
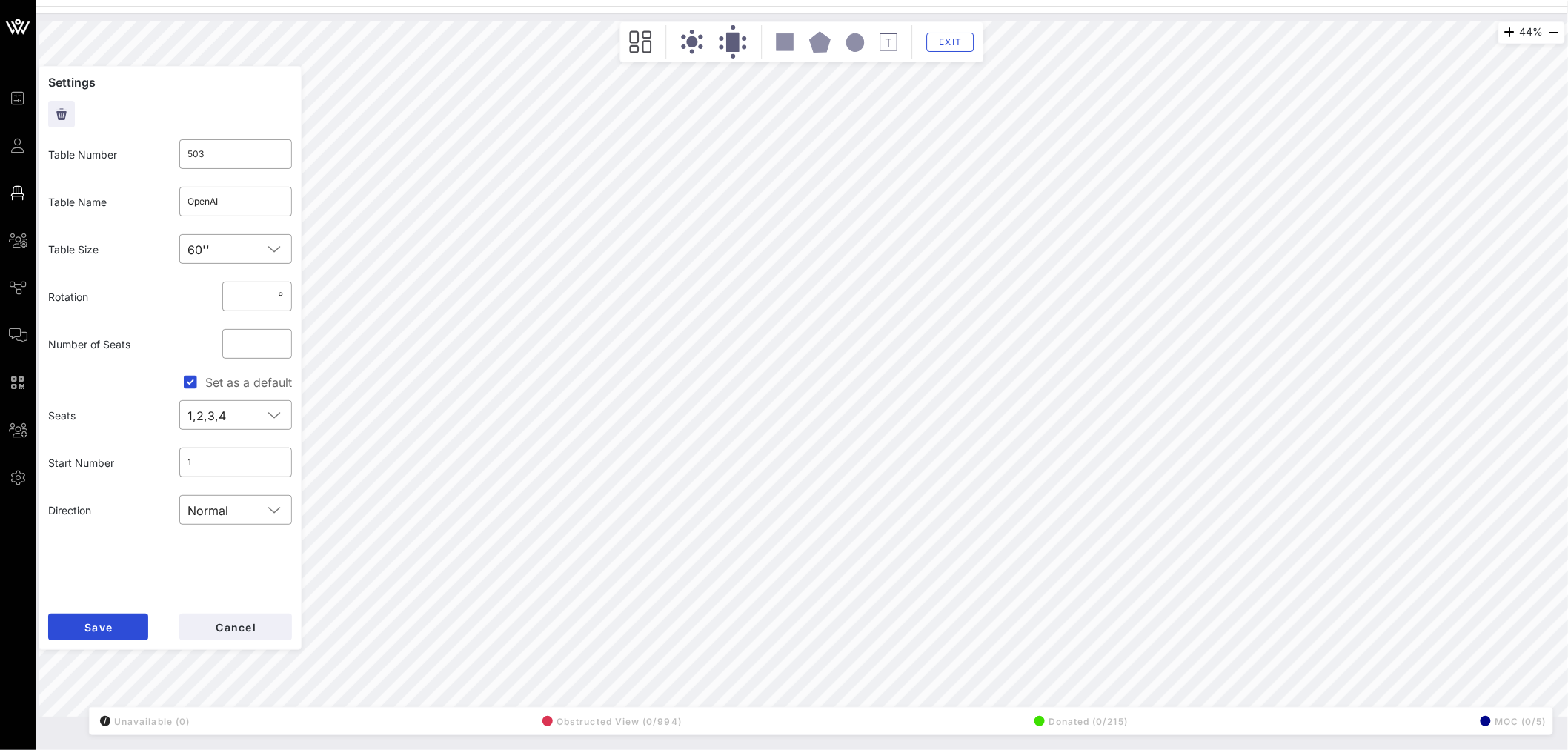
type input "228"
type input "Apple"
type input "503"
type input "OpenAI"
type input "503"
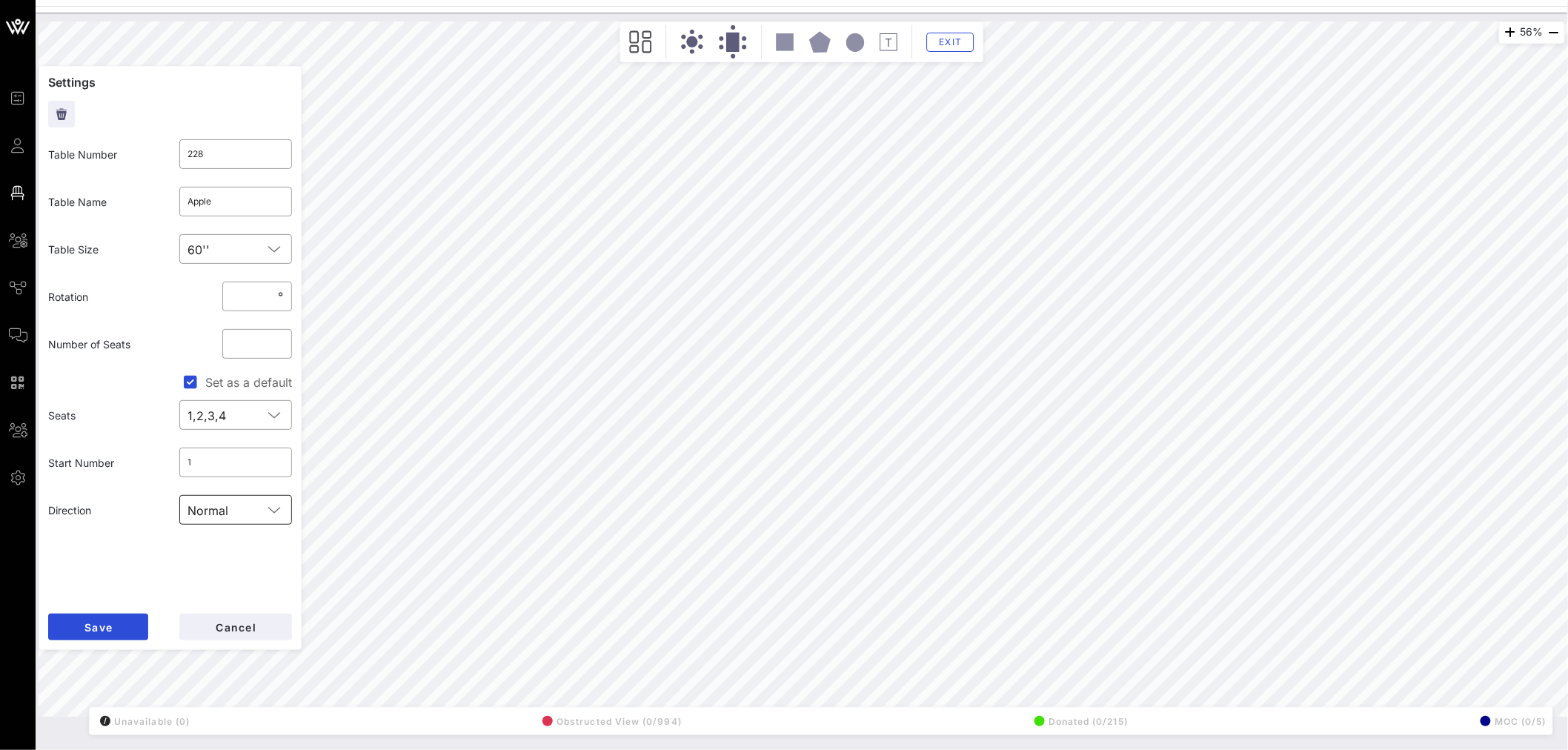
type input "OpenAI"
type input "503"
type input "OpenAI"
type input "228"
type input "Apple"
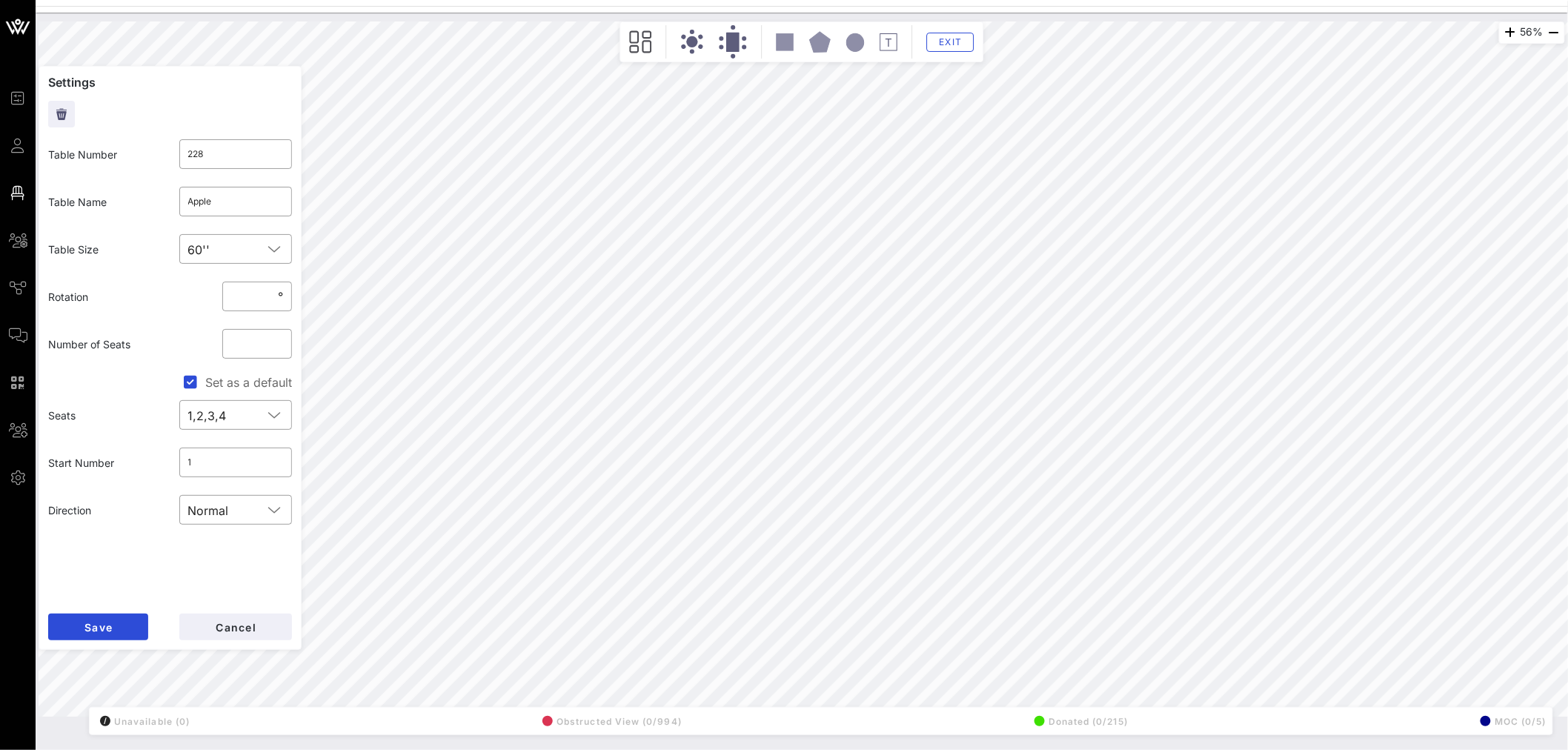
type input "503"
type input "OpenAI"
click at [221, 149] on input "503" at bounding box center [236, 154] width 96 height 24
click at [221, 149] on input "5031" at bounding box center [236, 154] width 96 height 24
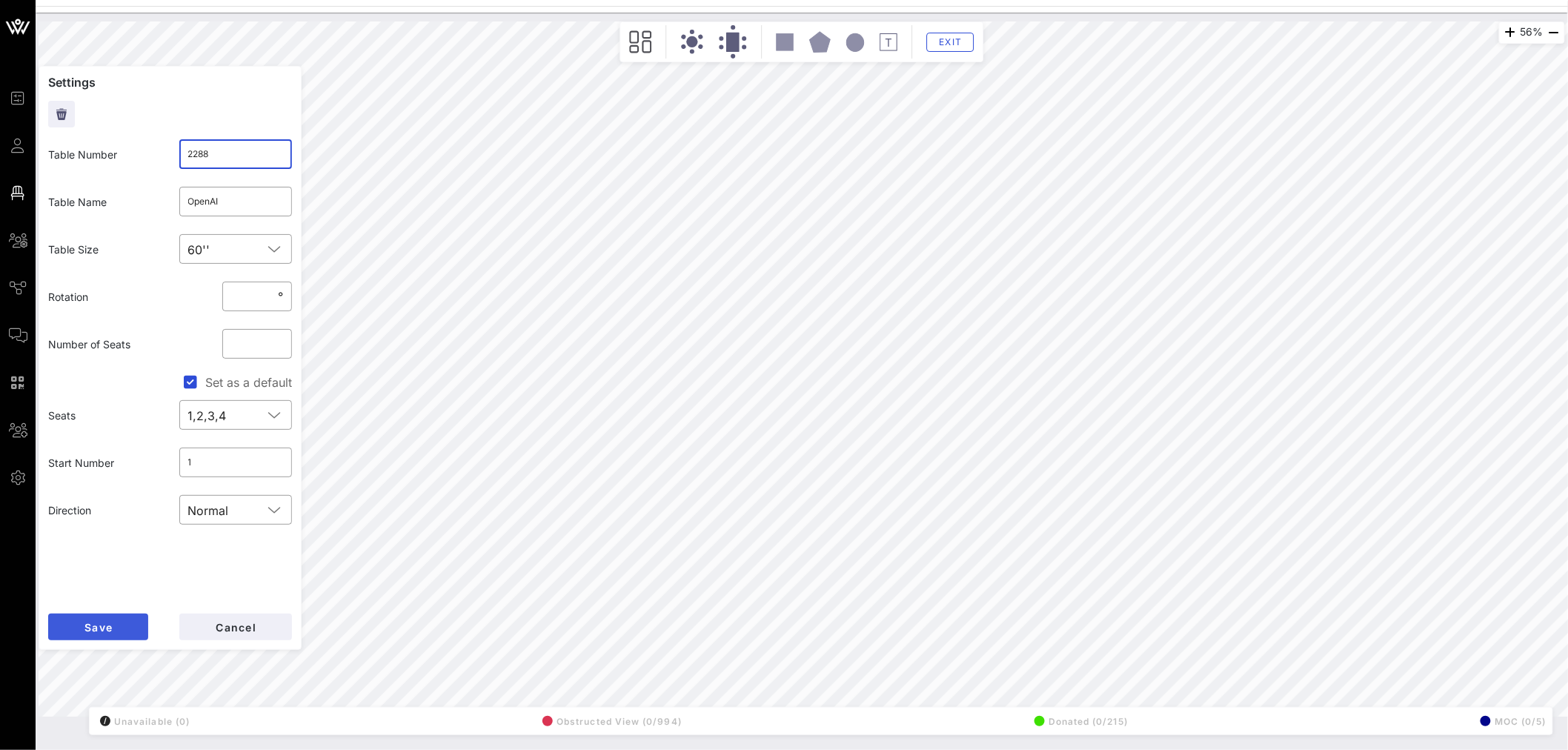
type input "2288"
click at [105, 453] on button "Save" at bounding box center [97, 626] width 100 height 26
drag, startPoint x: 204, startPoint y: 156, endPoint x: 186, endPoint y: 156, distance: 18.0
click at [186, 156] on div "​ 228" at bounding box center [236, 154] width 113 height 30
type input "503"
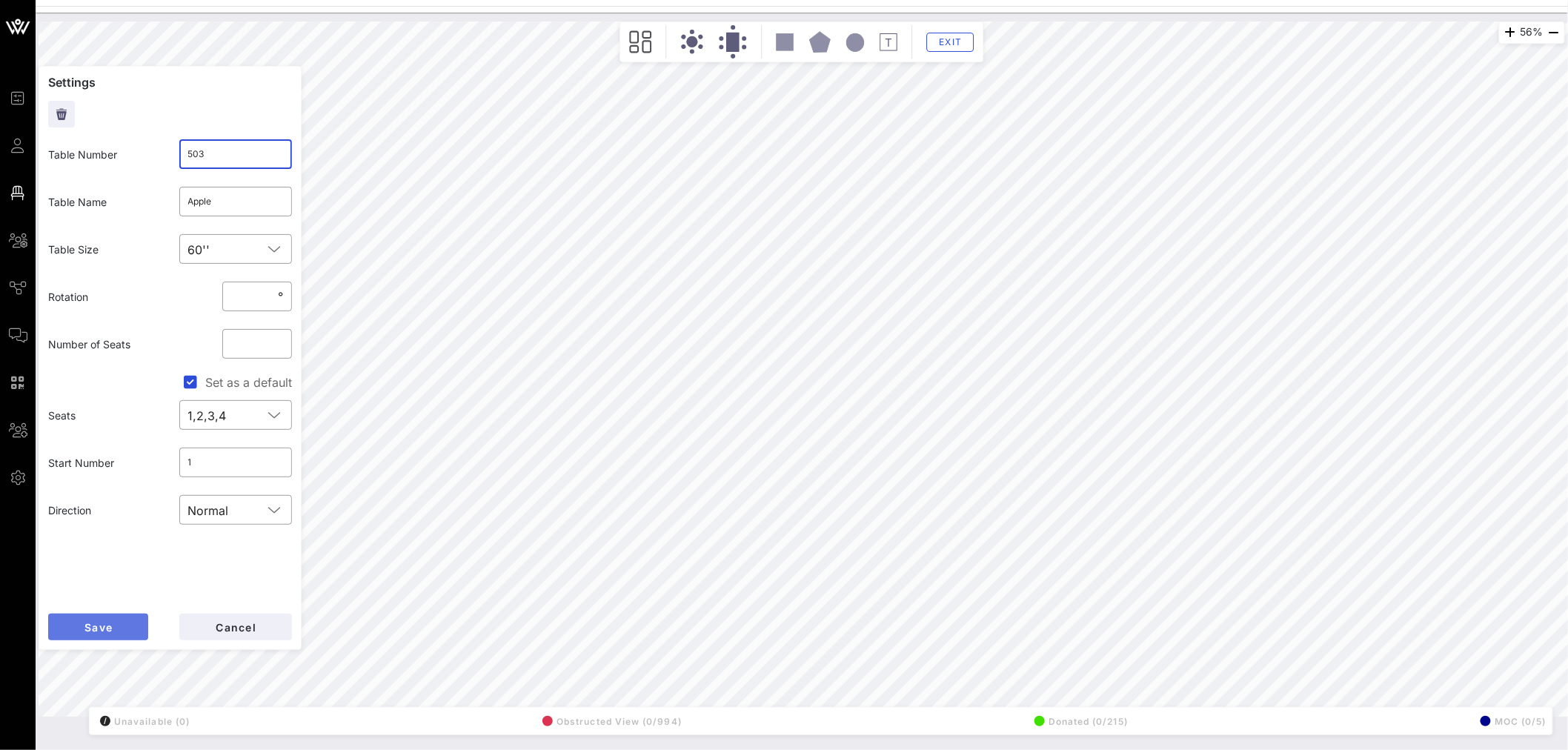
click at [107, 453] on span "Save" at bounding box center [98, 627] width 29 height 13
click at [231, 150] on input "2288" at bounding box center [236, 154] width 96 height 24
type input "228"
click at [100, 453] on span "Save" at bounding box center [98, 627] width 29 height 13
click at [956, 41] on span "Exit" at bounding box center [950, 42] width 28 height 11
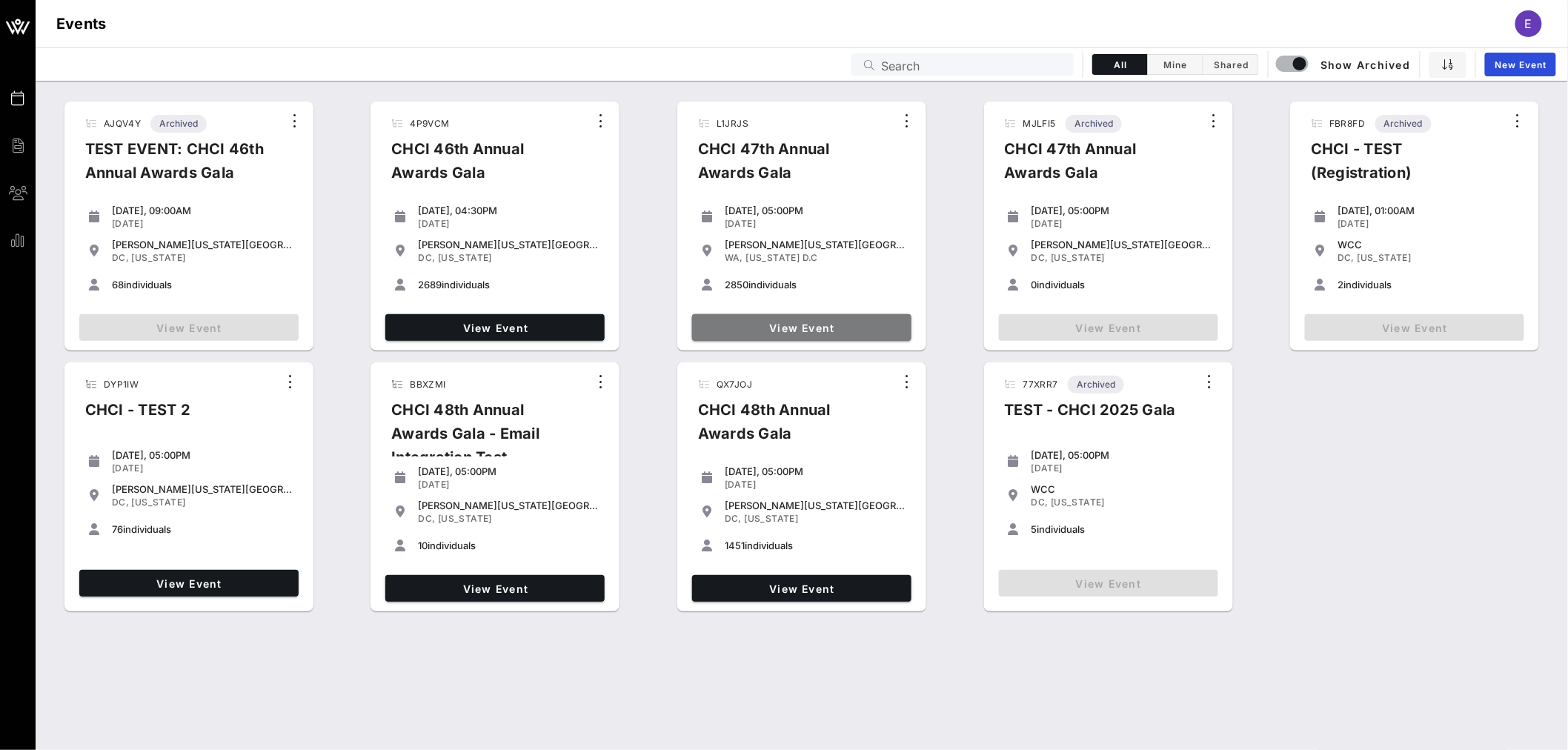
click at [820, 329] on span "View Event" at bounding box center [802, 328] width 207 height 13
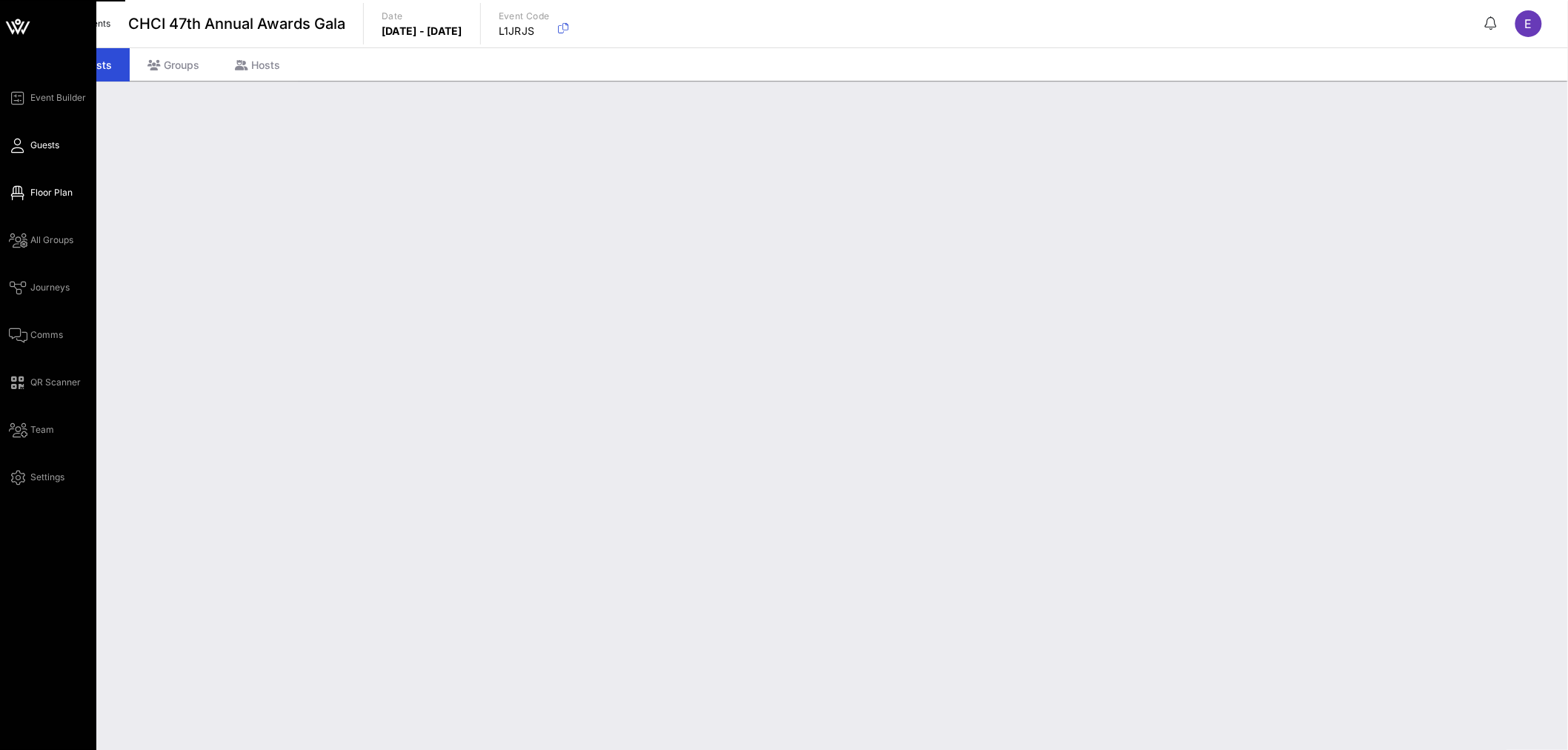
click at [57, 193] on span "Floor Plan" at bounding box center [51, 192] width 42 height 14
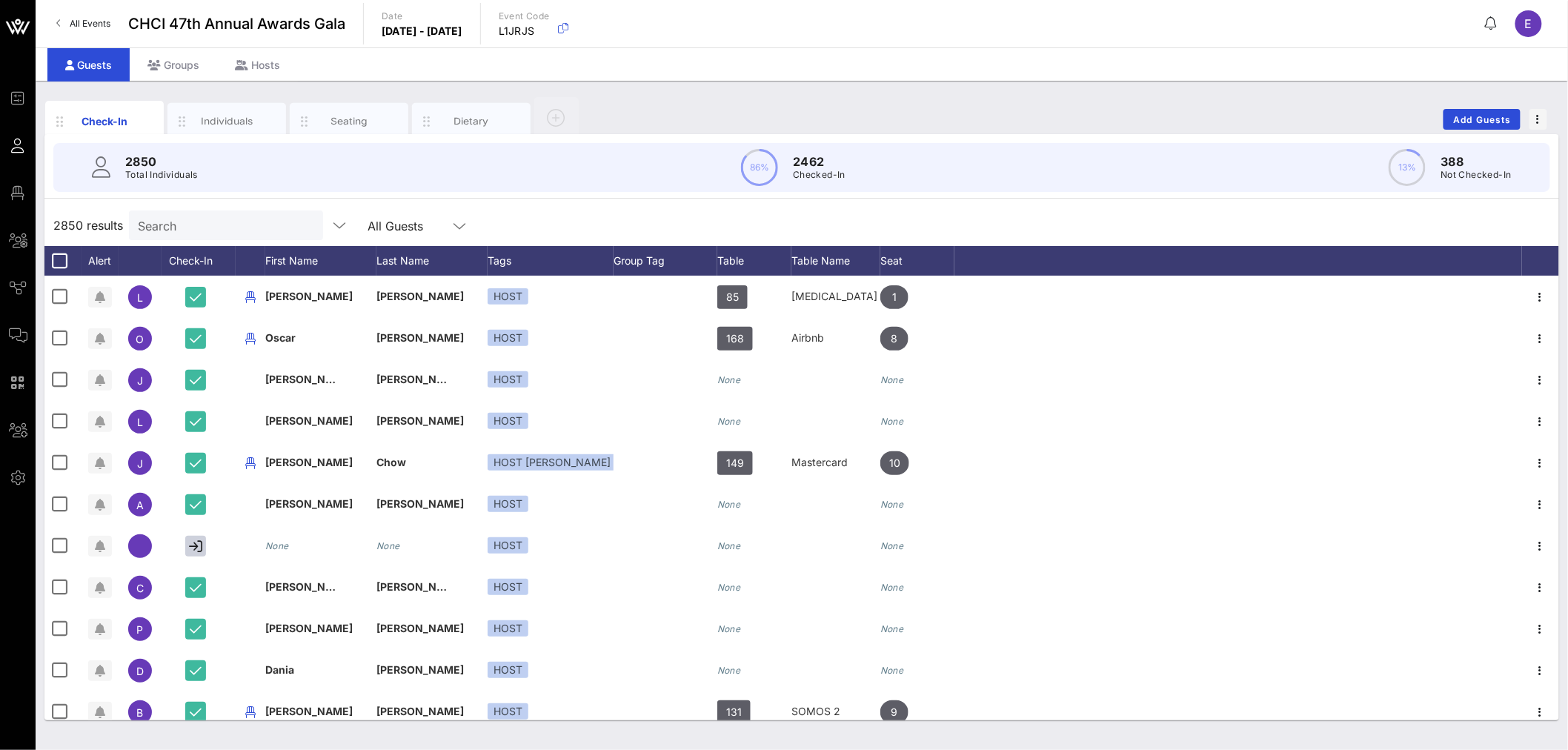
click at [209, 223] on input "Search" at bounding box center [224, 225] width 173 height 19
type input "g"
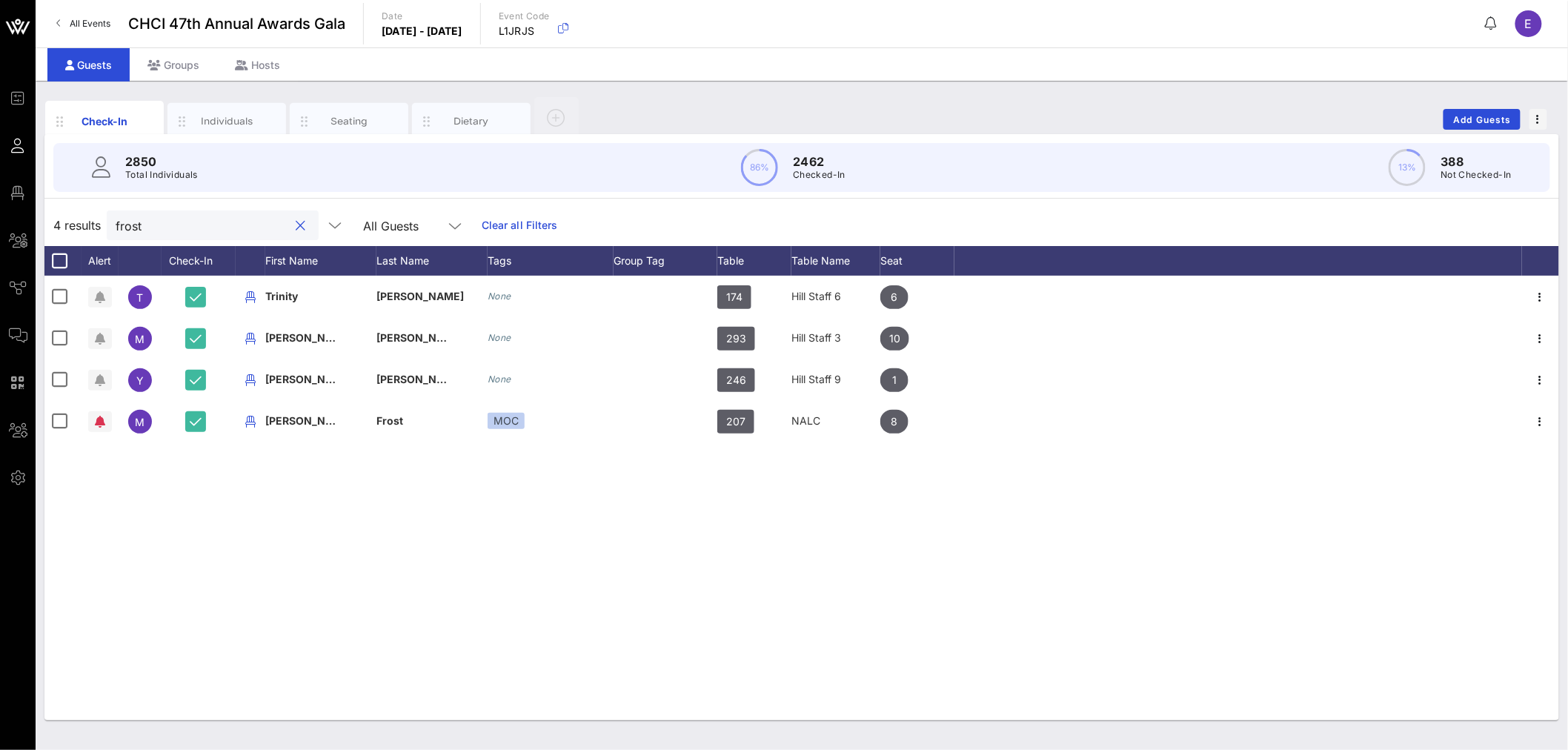
click at [144, 230] on input "frost" at bounding box center [202, 225] width 173 height 19
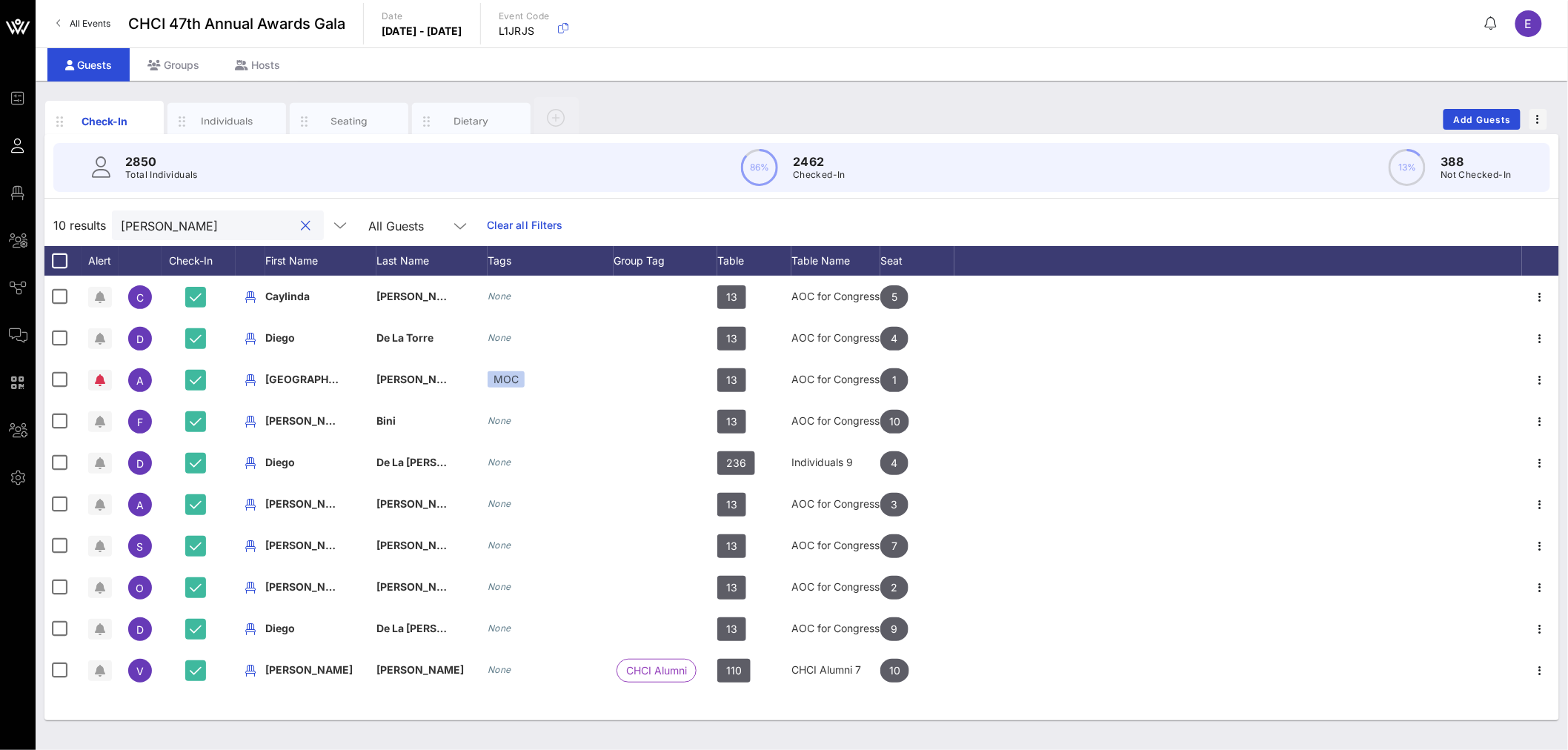
click at [171, 215] on input "ocasio" at bounding box center [207, 225] width 173 height 19
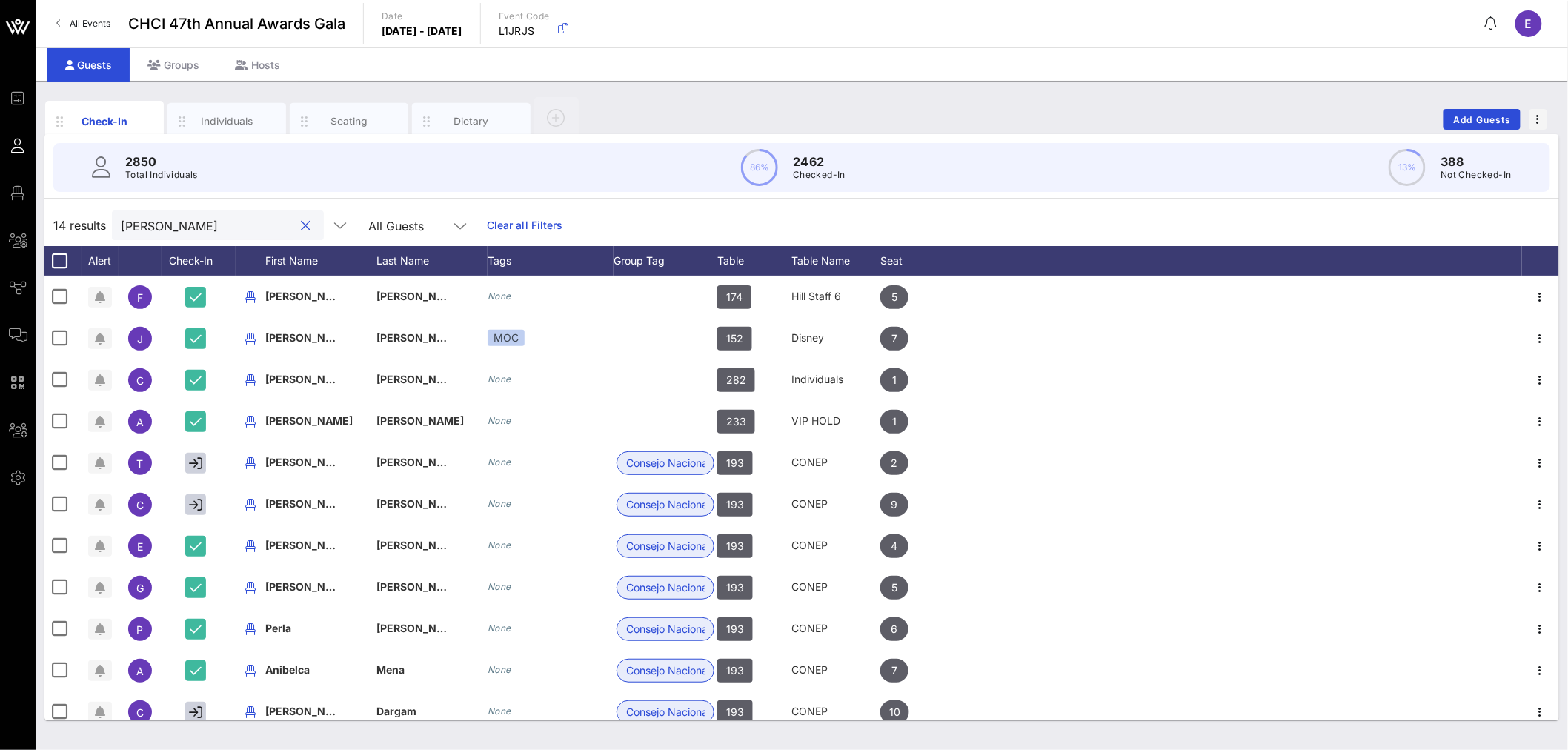
type input "correa"
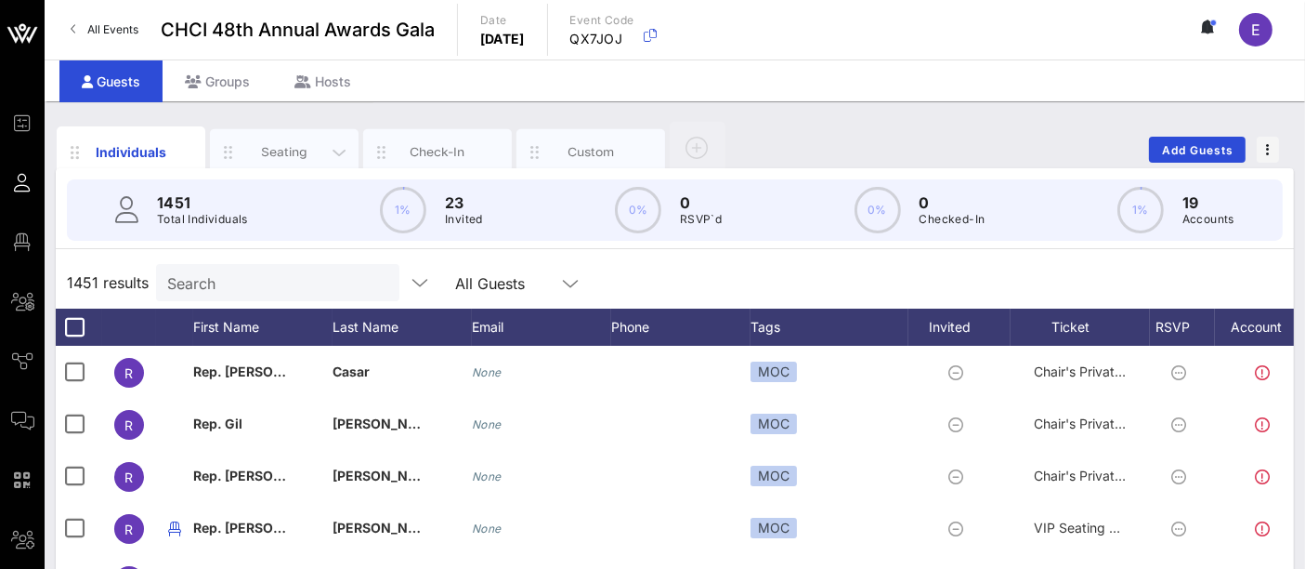
click at [291, 155] on div "Seating" at bounding box center [284, 152] width 83 height 18
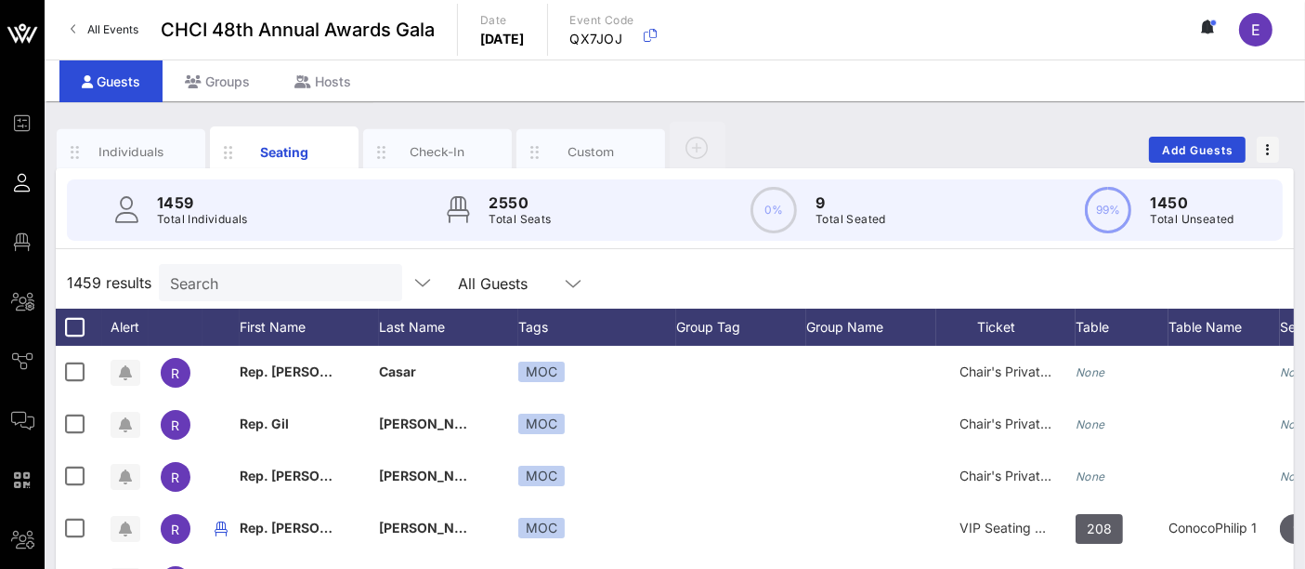
click at [276, 282] on input "Search" at bounding box center [278, 282] width 217 height 24
click at [634, 141] on div "Individuals Seating Check-In Custom Add Guests" at bounding box center [675, 149] width 1238 height 59
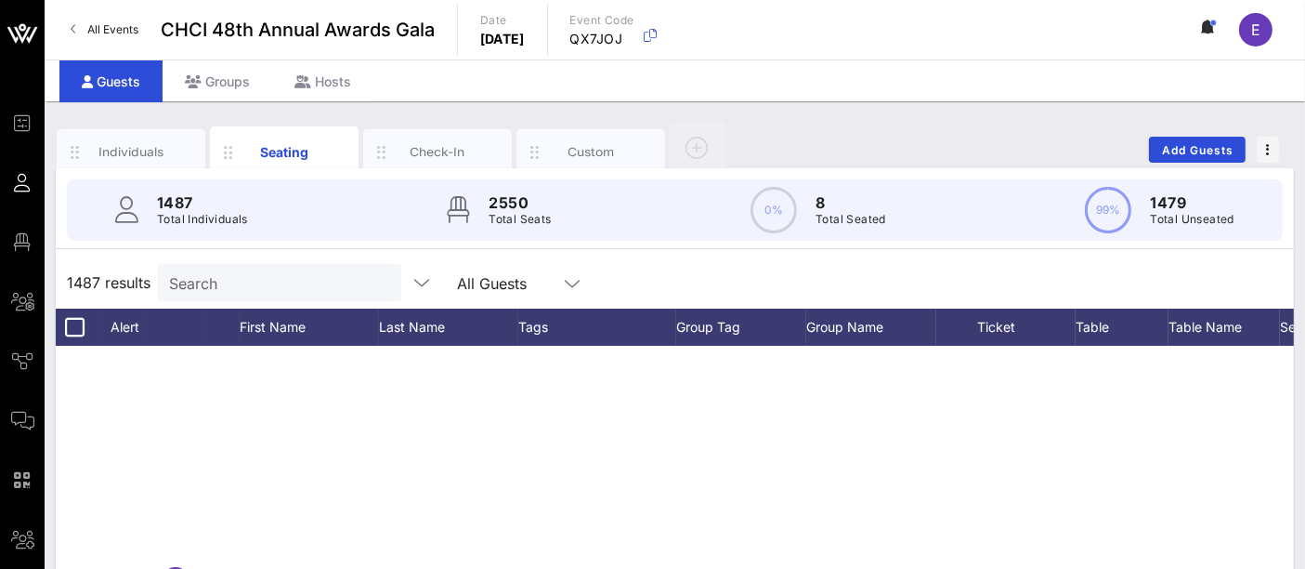
scroll to position [619, 0]
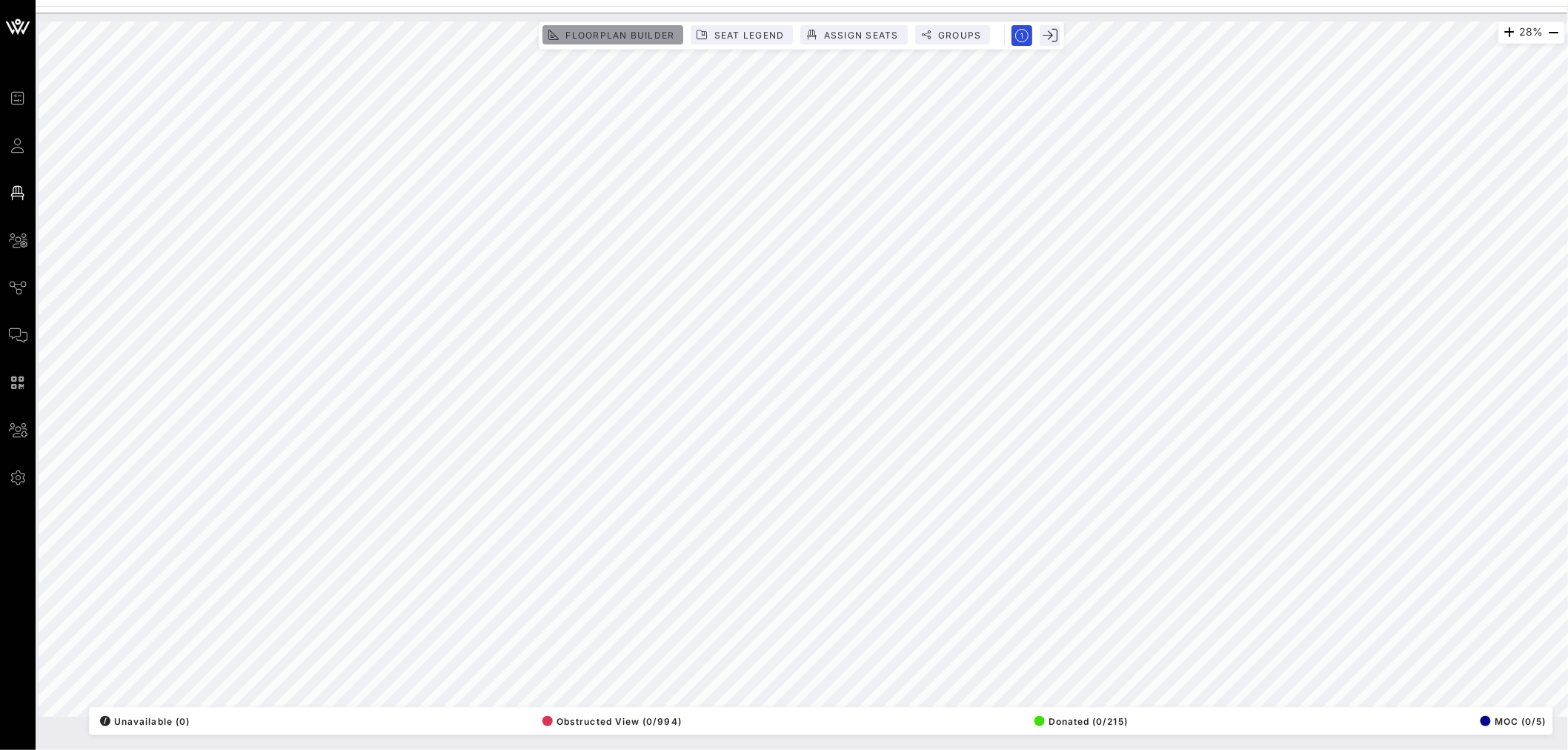
click at [631, 30] on span "Floorplan Builder" at bounding box center [619, 35] width 109 height 11
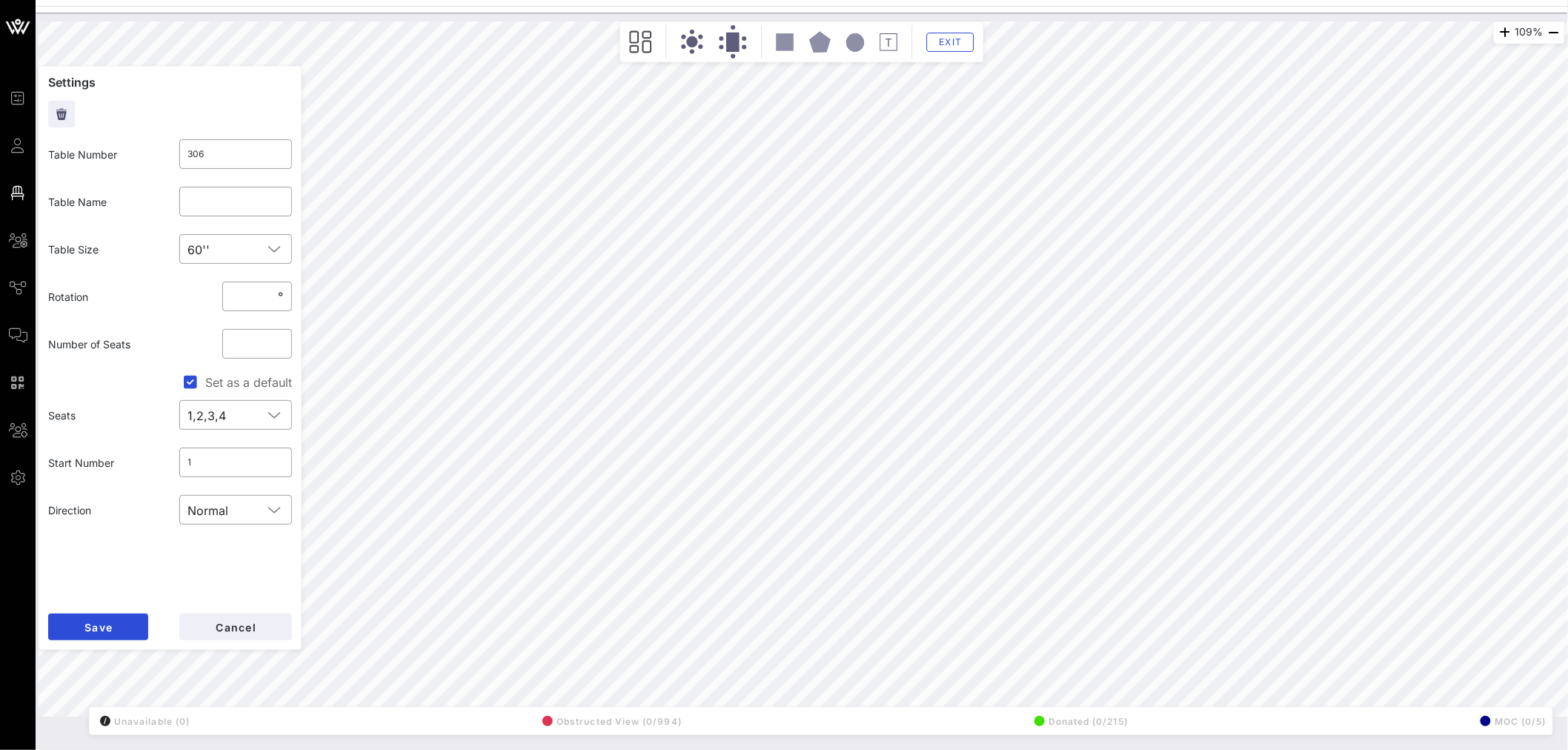
type input "321"
type input "Verizon"
click at [951, 38] on span "Exit" at bounding box center [950, 42] width 28 height 11
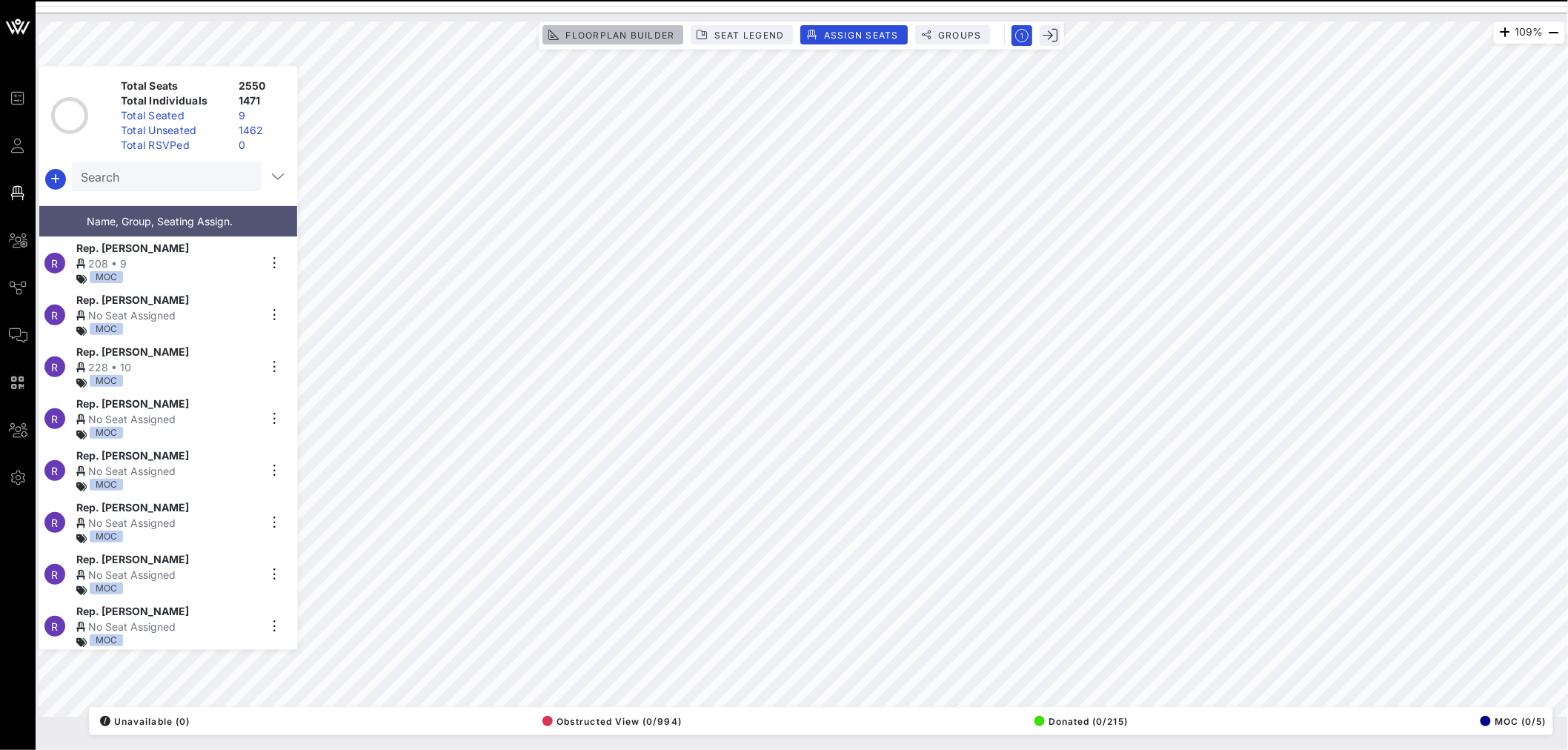
click at [640, 33] on span "Floorplan Builder" at bounding box center [619, 35] width 109 height 11
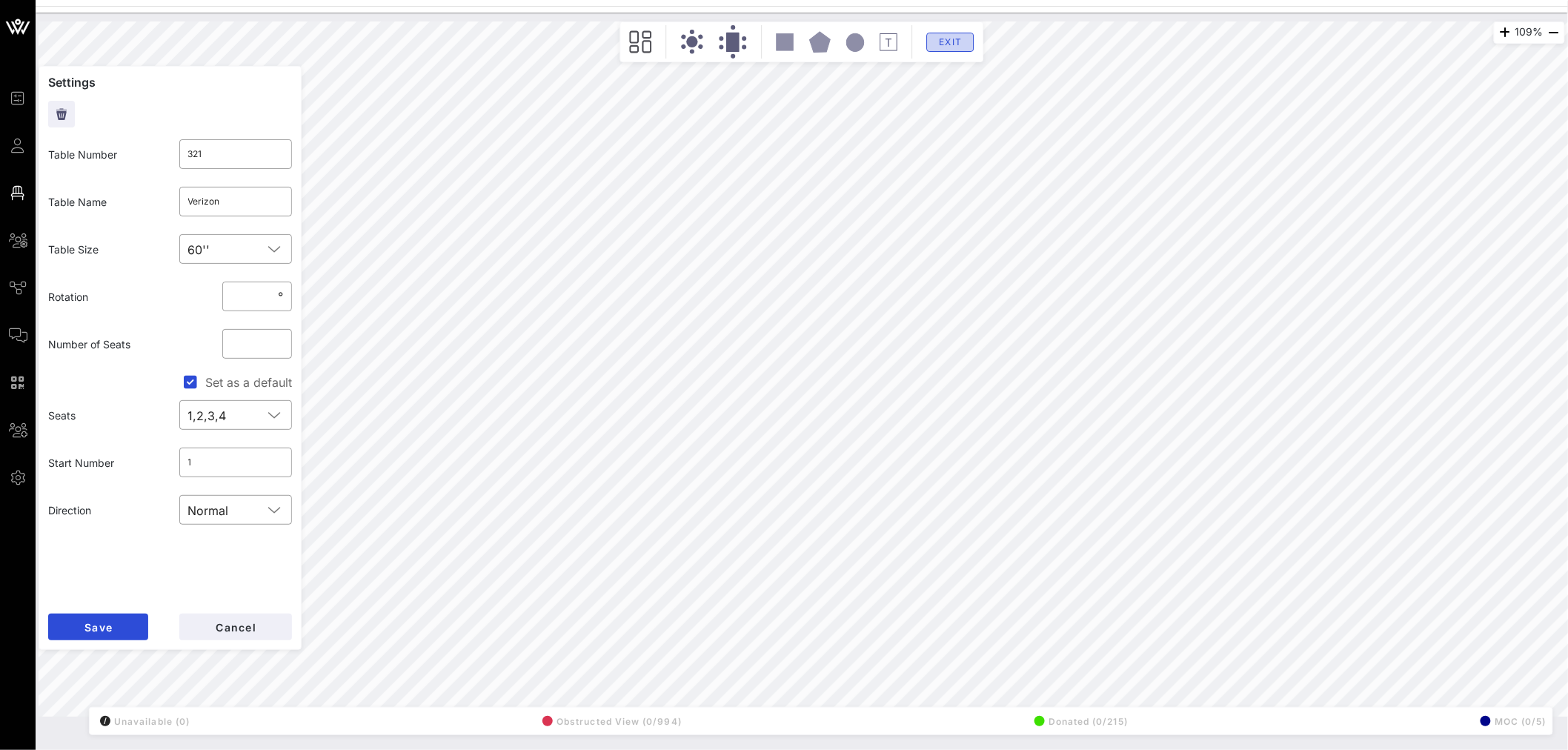
click at [953, 41] on span "Exit" at bounding box center [950, 42] width 28 height 11
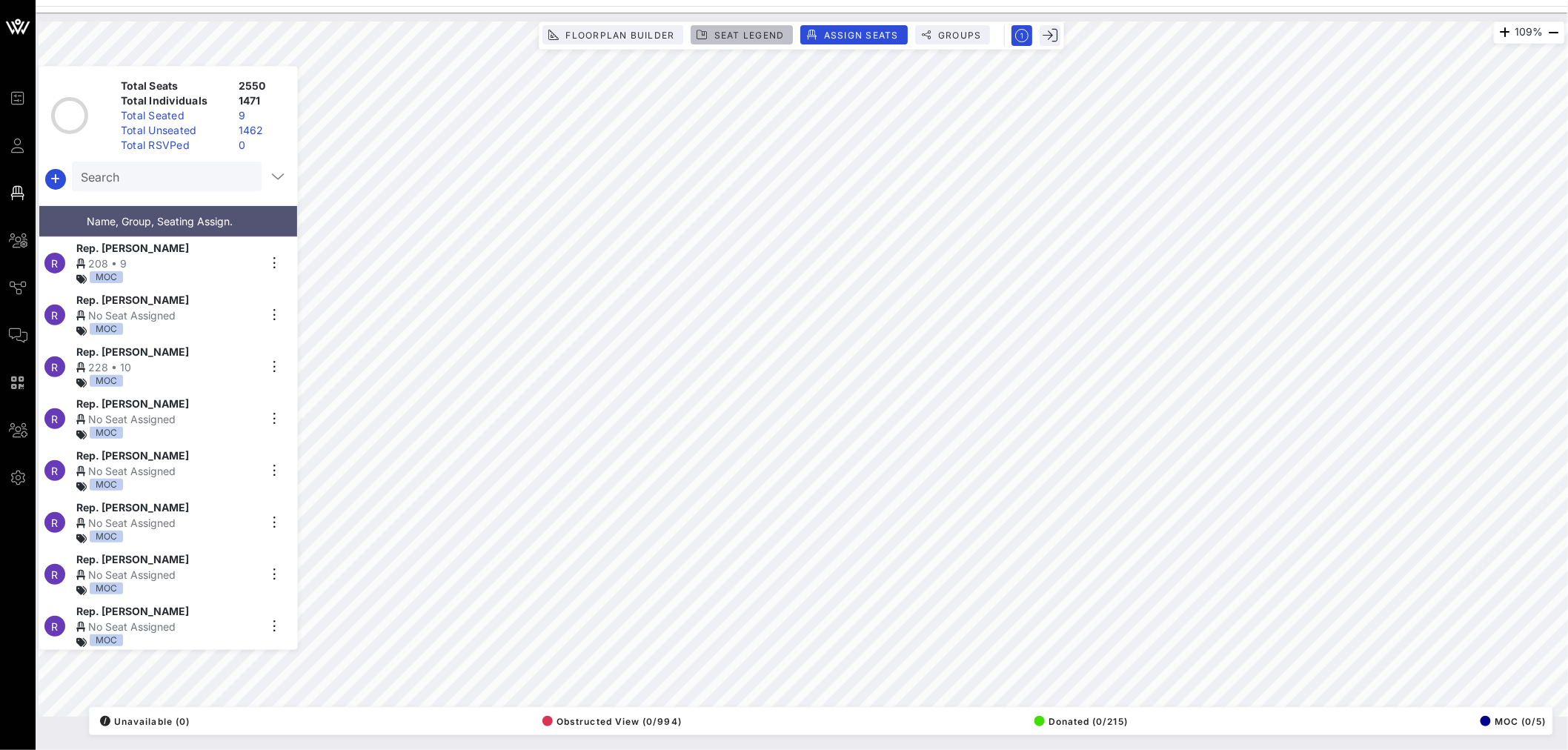
click at [739, 38] on span "Seat Legend" at bounding box center [749, 35] width 71 height 11
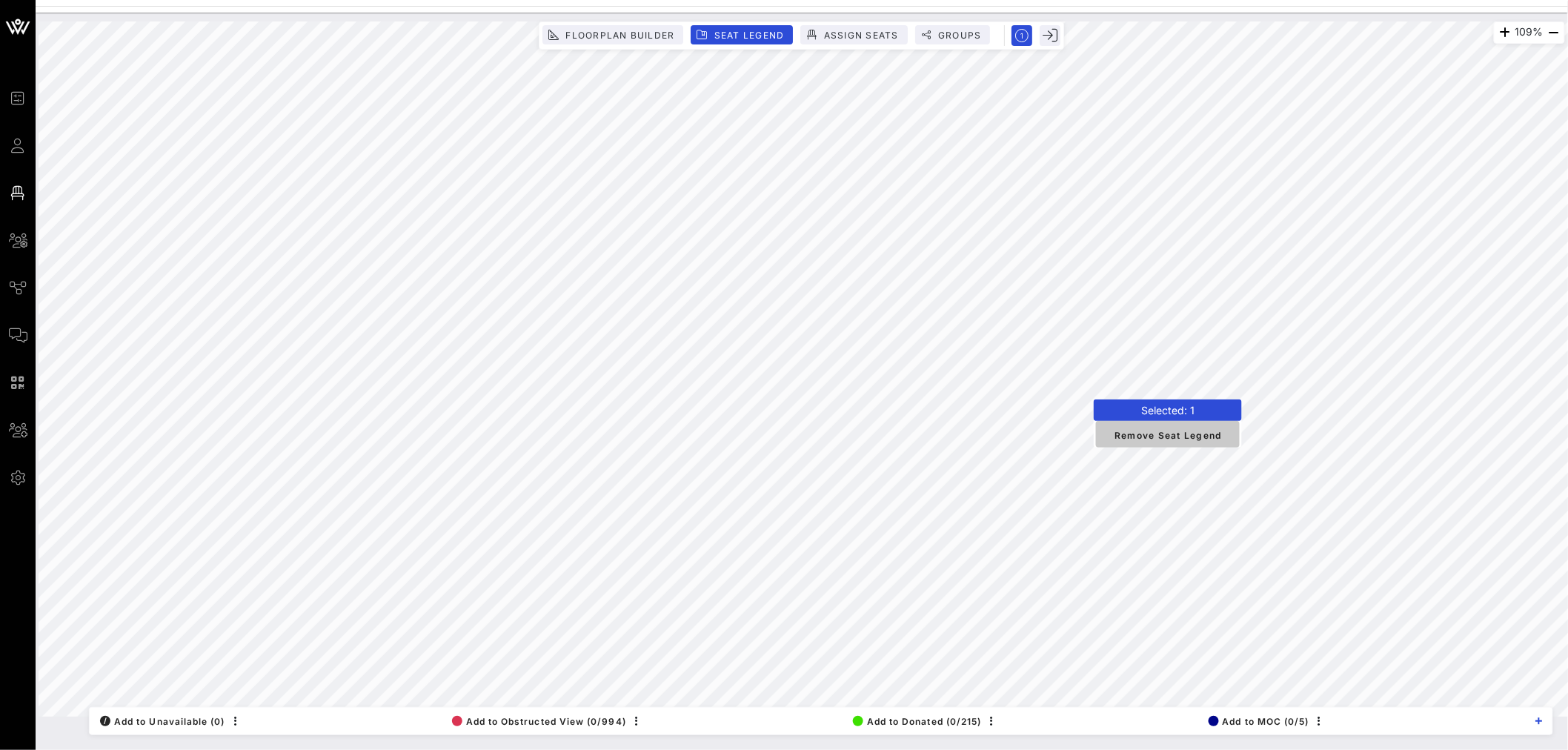
click at [1158, 437] on span "Remove Seat Legend" at bounding box center [1168, 434] width 120 height 14
click at [1190, 416] on span "Remove Seat Legend" at bounding box center [1197, 415] width 120 height 14
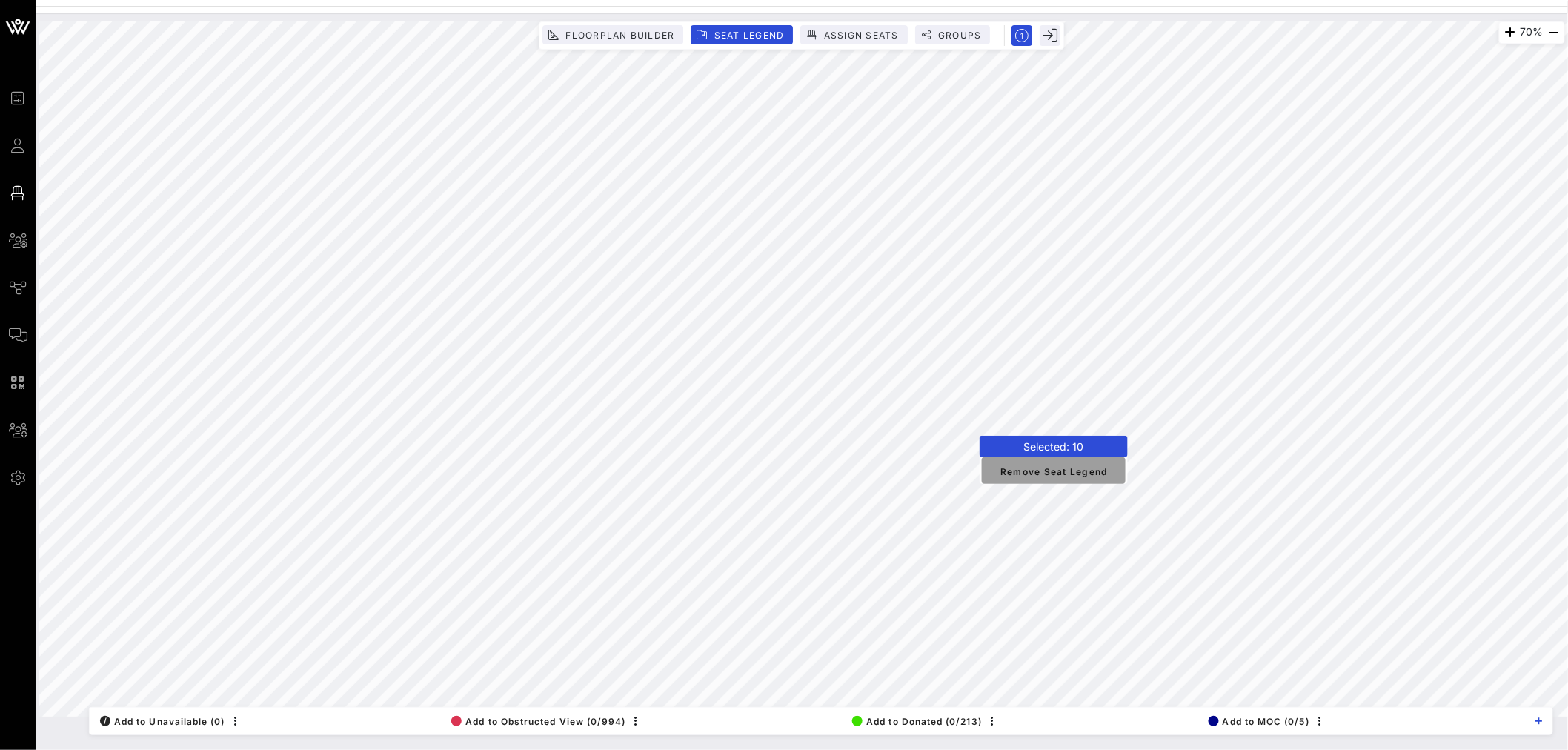
click at [1049, 470] on span "Remove Seat Legend" at bounding box center [1054, 471] width 120 height 14
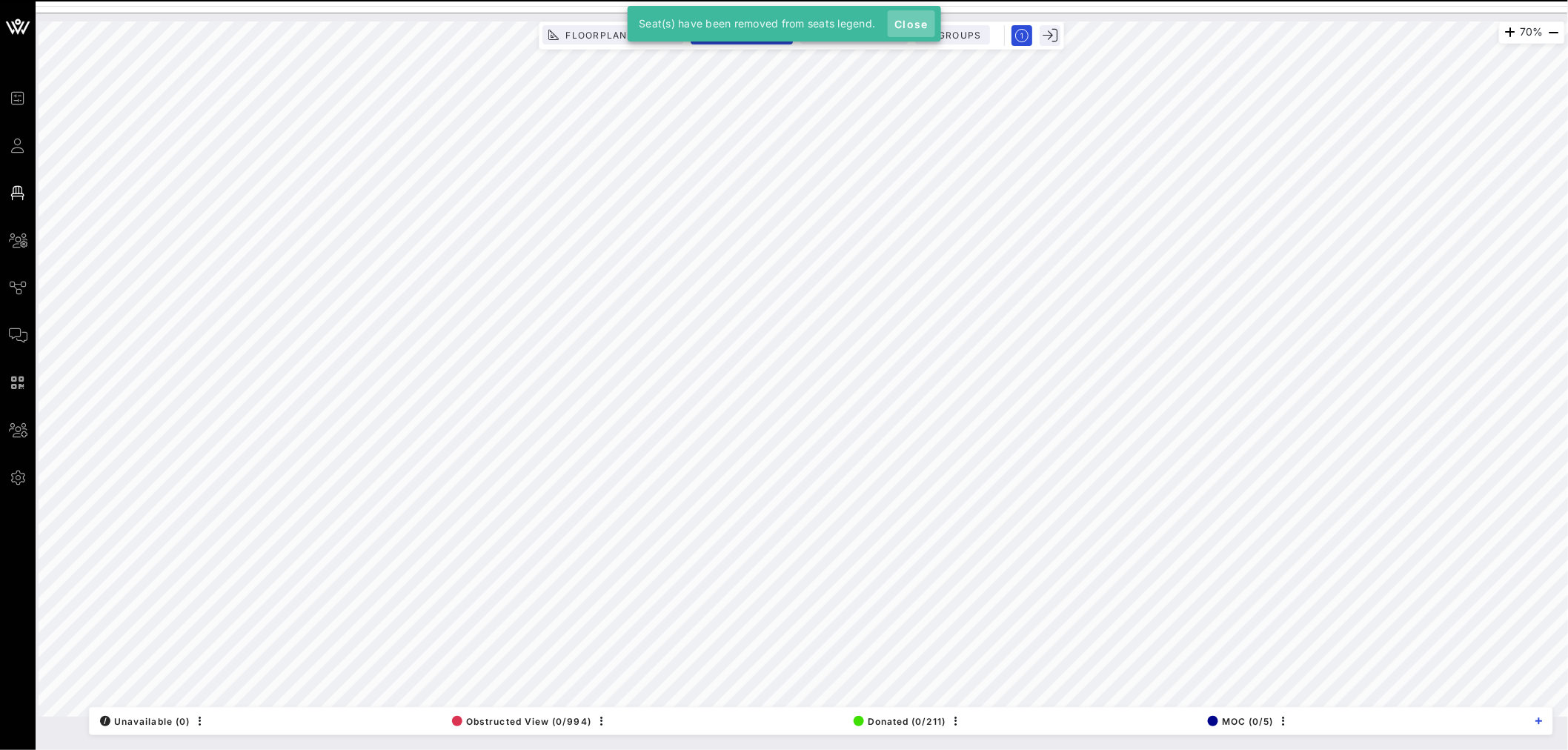
click at [923, 26] on span "Close" at bounding box center [911, 24] width 36 height 13
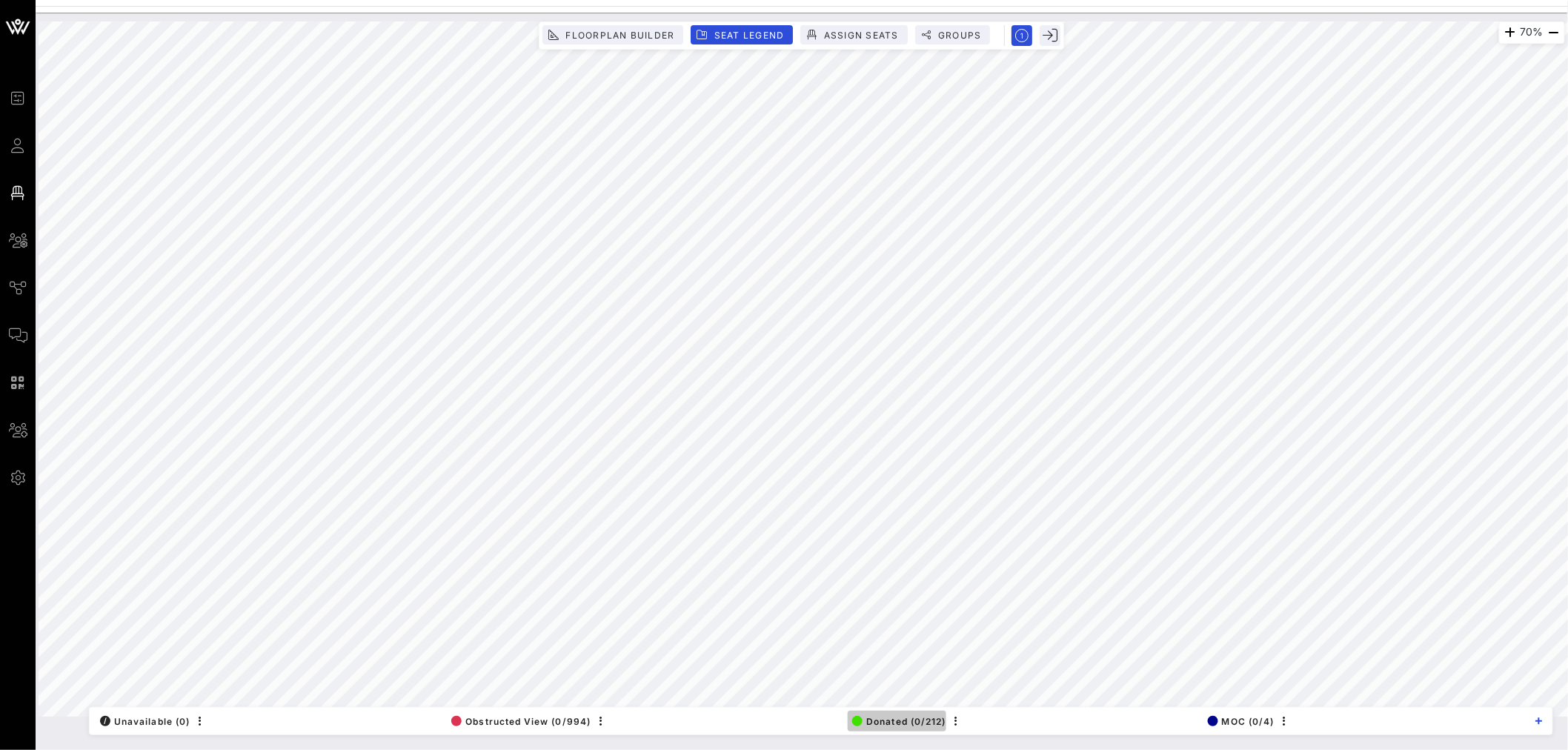
click at [916, 720] on span "Donated (0/212)" at bounding box center [898, 721] width 93 height 11
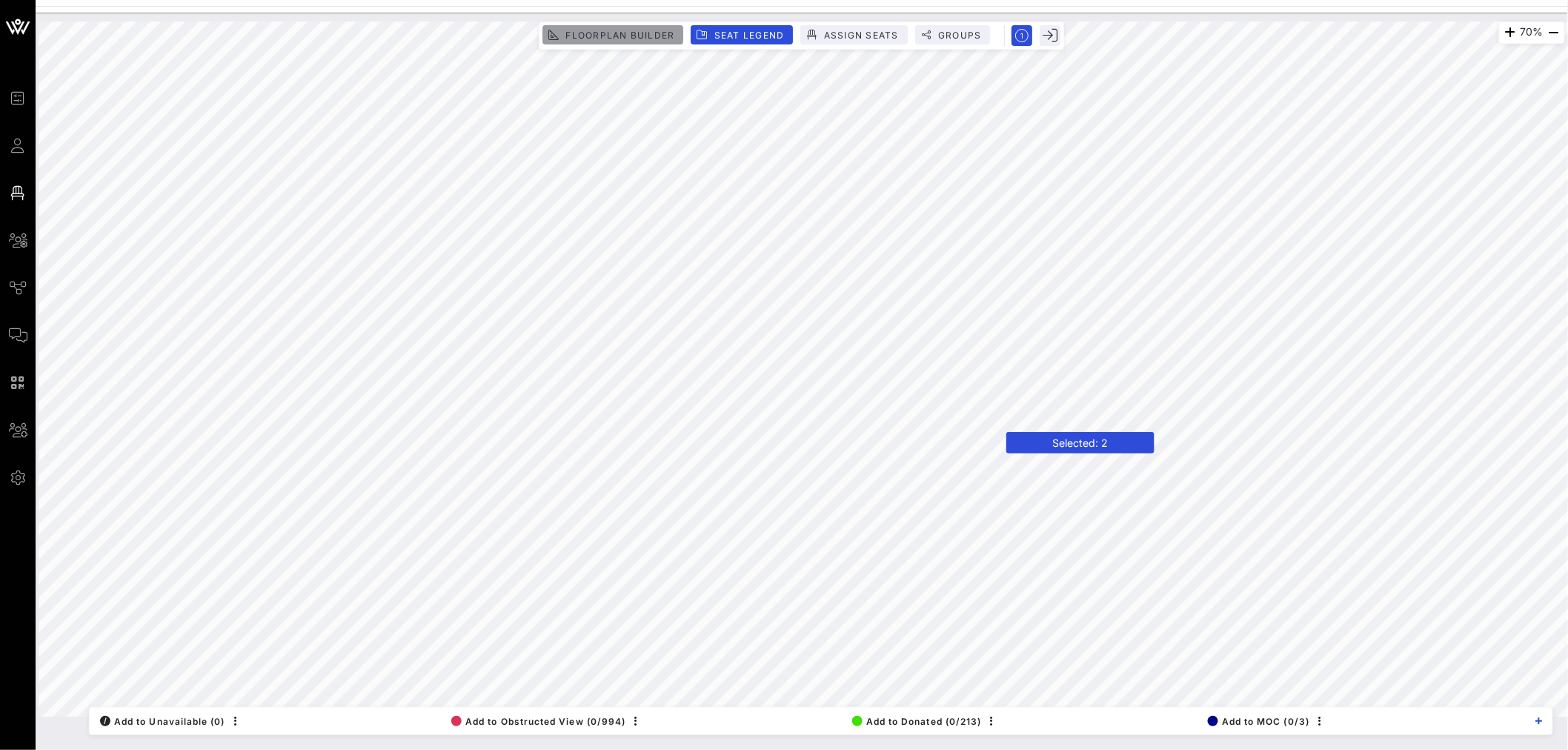
click at [655, 37] on span "Floorplan Builder" at bounding box center [619, 35] width 109 height 11
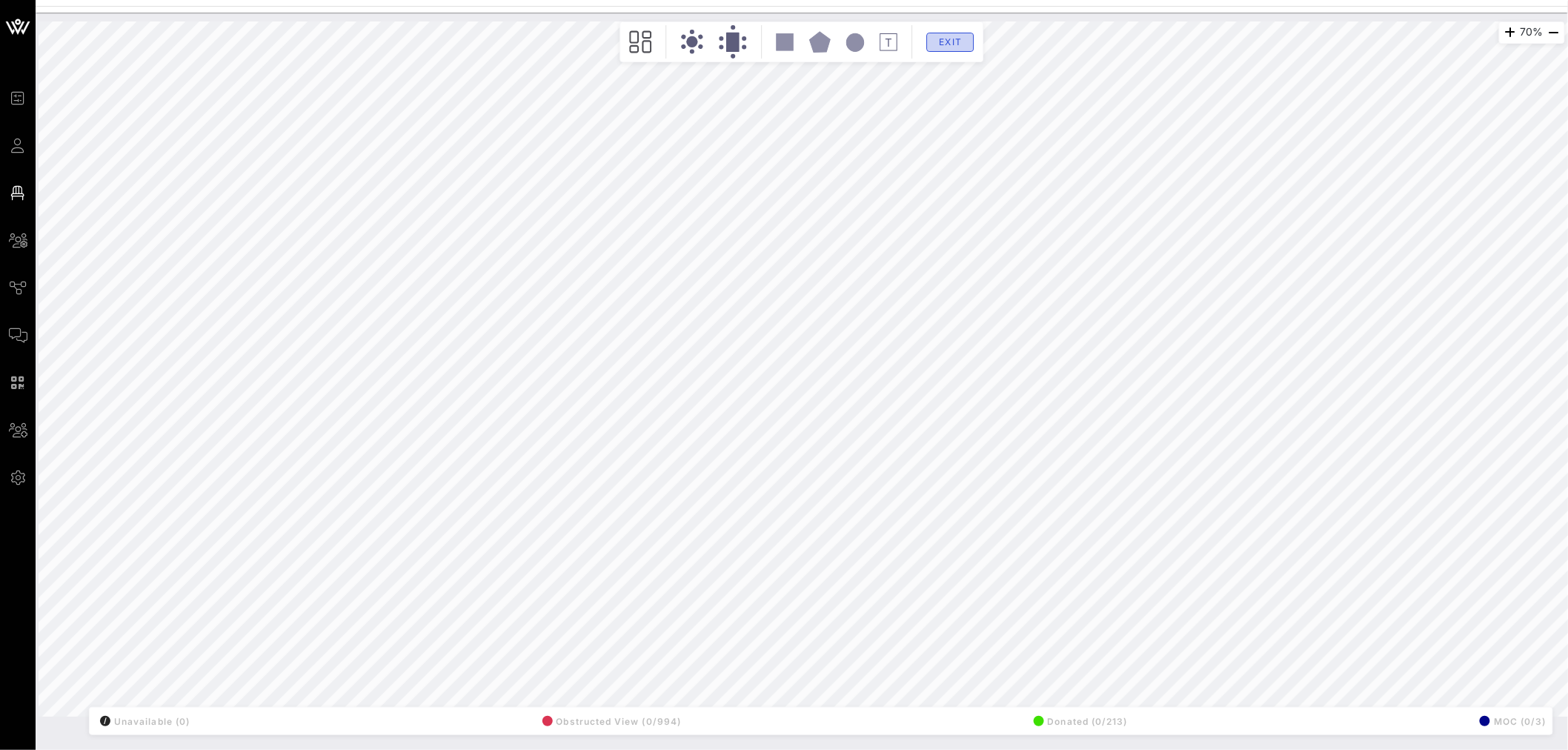
click at [954, 35] on button "Exit" at bounding box center [950, 42] width 47 height 19
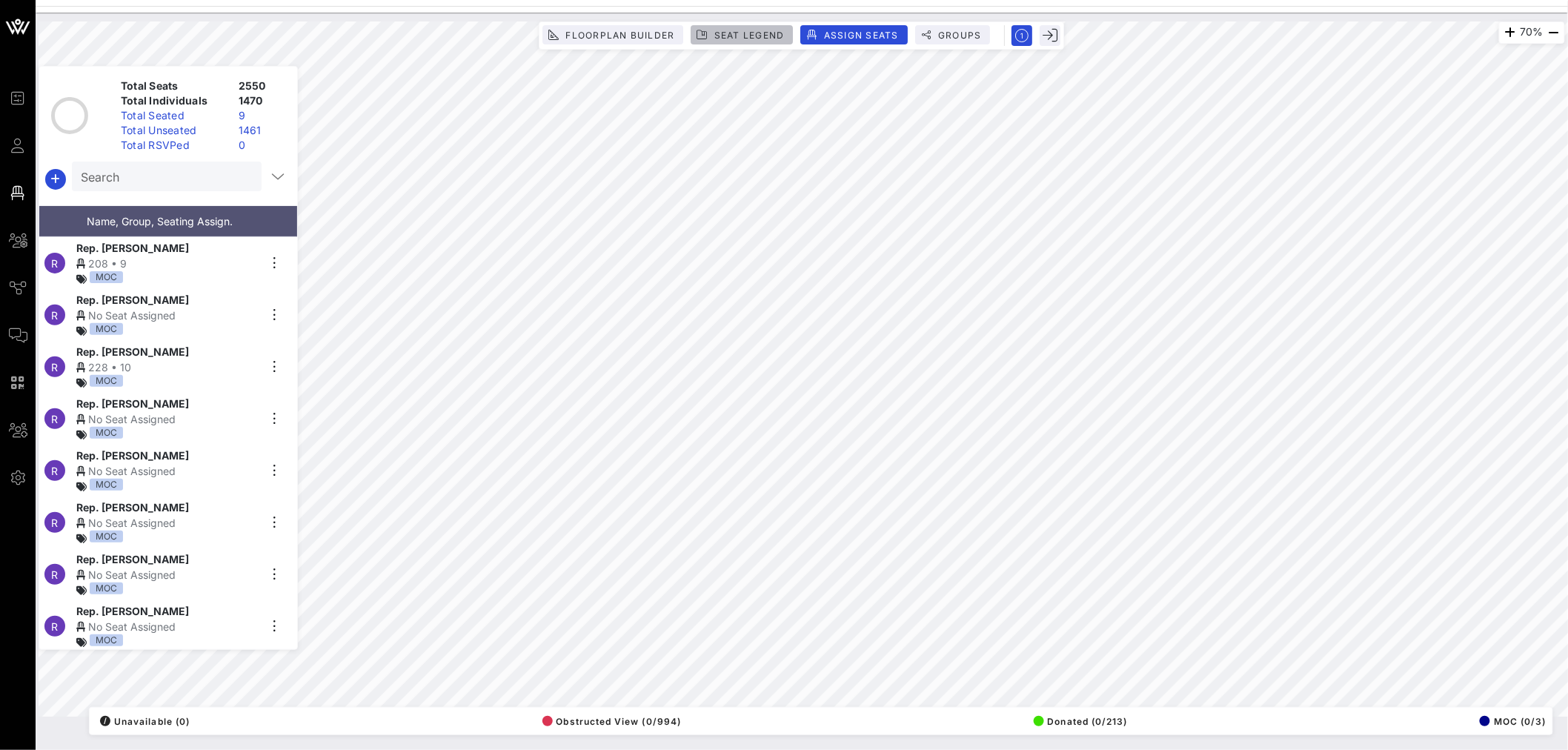
click at [735, 30] on span "Seat Legend" at bounding box center [749, 35] width 71 height 11
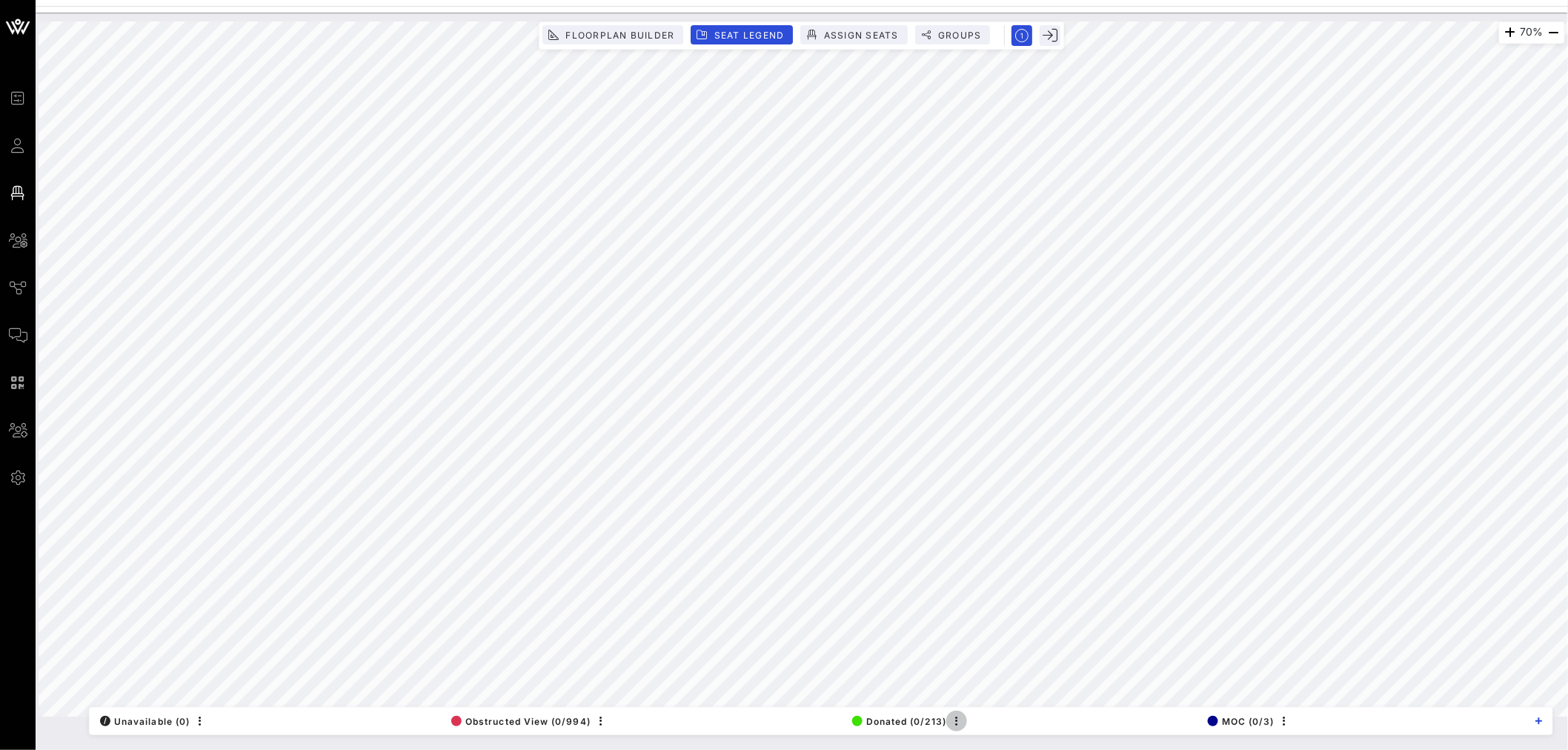
click at [958, 721] on icon "button" at bounding box center [956, 721] width 18 height 18
click at [912, 727] on button "Donated (0/213)" at bounding box center [897, 721] width 99 height 21
click at [1048, 436] on header "Selected: 2" at bounding box center [1068, 432] width 148 height 22
click at [1070, 431] on header "Selected: 2" at bounding box center [1068, 432] width 148 height 22
click at [631, 36] on span "Floorplan Builder" at bounding box center [619, 35] width 109 height 11
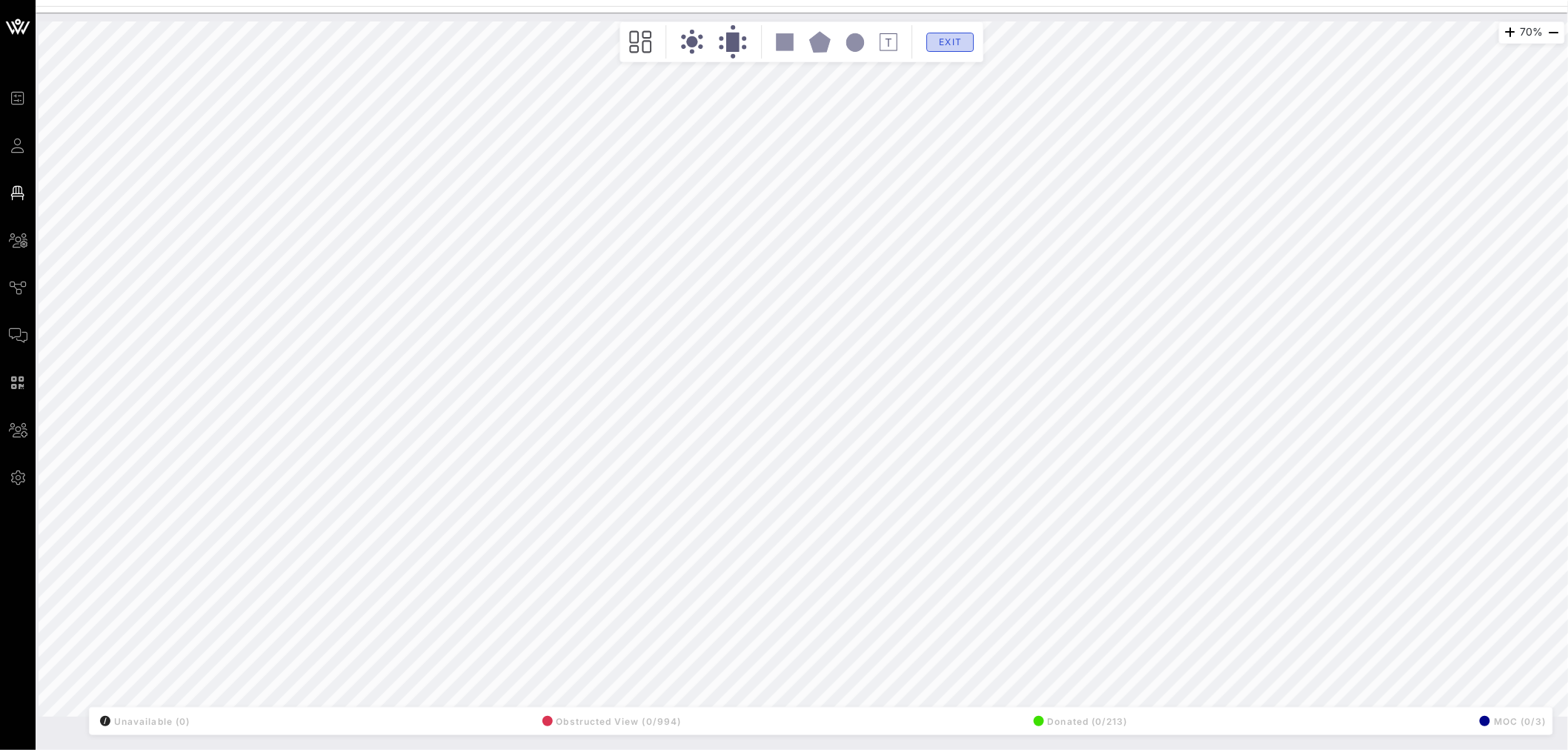
click at [951, 39] on span "Exit" at bounding box center [950, 42] width 28 height 11
click at [0, 0] on button "Groups" at bounding box center [0, 0] width 0 height 0
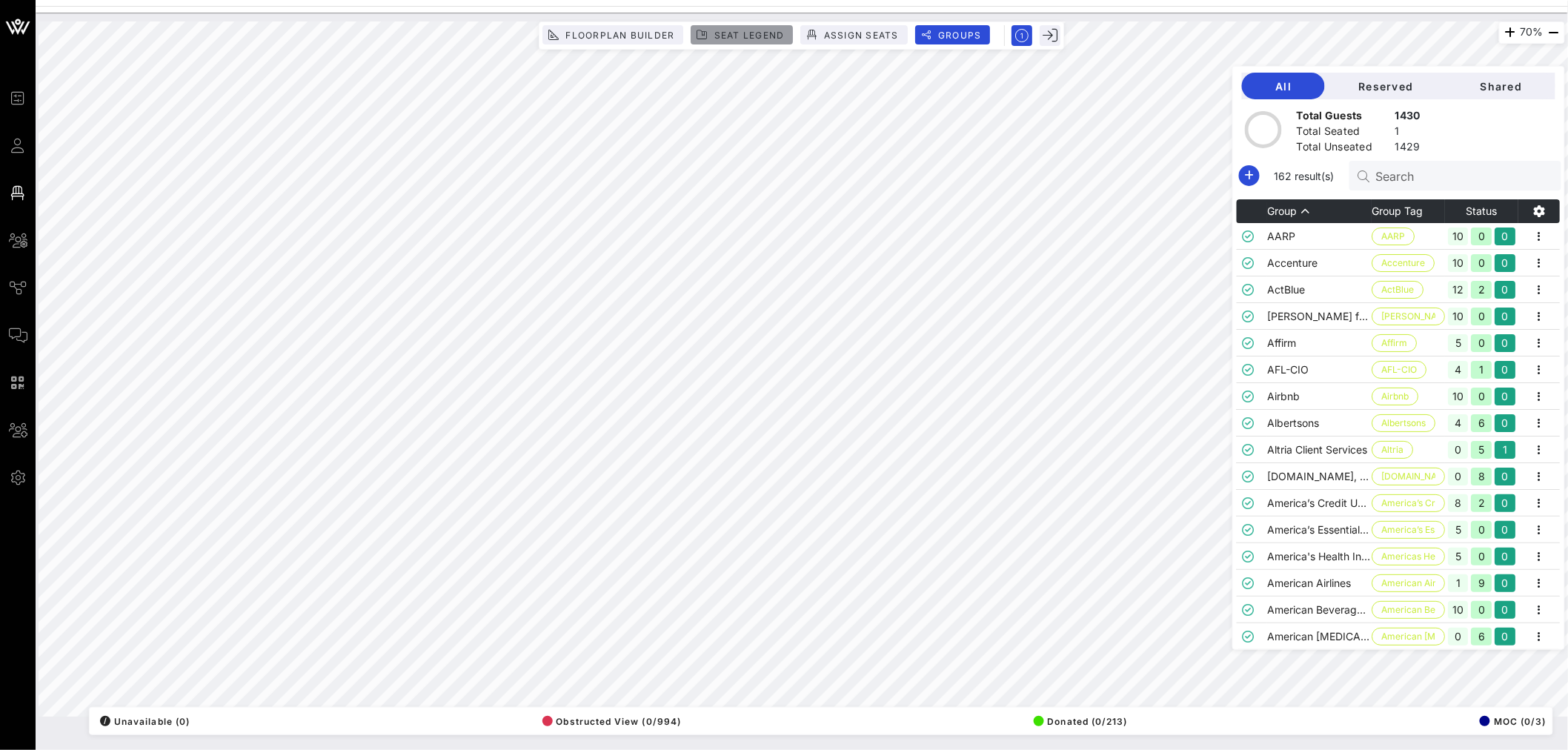
click at [735, 30] on span "Seat Legend" at bounding box center [749, 35] width 71 height 11
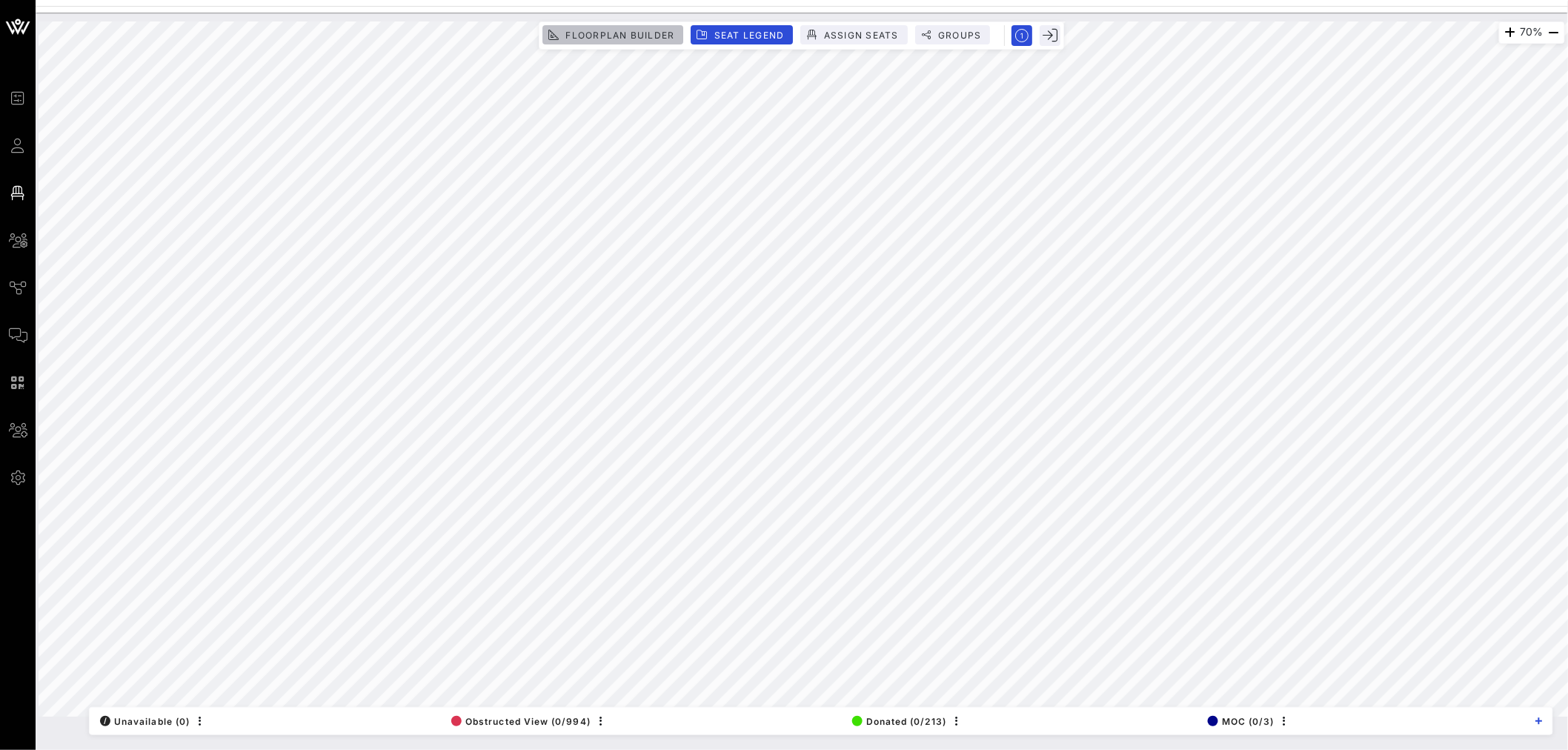
click at [613, 34] on span "Floorplan Builder" at bounding box center [619, 35] width 109 height 11
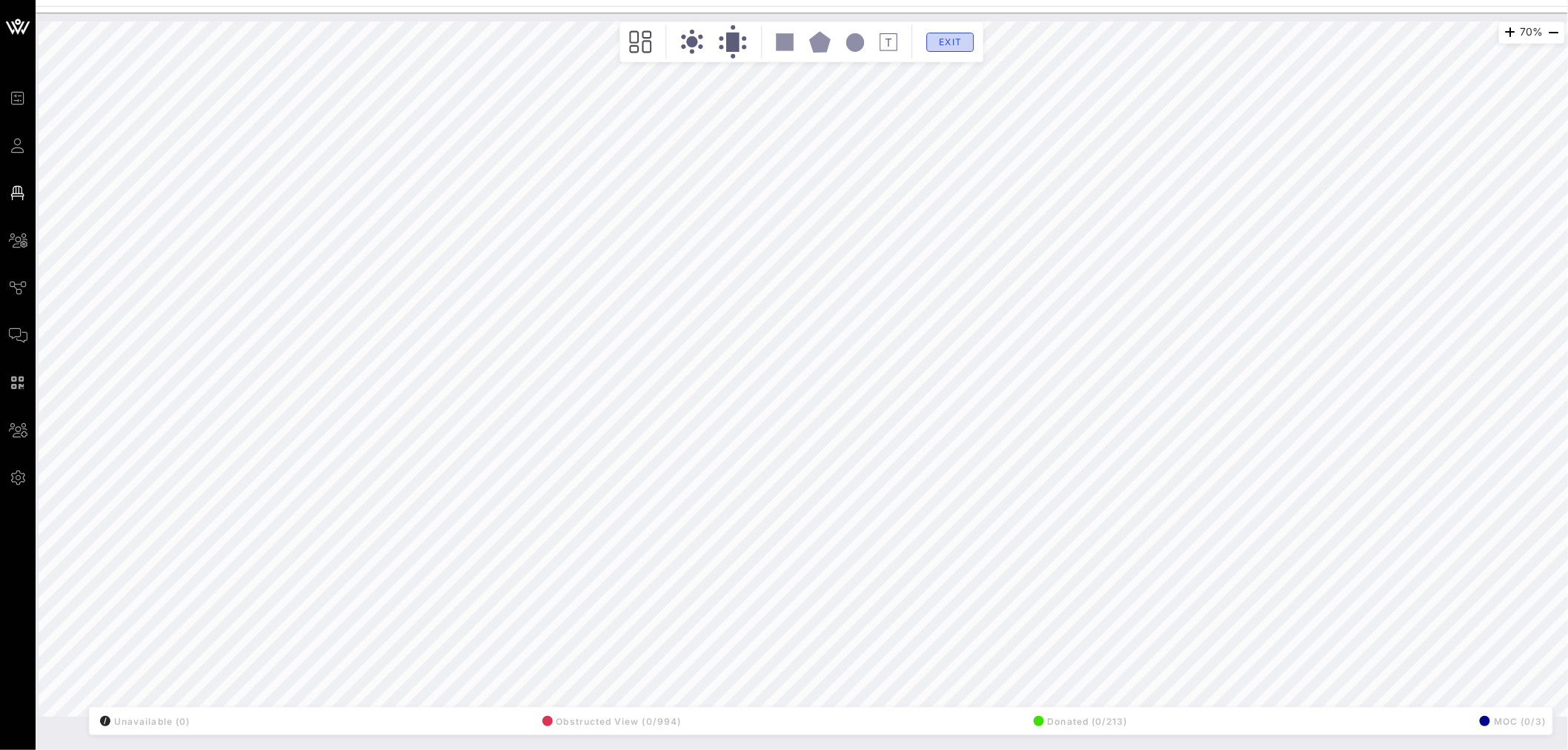
click at [947, 41] on span "Exit" at bounding box center [950, 42] width 28 height 11
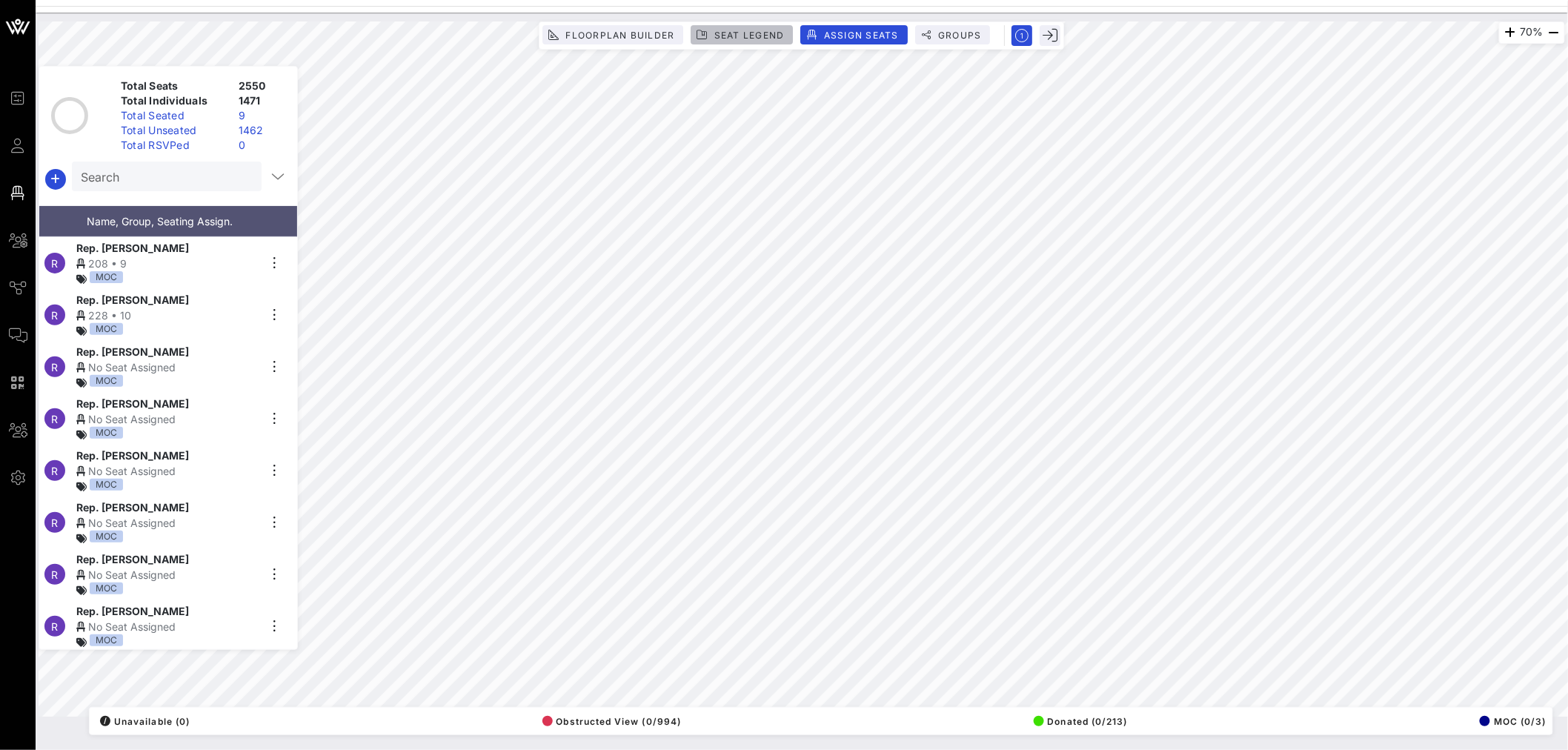
click at [751, 31] on span "Seat Legend" at bounding box center [749, 35] width 71 height 11
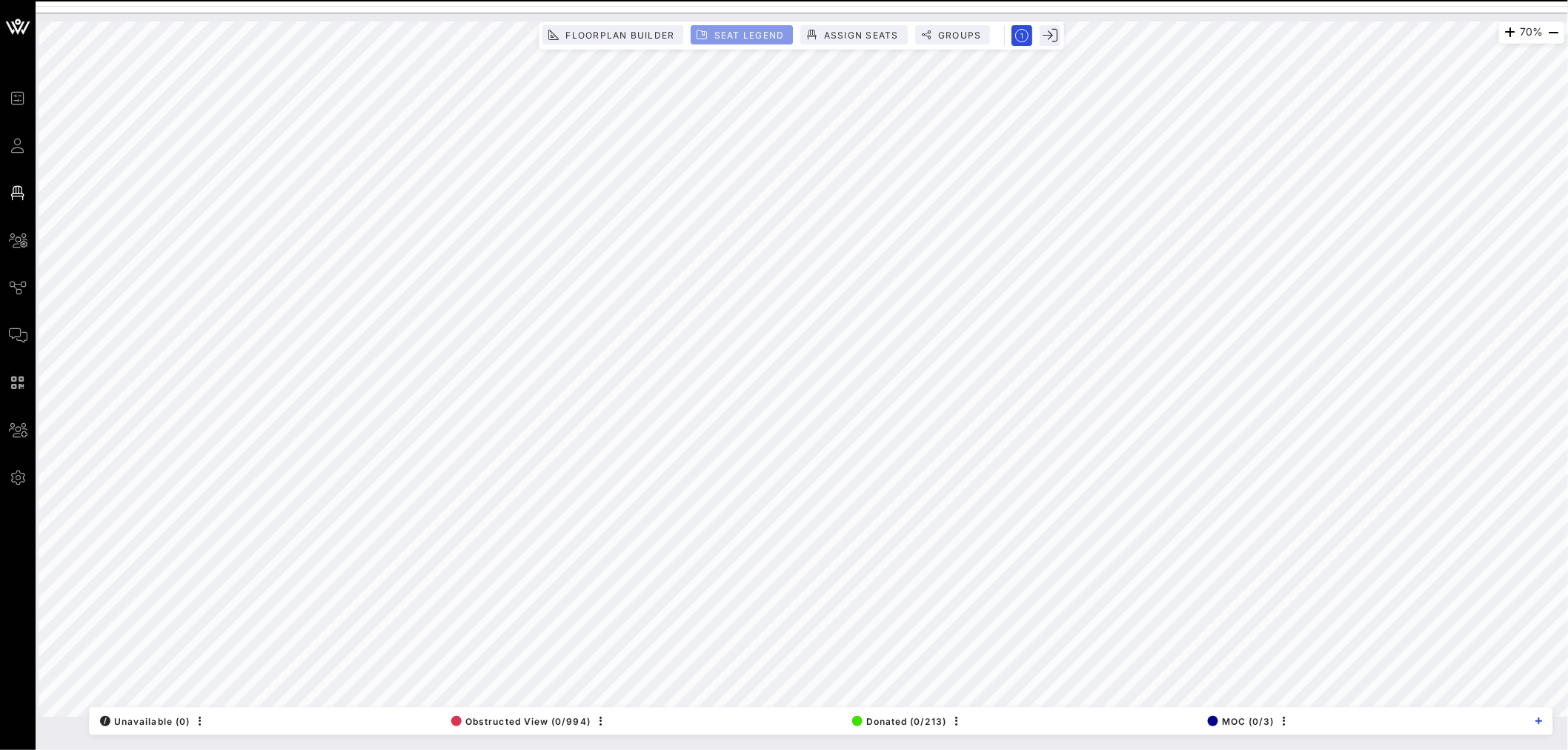
click at [757, 38] on span "Seat Legend" at bounding box center [749, 35] width 71 height 11
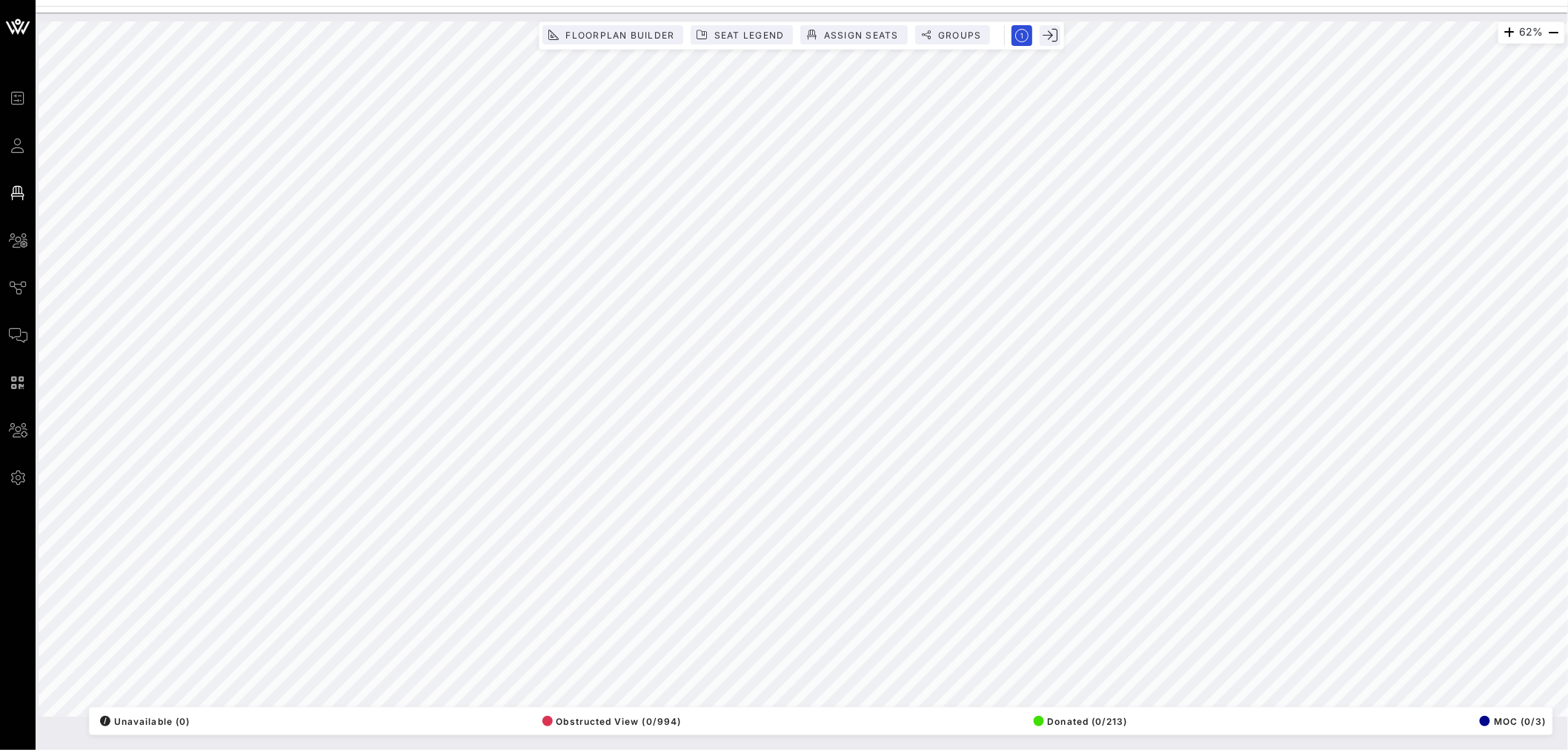
click at [764, 18] on div "62% Floorplan Builder Seat Legend Assign Seats Groups Exit All Reserved Shared …" at bounding box center [802, 369] width 1544 height 713
click at [620, 37] on span "Floorplan Builder" at bounding box center [619, 35] width 109 height 11
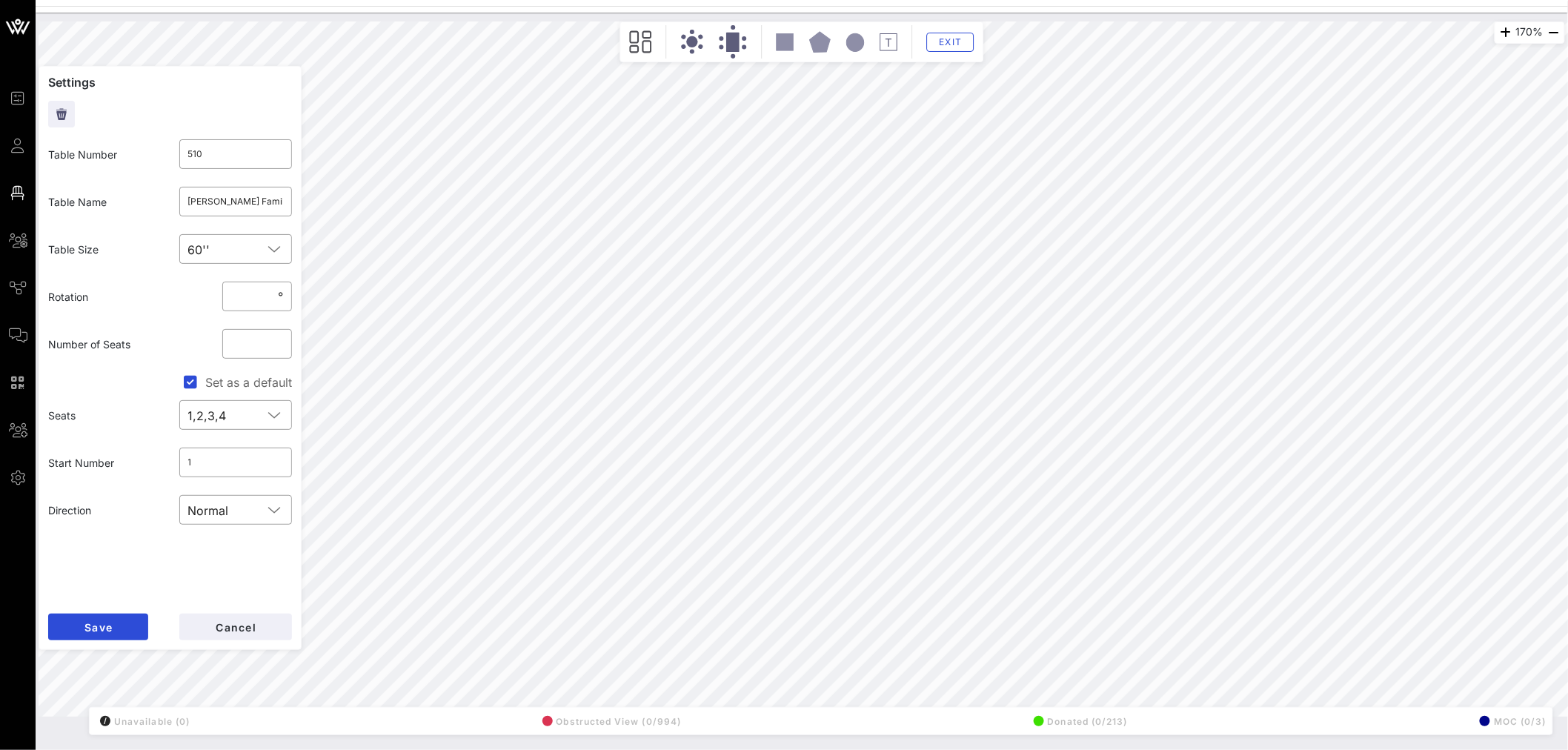
type input "507"
type input "Microsoft"
type input "509"
type input "VISA"
type input "507"
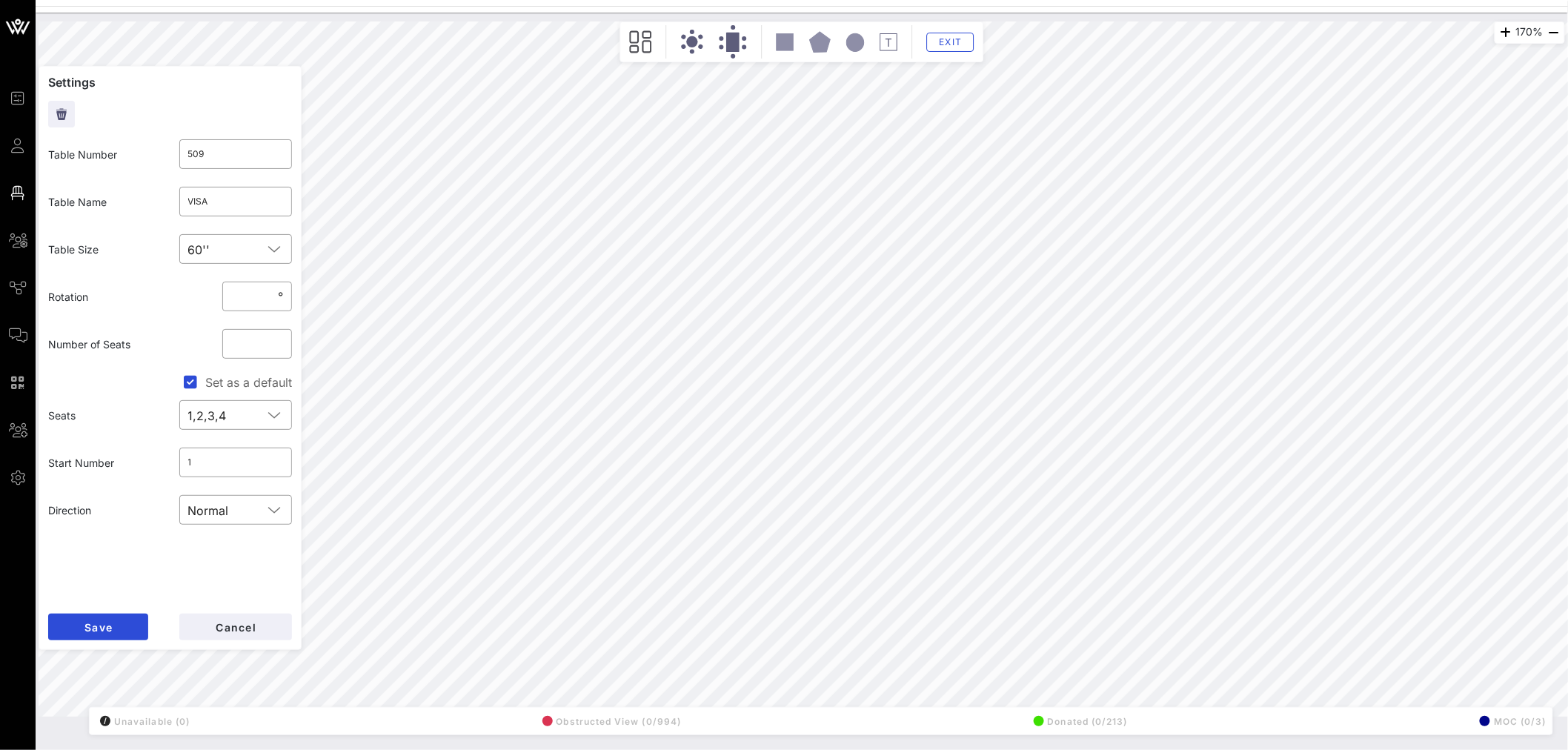
type input "Microsoft"
type input "510"
type input "Casey Family Foundation"
